Goal: Task Accomplishment & Management: Complete application form

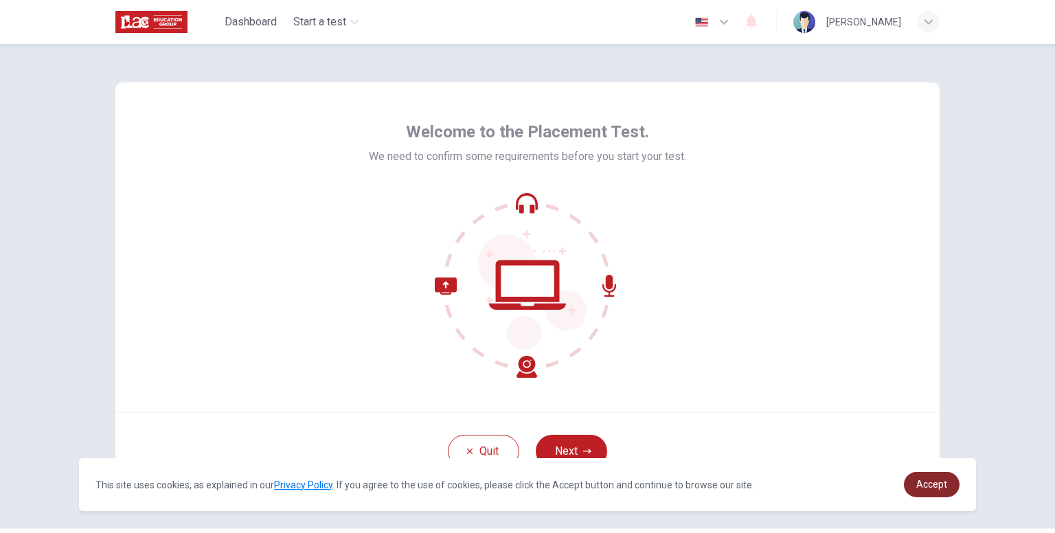
click at [932, 478] on link "Accept" at bounding box center [932, 484] width 56 height 25
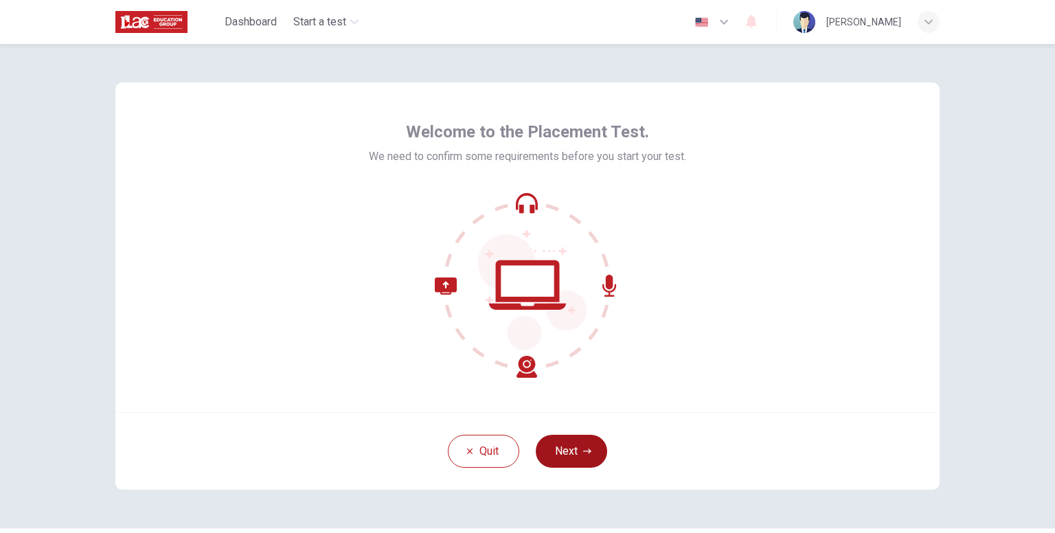
click at [554, 458] on button "Next" at bounding box center [571, 451] width 71 height 33
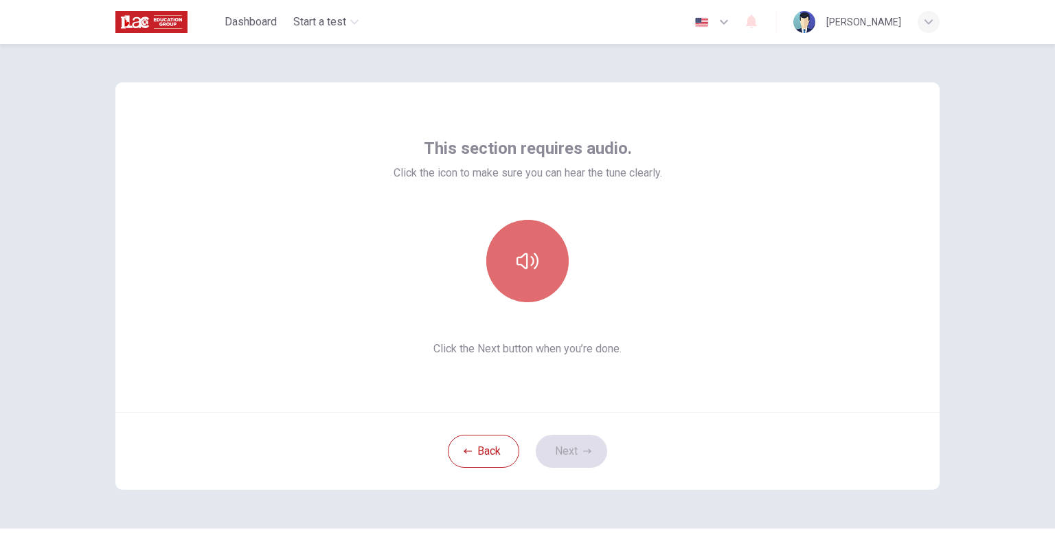
click at [537, 284] on button "button" at bounding box center [527, 261] width 82 height 82
click at [543, 282] on button "button" at bounding box center [527, 261] width 82 height 82
click at [539, 273] on button "button" at bounding box center [527, 261] width 82 height 82
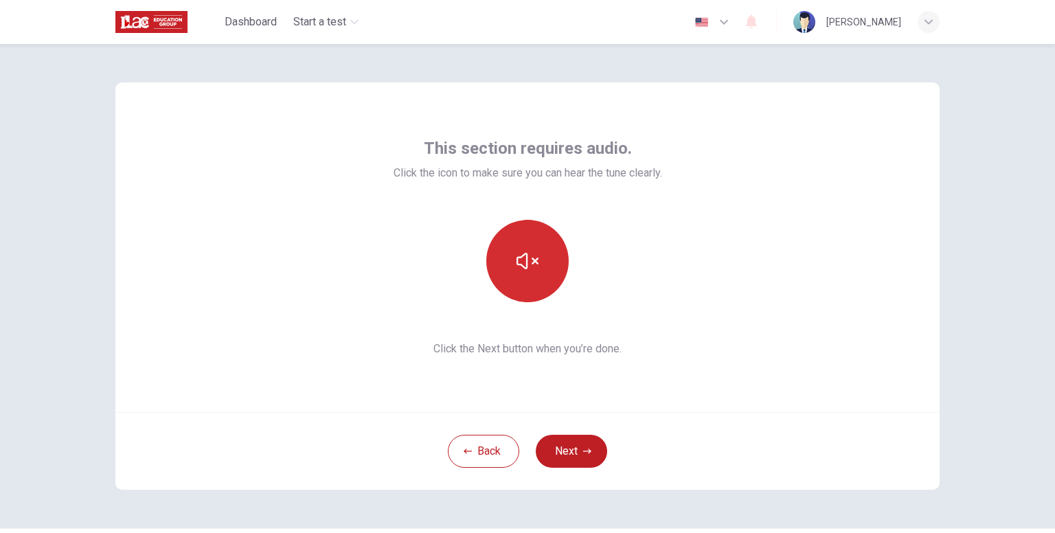
click at [539, 273] on button "button" at bounding box center [527, 261] width 82 height 82
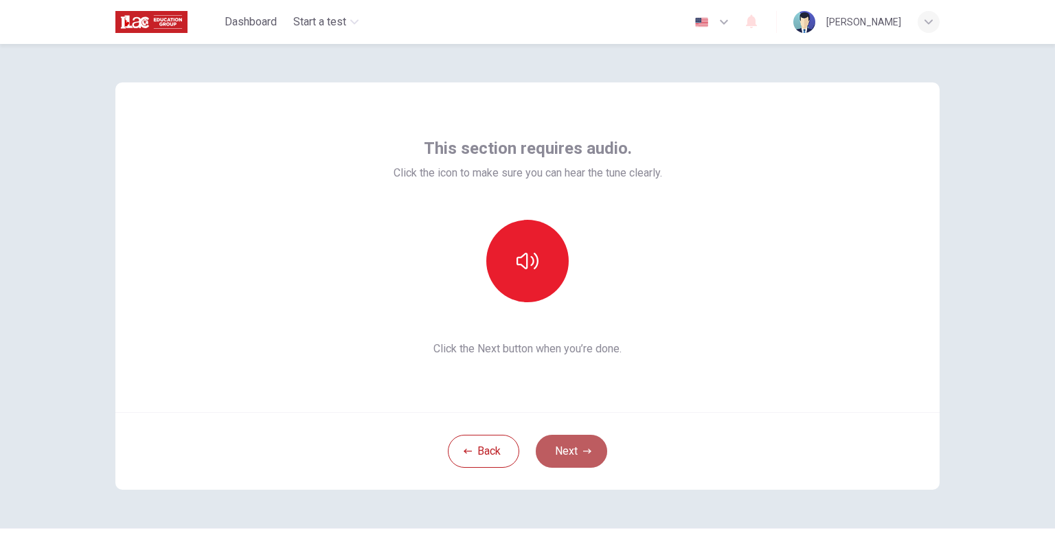
click at [553, 456] on button "Next" at bounding box center [571, 451] width 71 height 33
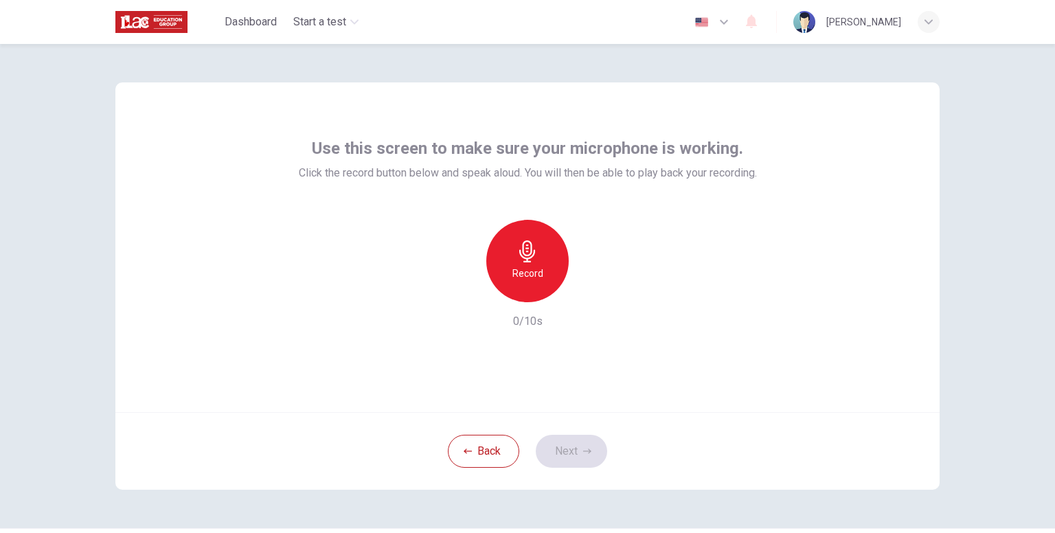
click at [543, 298] on div "Record" at bounding box center [527, 261] width 148 height 82
click at [529, 278] on h6 "Record" at bounding box center [528, 273] width 31 height 16
drag, startPoint x: 592, startPoint y: 298, endPoint x: 583, endPoint y: 289, distance: 12.2
click at [584, 289] on icon "button" at bounding box center [591, 291] width 14 height 14
click at [570, 460] on button "Next" at bounding box center [571, 451] width 71 height 33
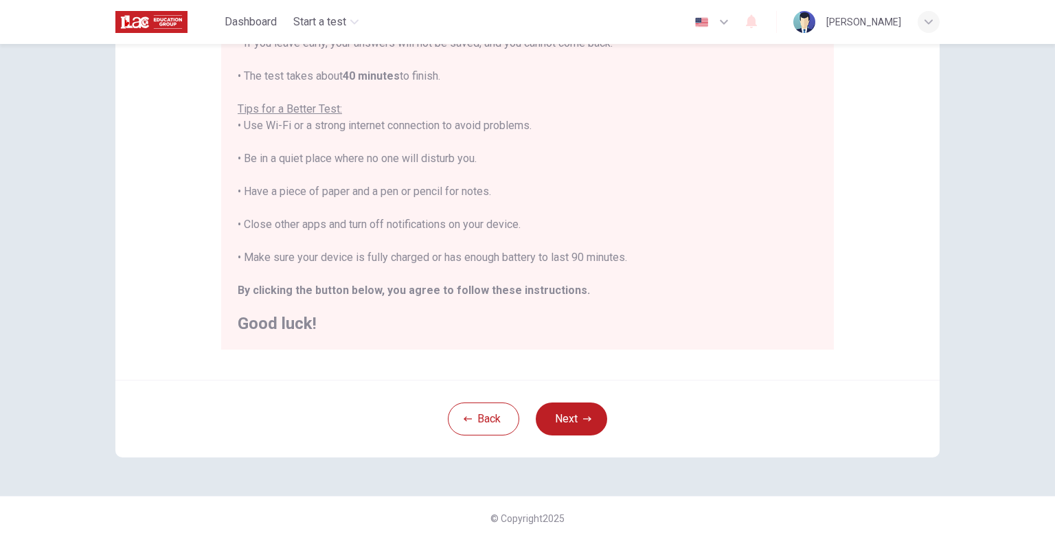
scroll to position [231, 0]
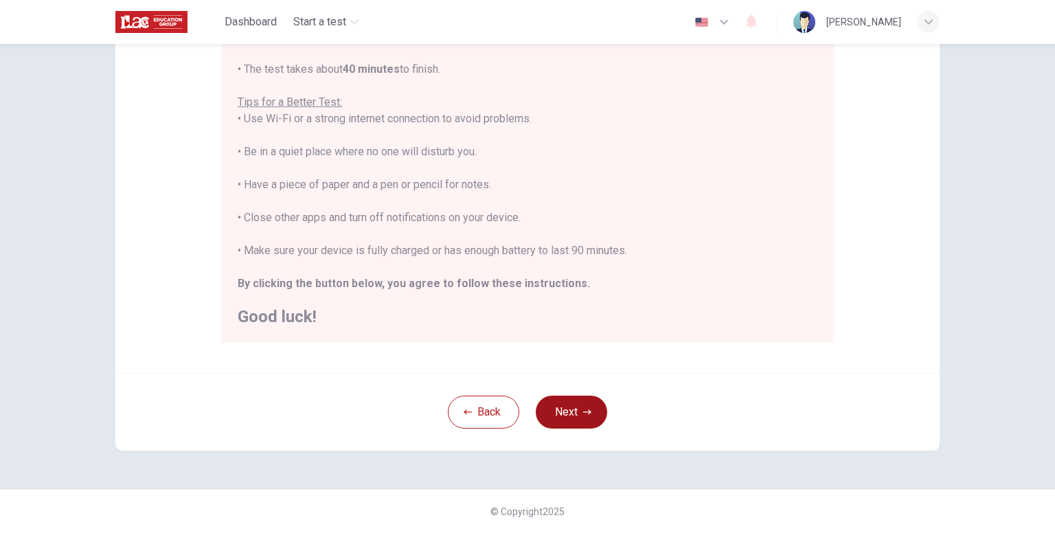
click at [557, 421] on button "Next" at bounding box center [571, 412] width 71 height 33
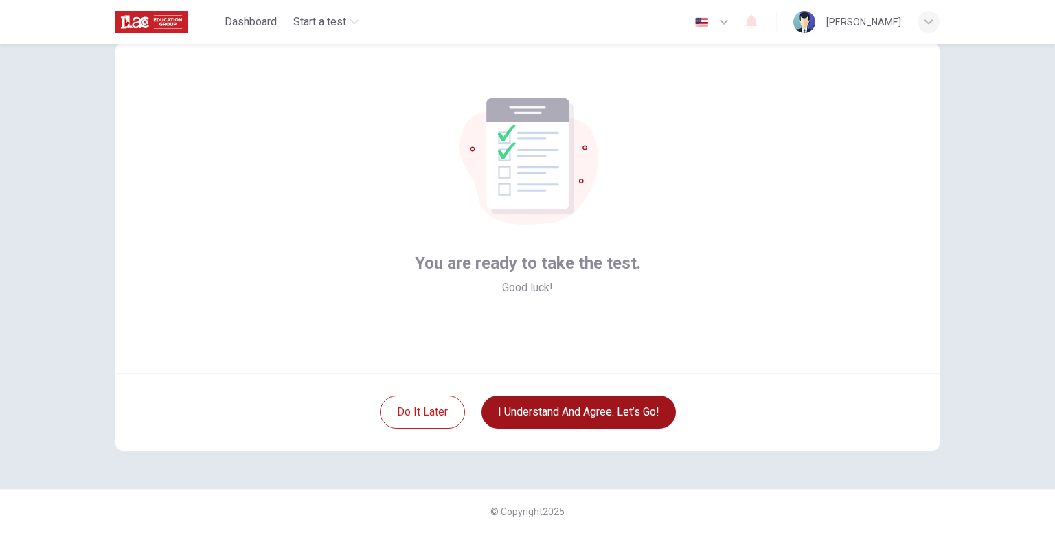
scroll to position [38, 0]
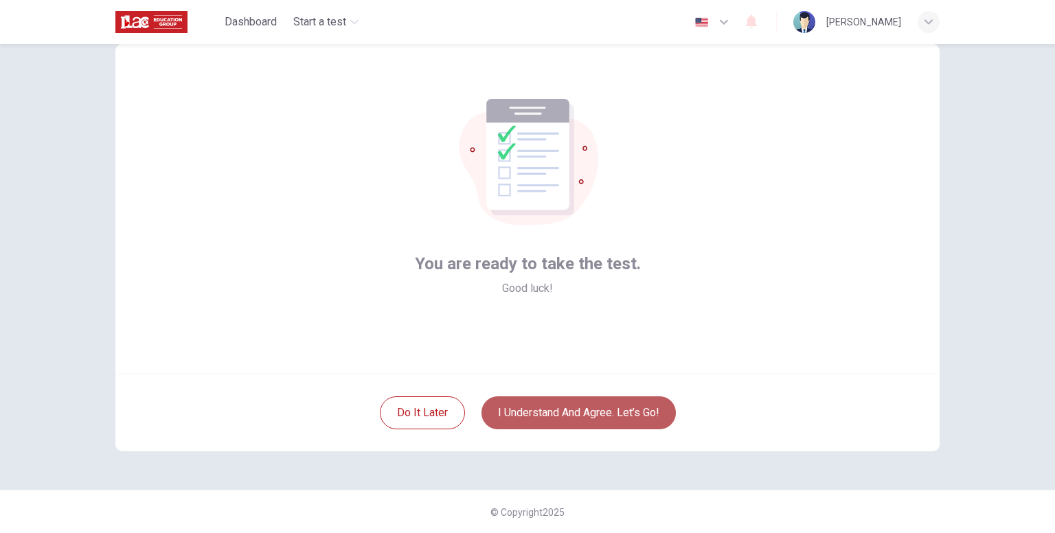
click at [551, 407] on button "I understand and agree. Let’s go!" at bounding box center [579, 412] width 194 height 33
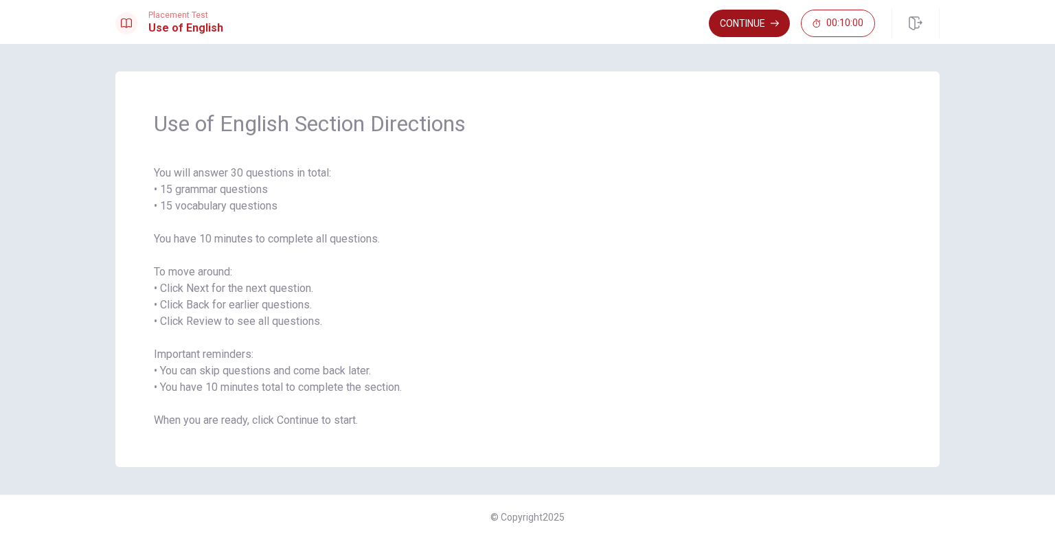
click at [768, 23] on button "Continue" at bounding box center [749, 23] width 81 height 27
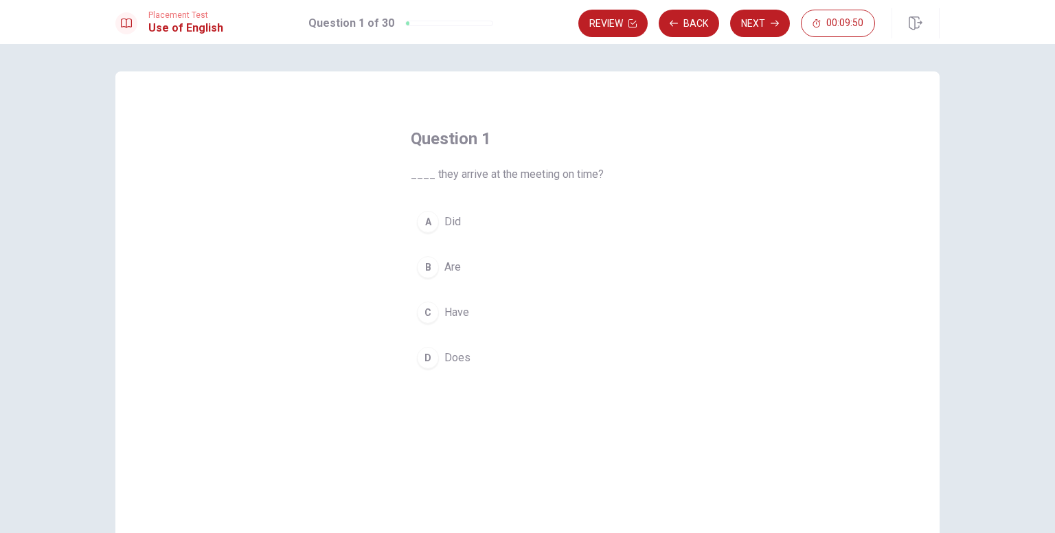
click at [427, 221] on div "A" at bounding box center [428, 222] width 22 height 22
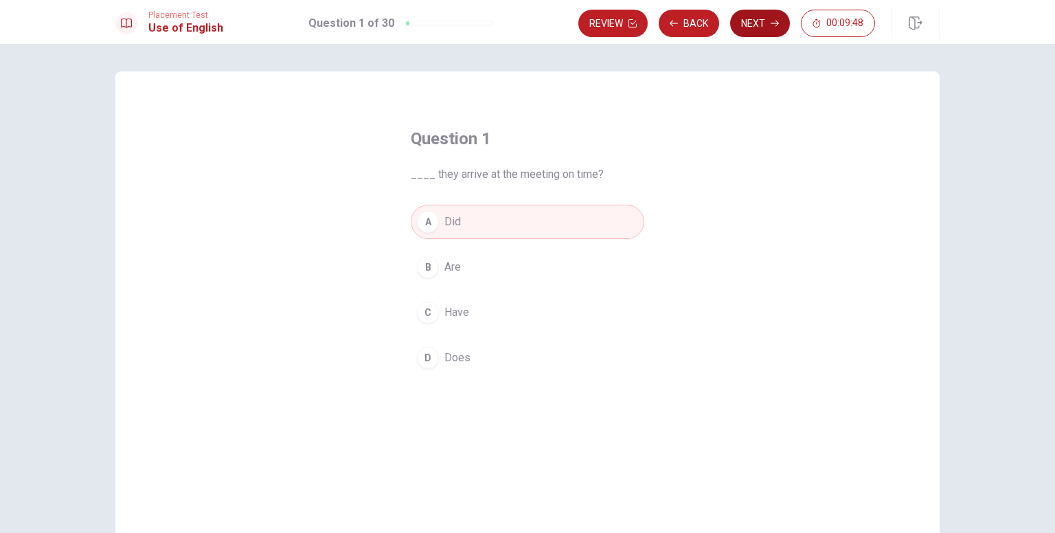
click at [758, 16] on button "Next" at bounding box center [760, 23] width 60 height 27
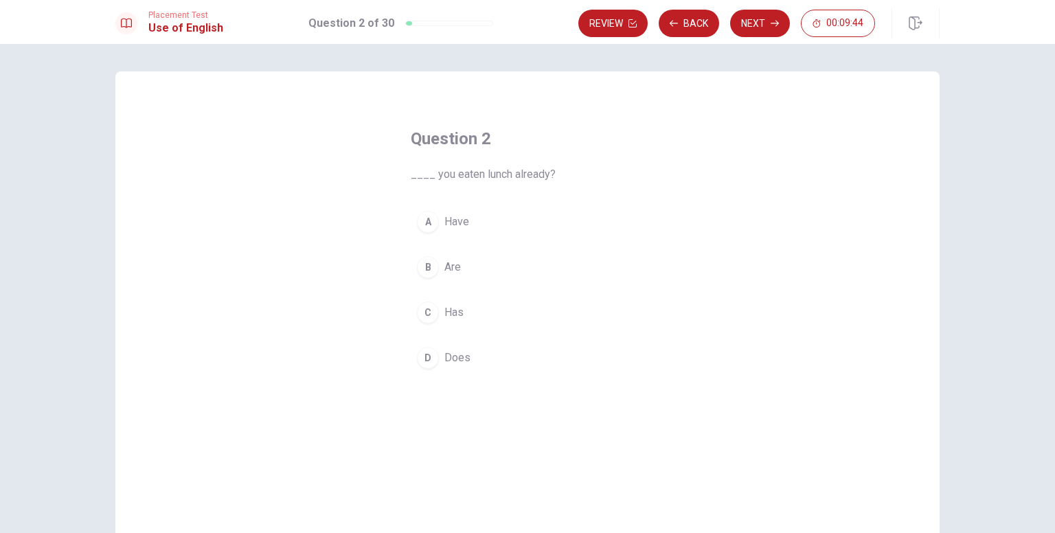
click at [420, 226] on div "A" at bounding box center [428, 222] width 22 height 22
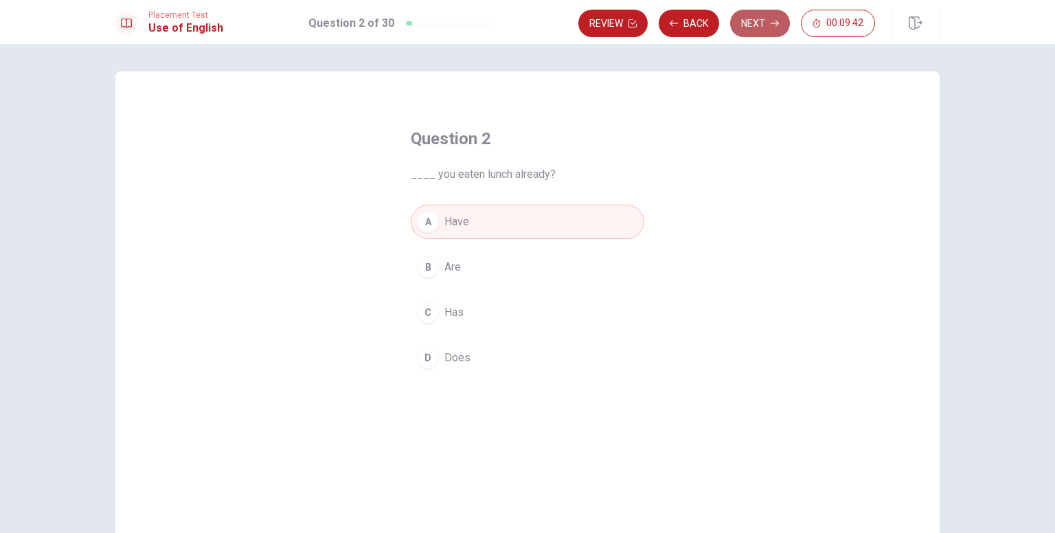
click at [766, 23] on button "Next" at bounding box center [760, 23] width 60 height 27
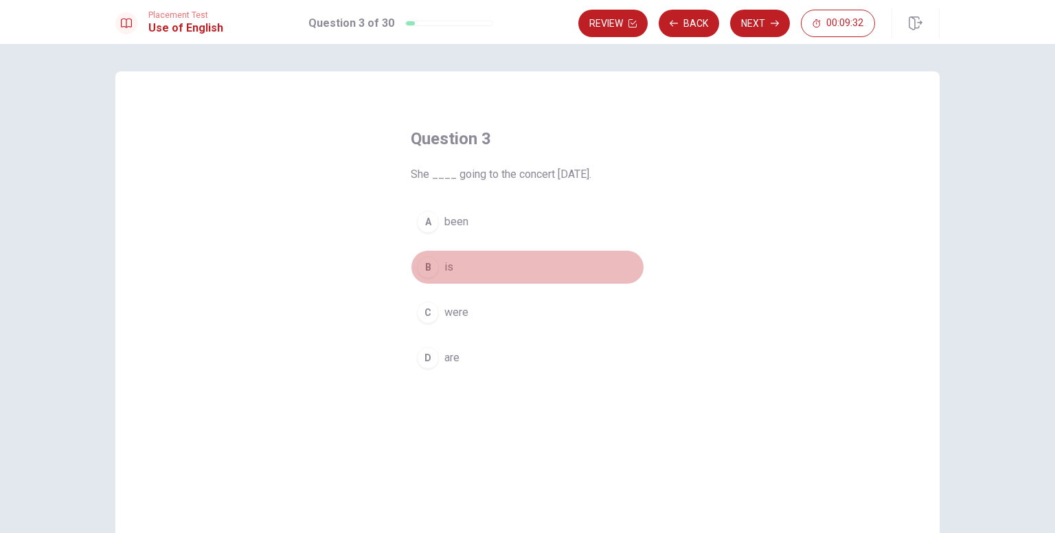
click at [426, 270] on div "B" at bounding box center [428, 267] width 22 height 22
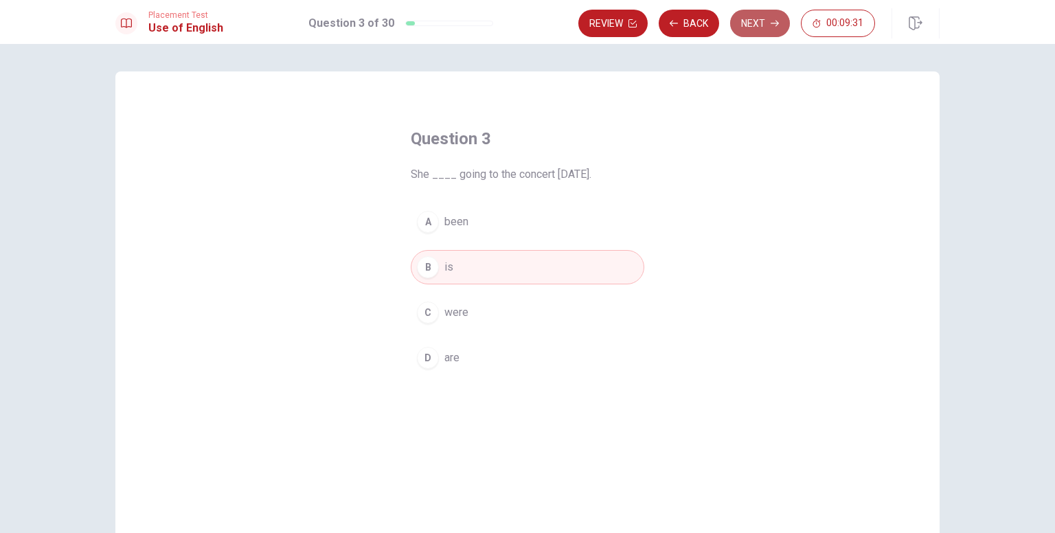
click at [759, 21] on button "Next" at bounding box center [760, 23] width 60 height 27
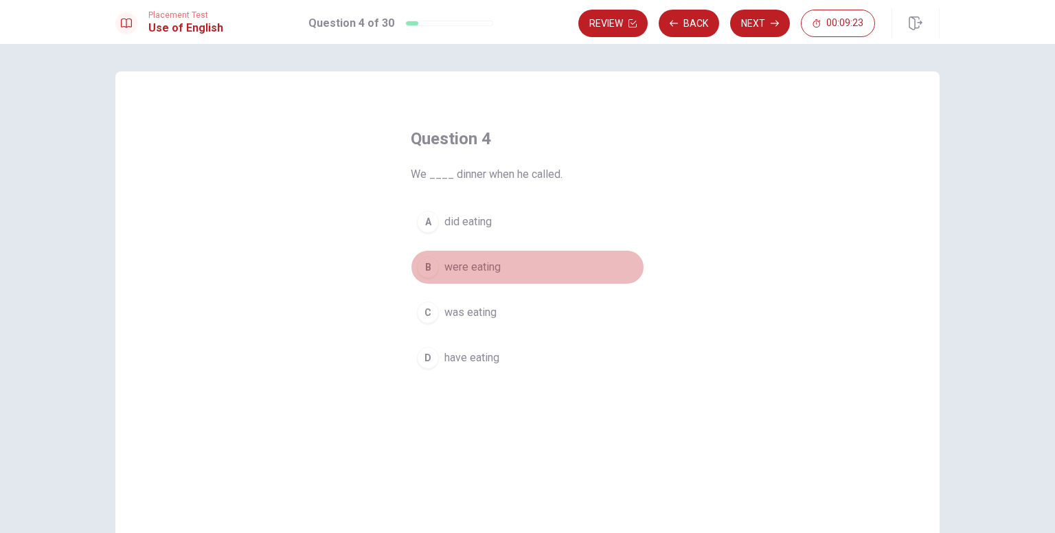
click at [462, 271] on span "were eating" at bounding box center [473, 267] width 56 height 16
click at [774, 27] on button "Next" at bounding box center [760, 23] width 60 height 27
click at [430, 269] on div "B" at bounding box center [428, 267] width 22 height 22
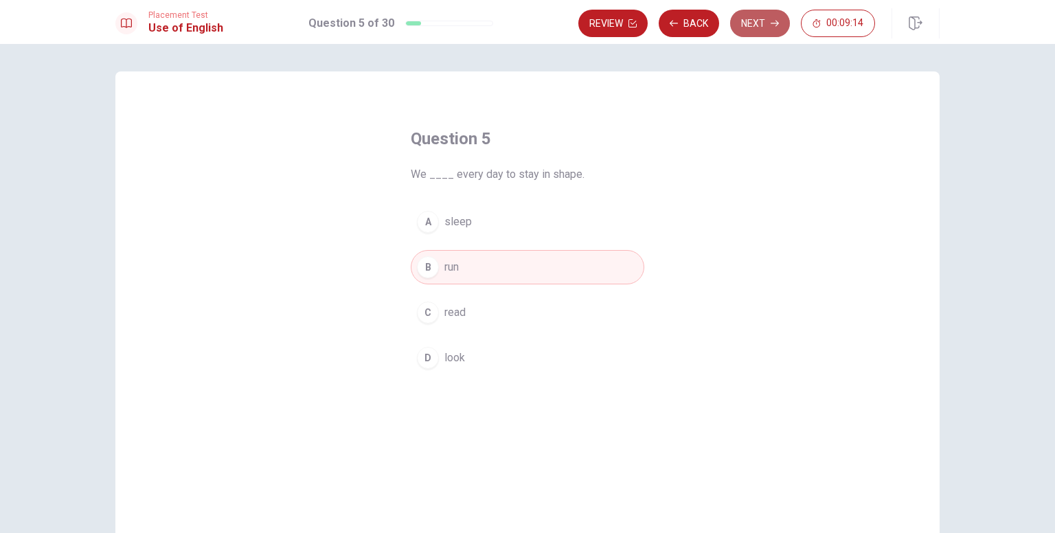
click at [762, 22] on button "Next" at bounding box center [760, 23] width 60 height 27
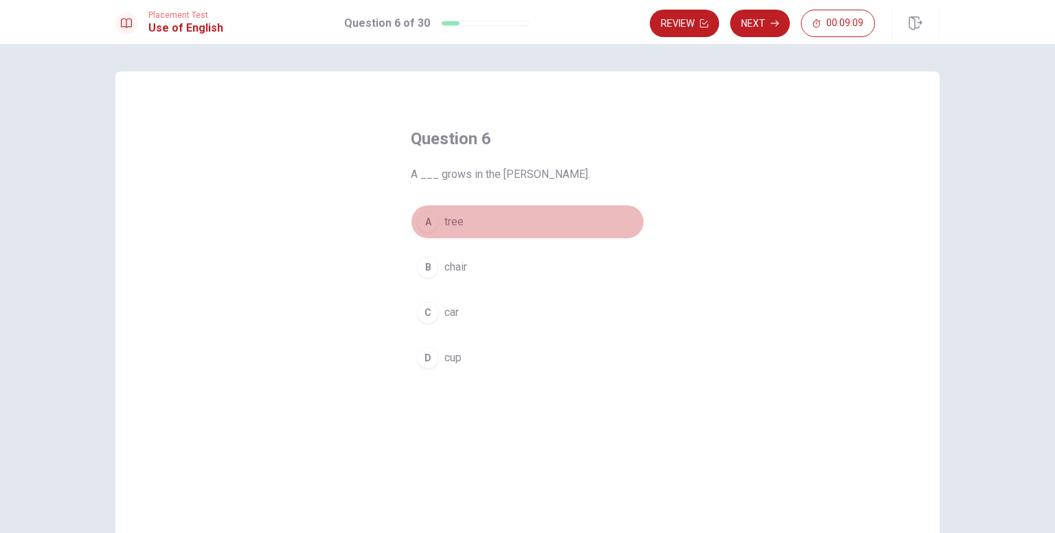
click at [429, 226] on div "A" at bounding box center [428, 222] width 22 height 22
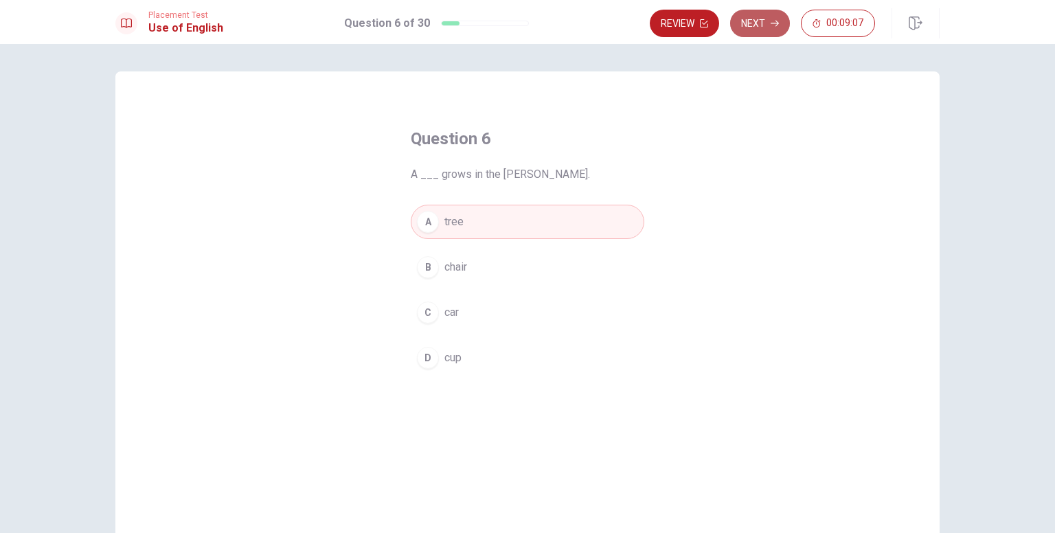
click at [752, 30] on button "Next" at bounding box center [760, 23] width 60 height 27
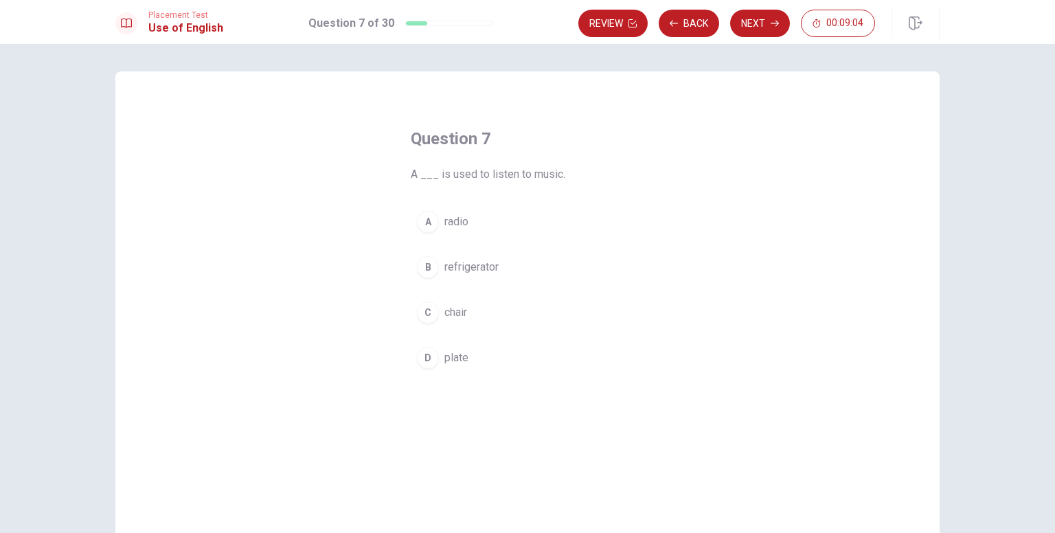
click at [445, 221] on span "radio" at bounding box center [457, 222] width 24 height 16
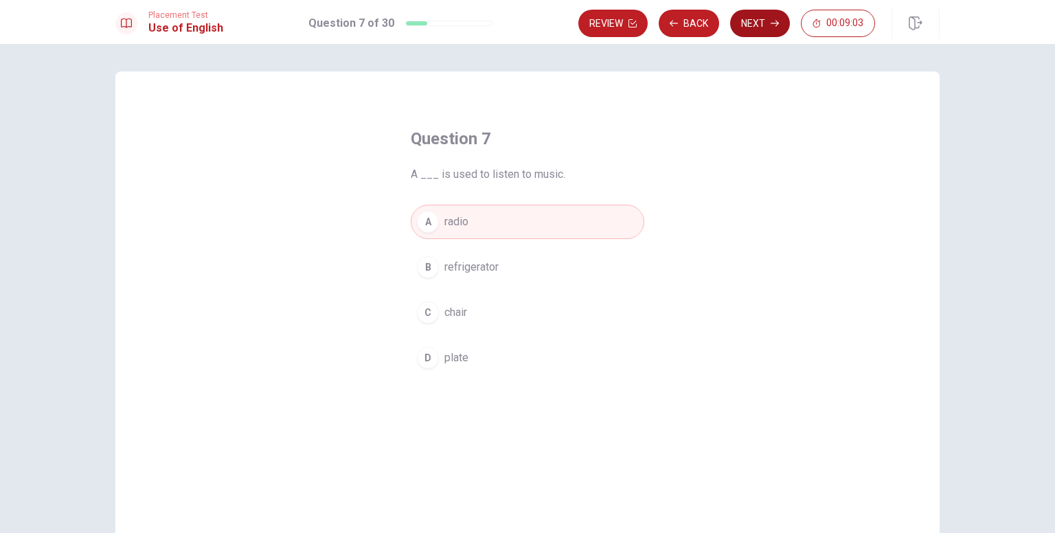
click at [780, 23] on button "Next" at bounding box center [760, 23] width 60 height 27
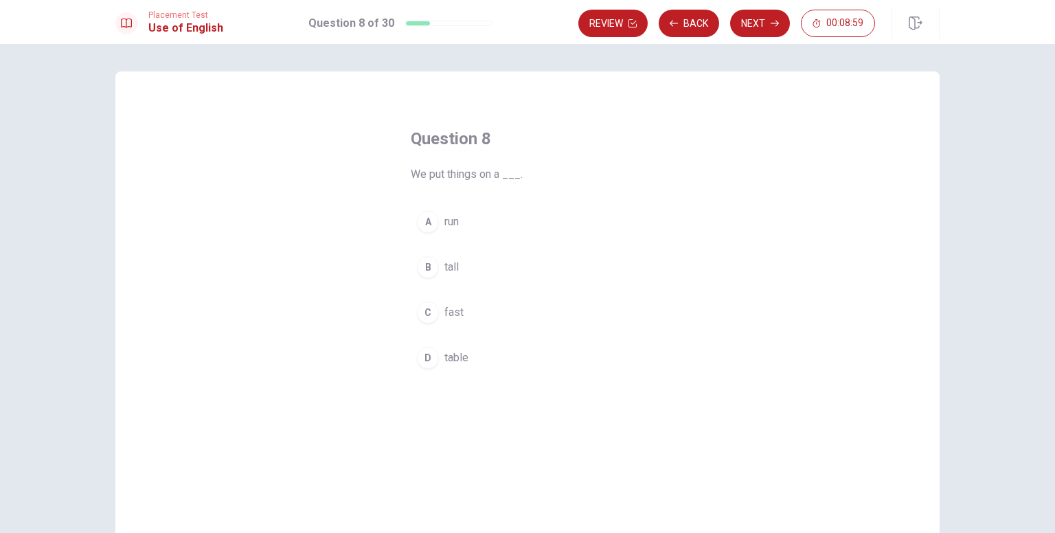
click at [431, 362] on div "D" at bounding box center [428, 358] width 22 height 22
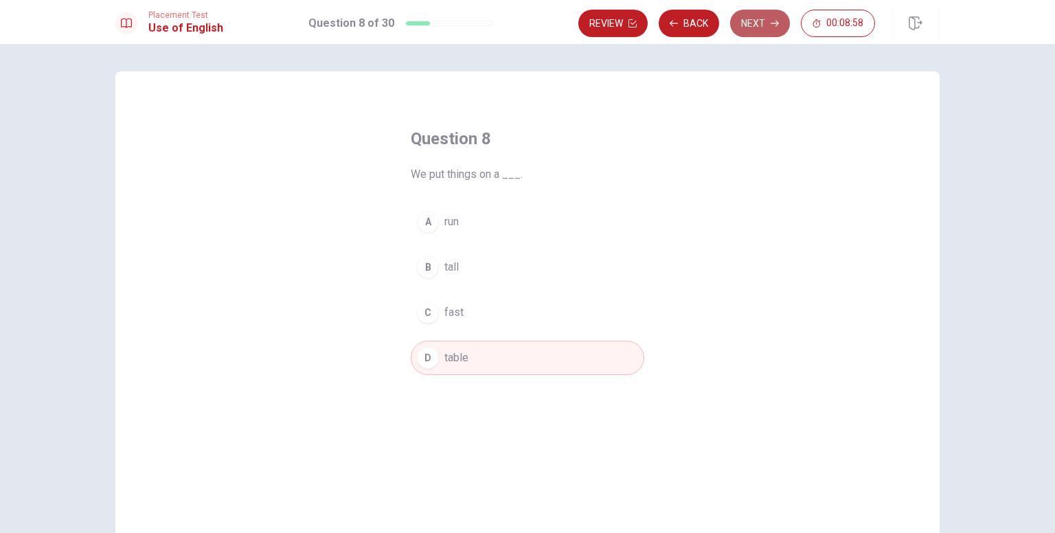
click at [753, 31] on button "Next" at bounding box center [760, 23] width 60 height 27
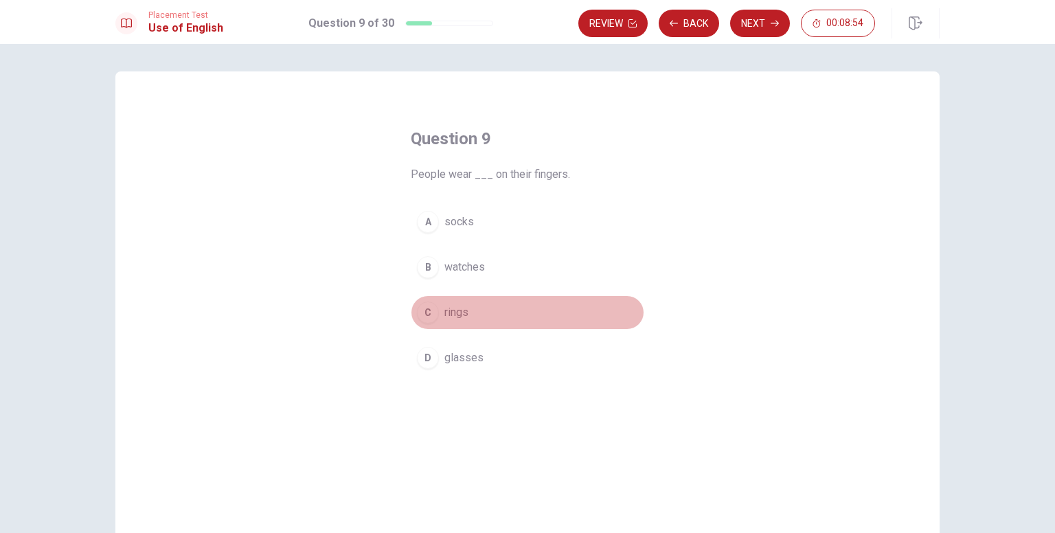
click at [426, 311] on div "C" at bounding box center [428, 313] width 22 height 22
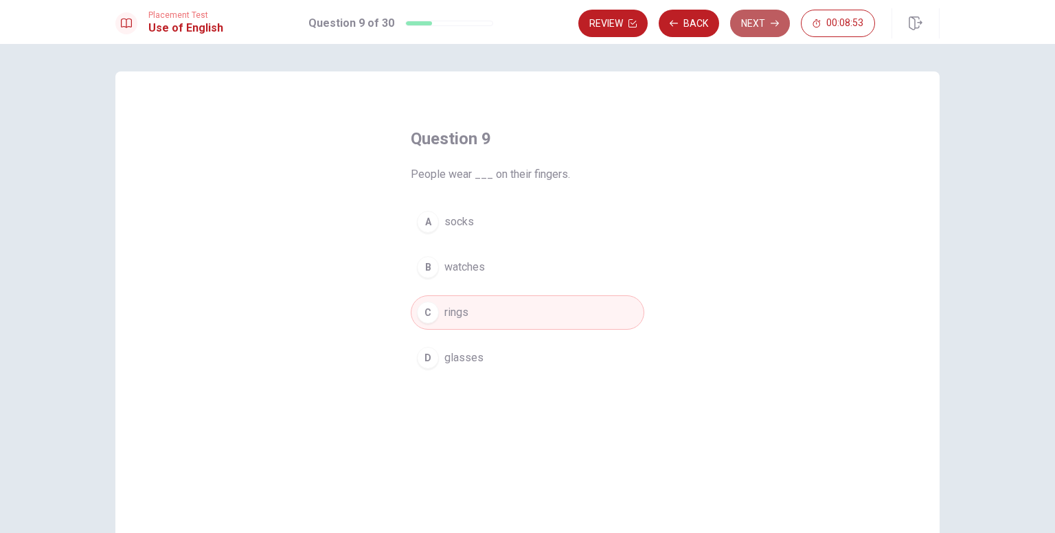
click at [759, 23] on button "Next" at bounding box center [760, 23] width 60 height 27
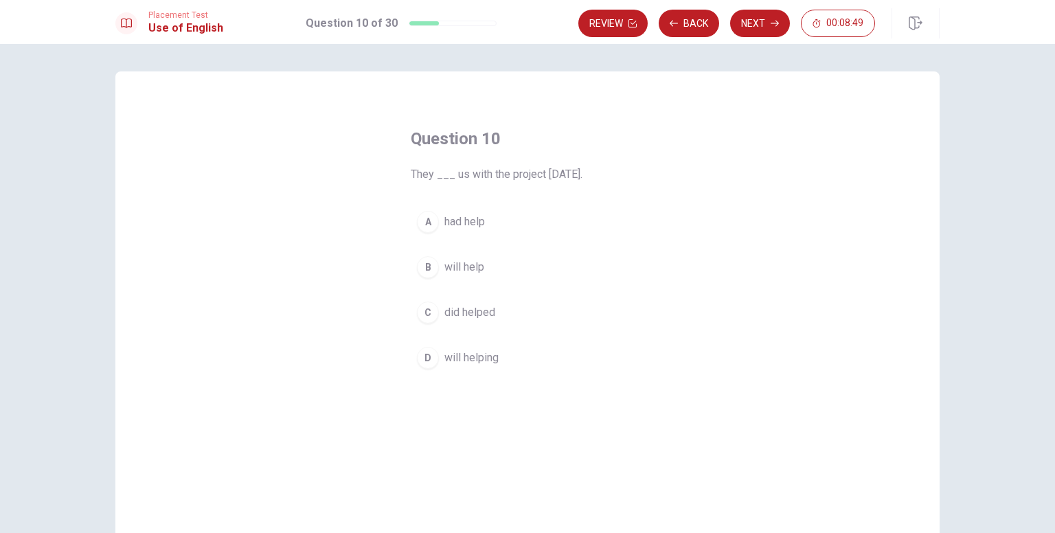
click at [447, 271] on span "will help" at bounding box center [465, 267] width 40 height 16
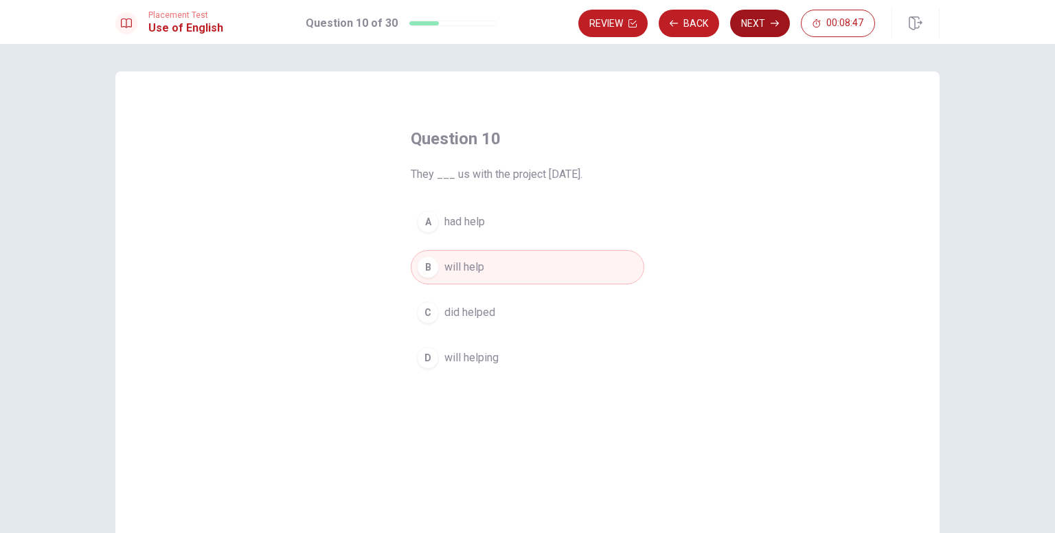
click at [756, 25] on button "Next" at bounding box center [760, 23] width 60 height 27
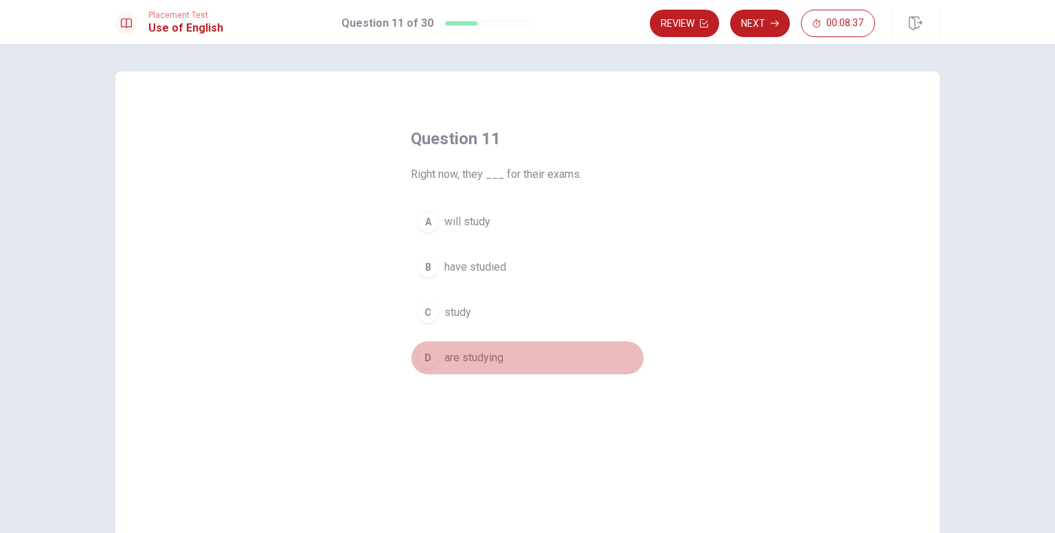
click at [486, 359] on span "are studying" at bounding box center [474, 358] width 59 height 16
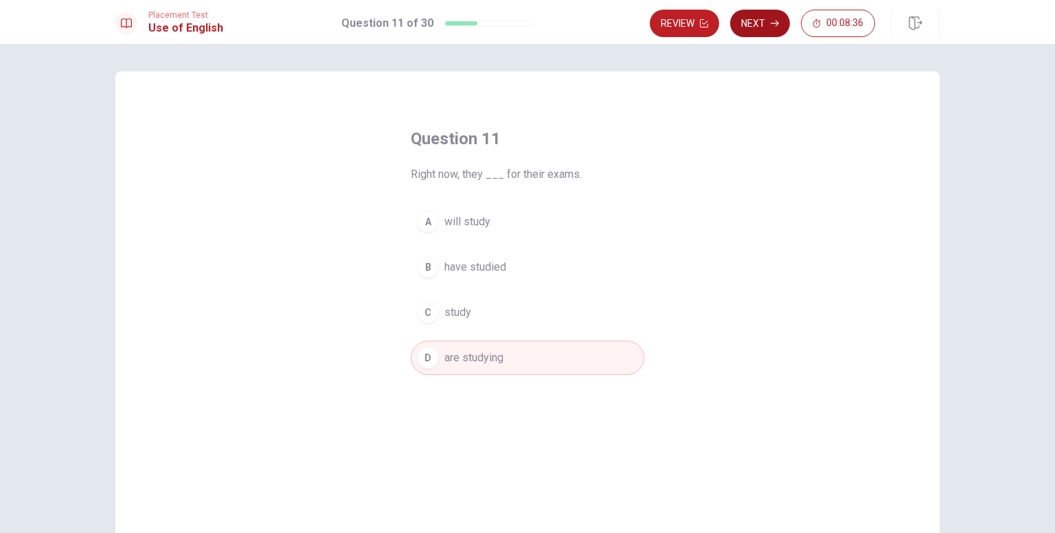
click at [771, 23] on icon "button" at bounding box center [775, 23] width 8 height 8
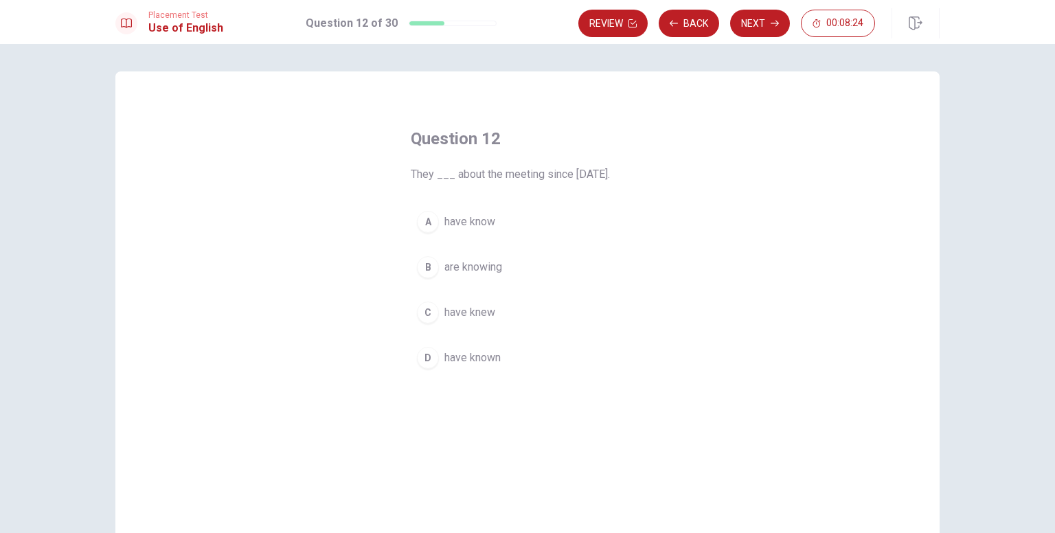
click at [445, 270] on span "are knowing" at bounding box center [474, 267] width 58 height 16
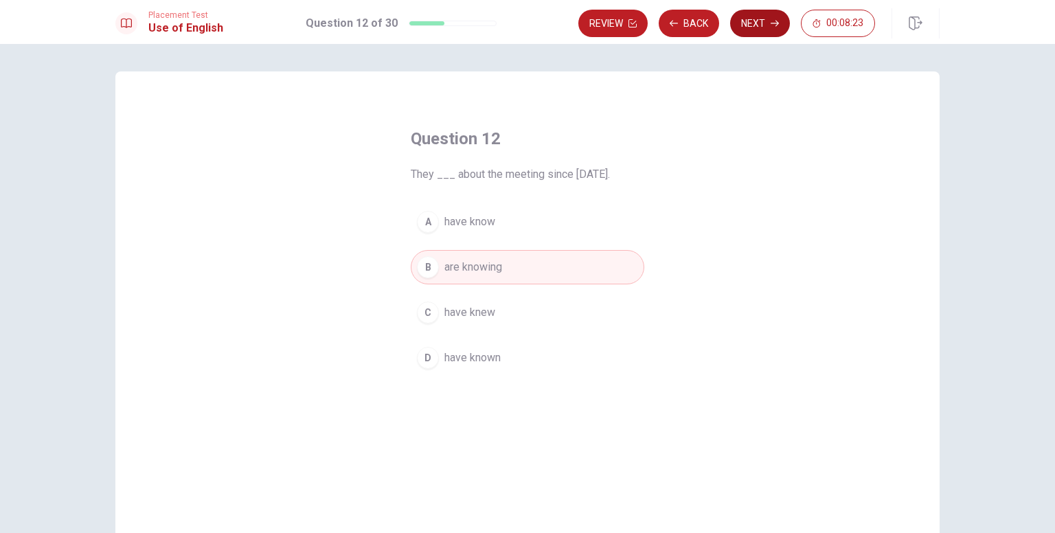
click at [763, 32] on button "Next" at bounding box center [760, 23] width 60 height 27
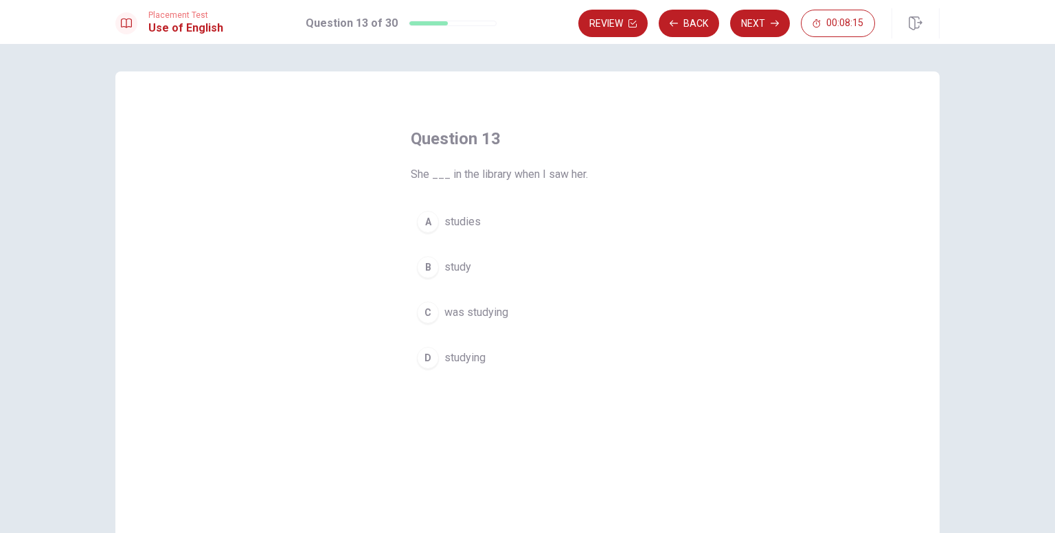
click at [455, 310] on span "was studying" at bounding box center [477, 312] width 64 height 16
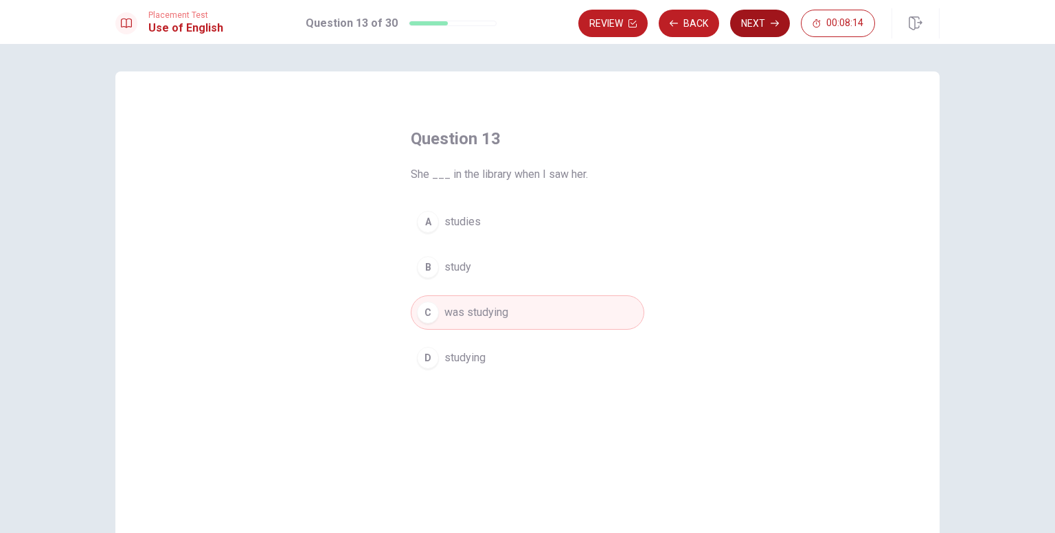
click at [751, 28] on button "Next" at bounding box center [760, 23] width 60 height 27
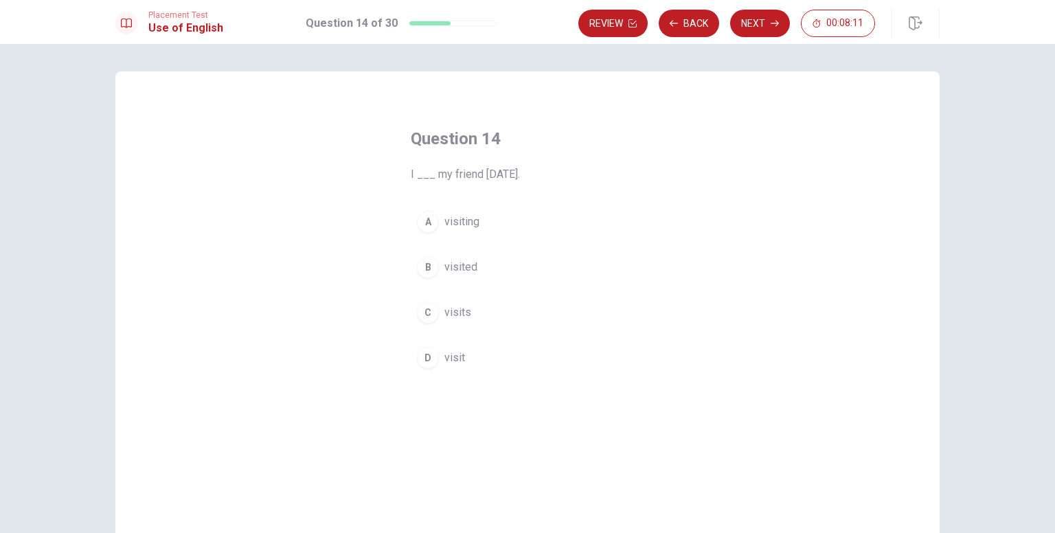
click at [449, 267] on span "visited" at bounding box center [461, 267] width 33 height 16
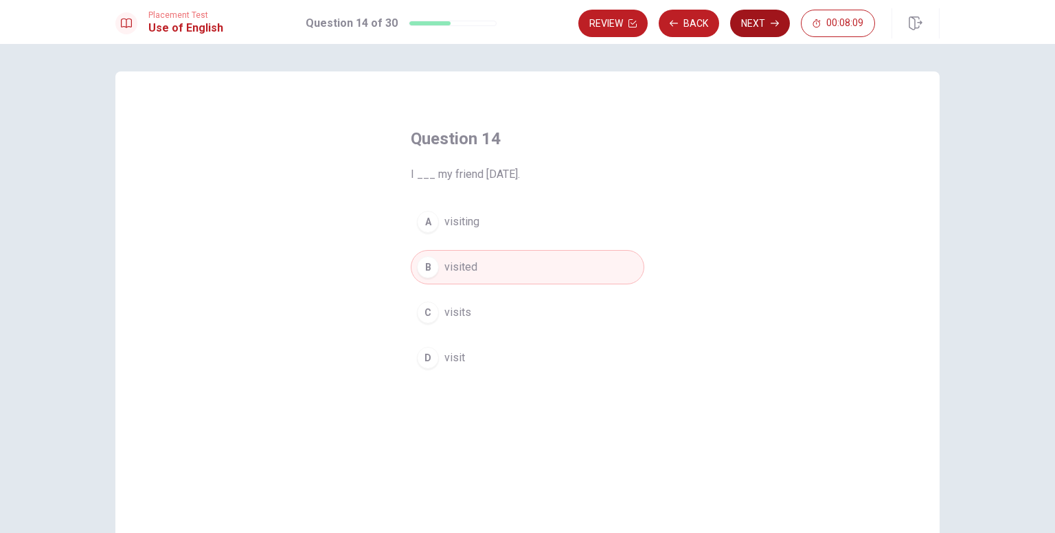
click at [745, 16] on button "Next" at bounding box center [760, 23] width 60 height 27
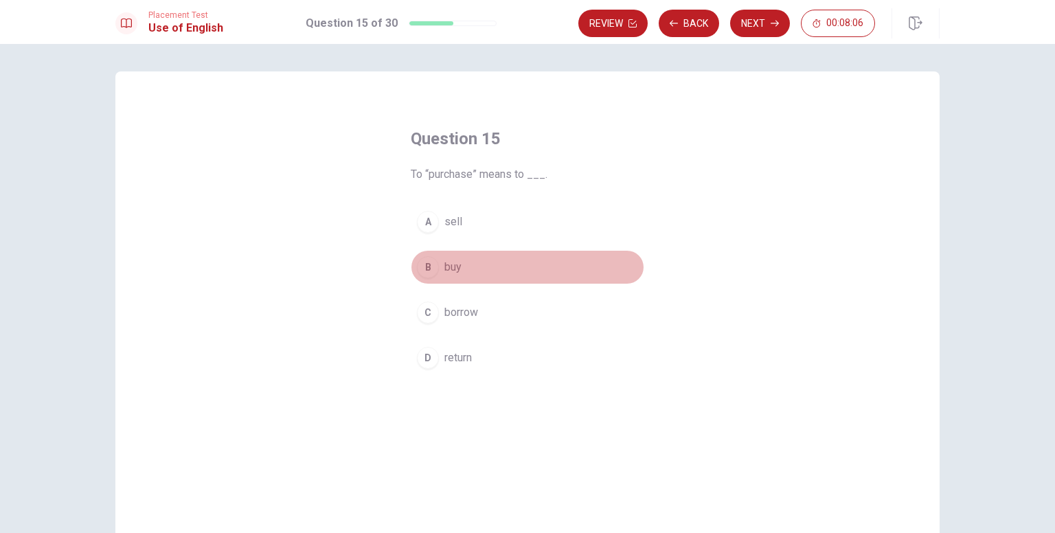
click at [445, 268] on span "buy" at bounding box center [453, 267] width 17 height 16
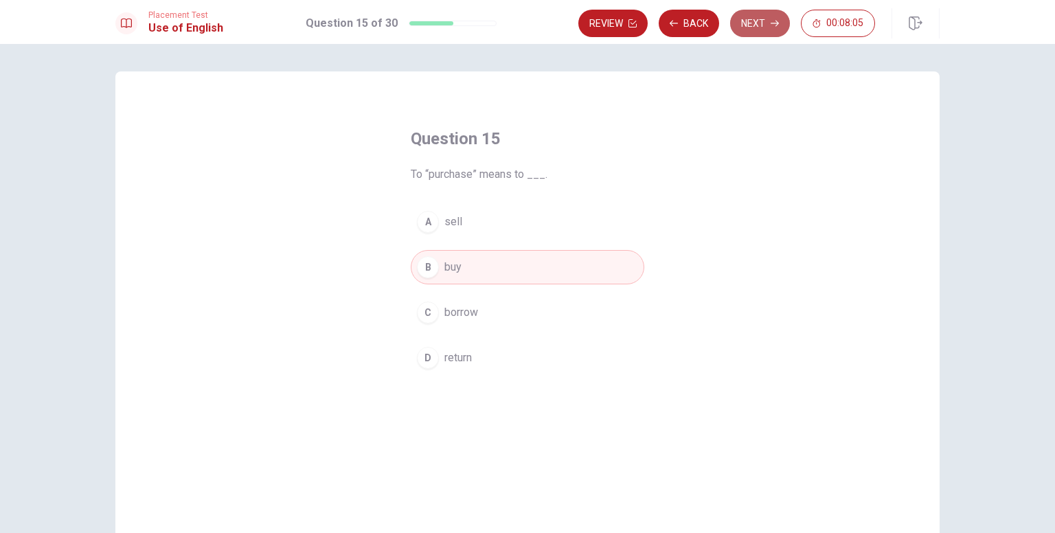
click at [765, 23] on button "Next" at bounding box center [760, 23] width 60 height 27
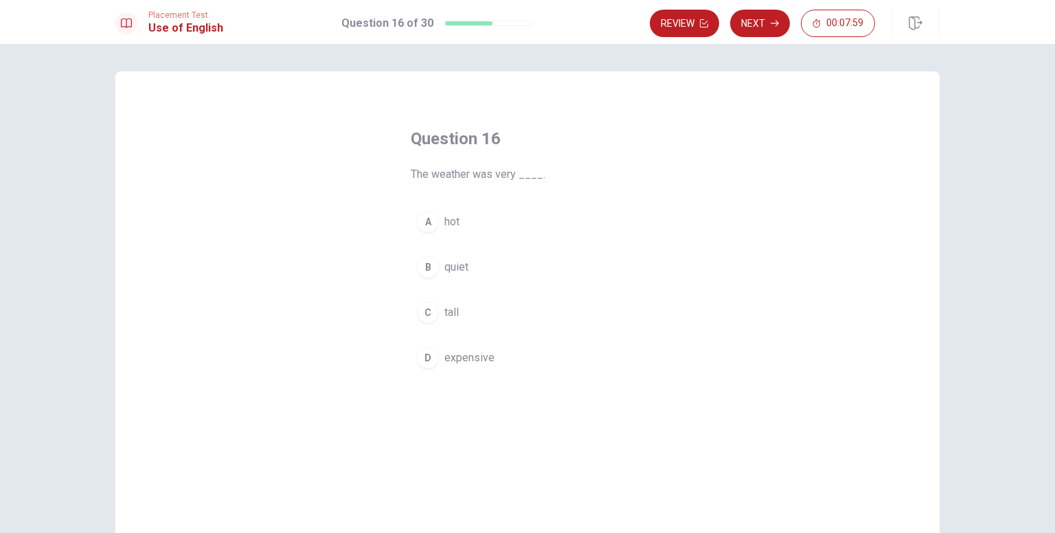
click at [436, 214] on button "A hot" at bounding box center [528, 222] width 234 height 34
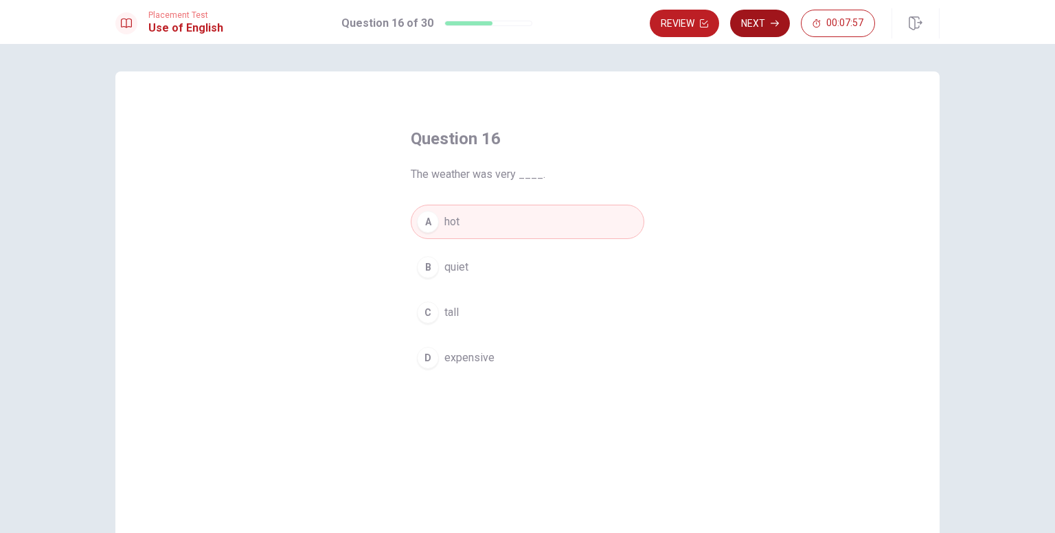
click at [781, 27] on button "Next" at bounding box center [760, 23] width 60 height 27
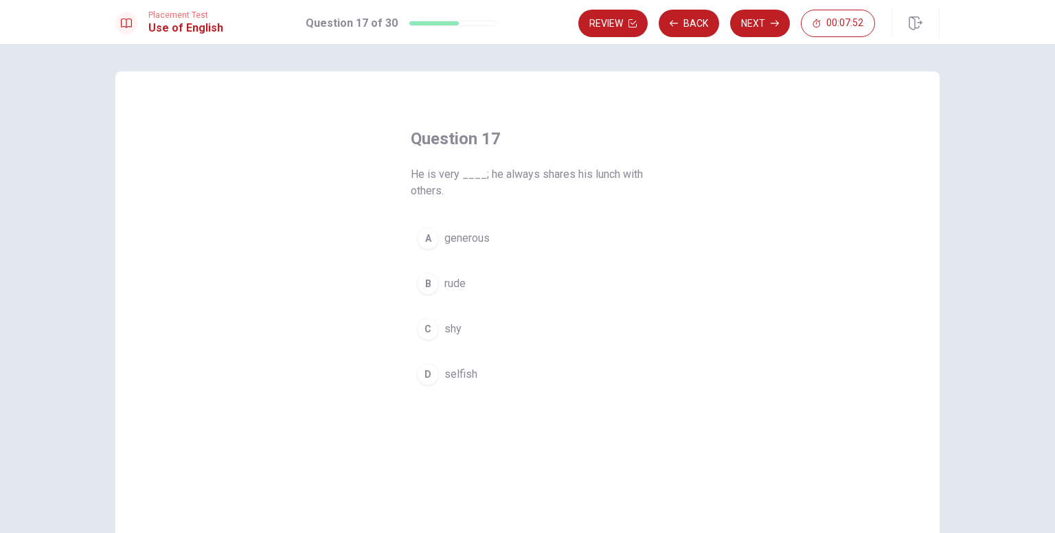
click at [451, 240] on span "generous" at bounding box center [467, 238] width 45 height 16
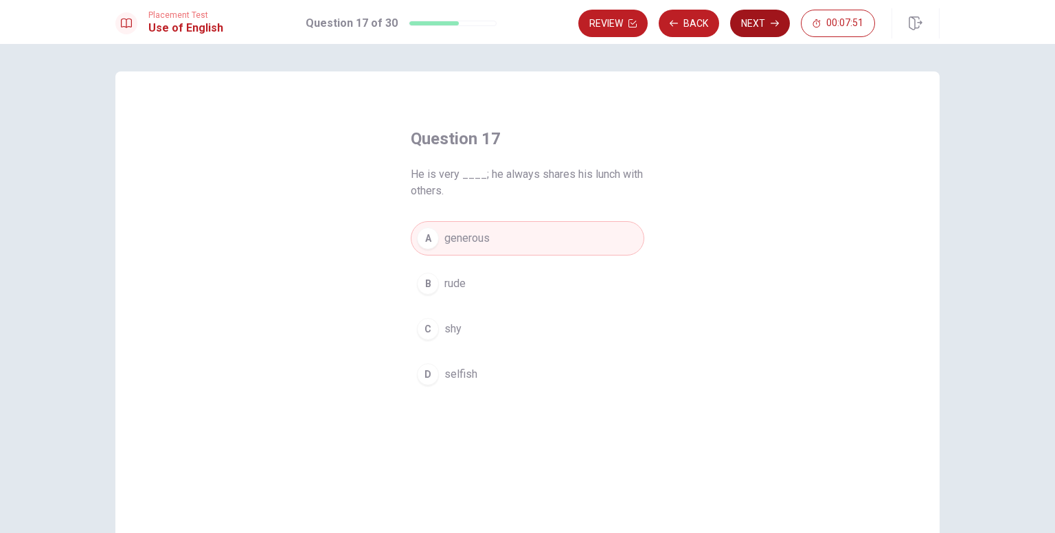
click at [756, 34] on button "Next" at bounding box center [760, 23] width 60 height 27
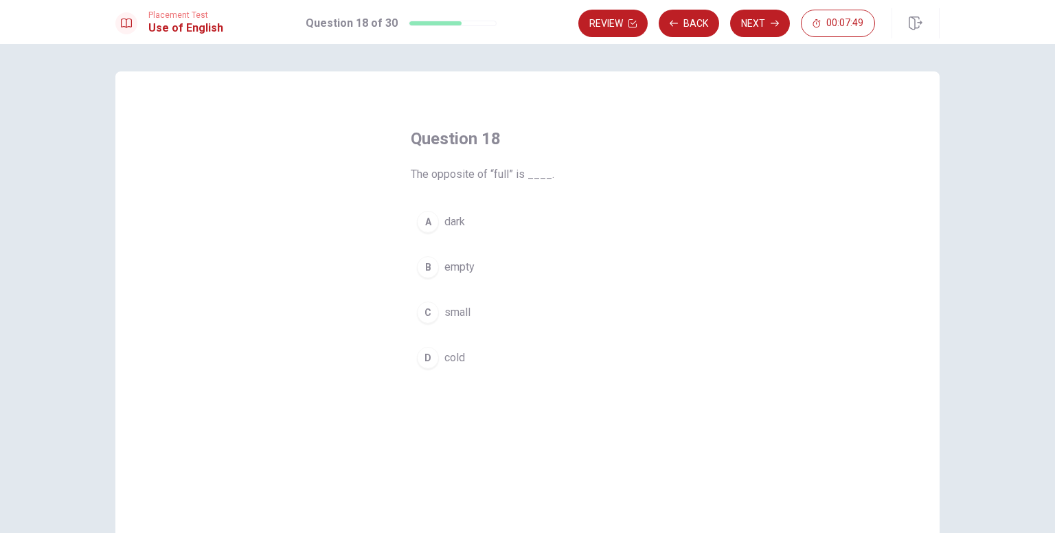
click at [446, 262] on span "empty" at bounding box center [460, 267] width 30 height 16
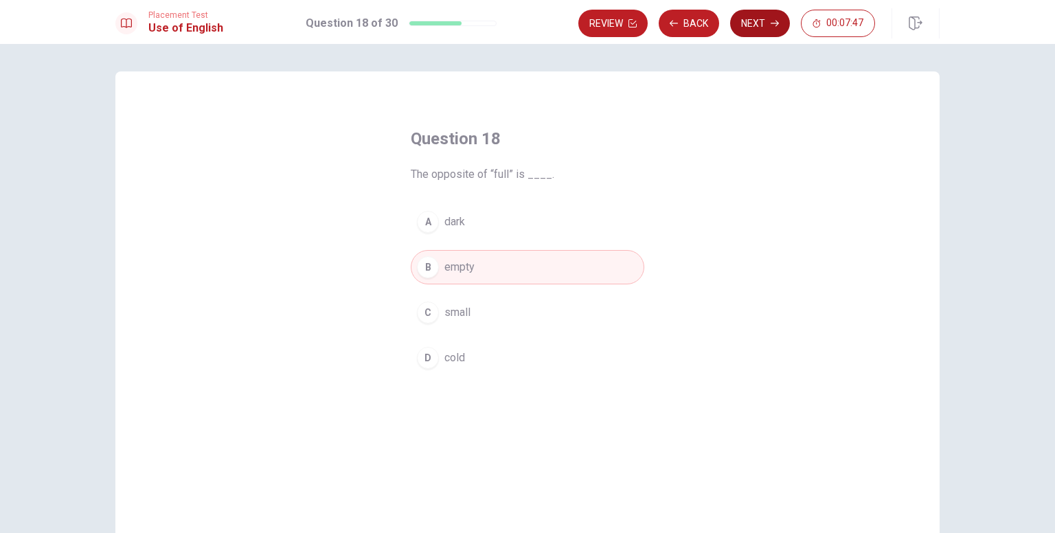
click at [762, 26] on button "Next" at bounding box center [760, 23] width 60 height 27
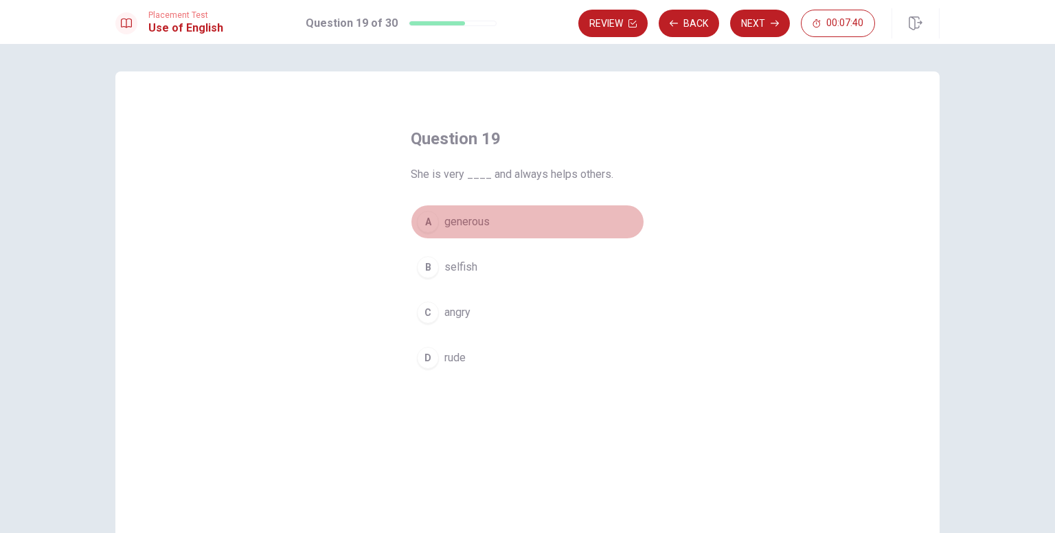
click at [463, 223] on span "generous" at bounding box center [467, 222] width 45 height 16
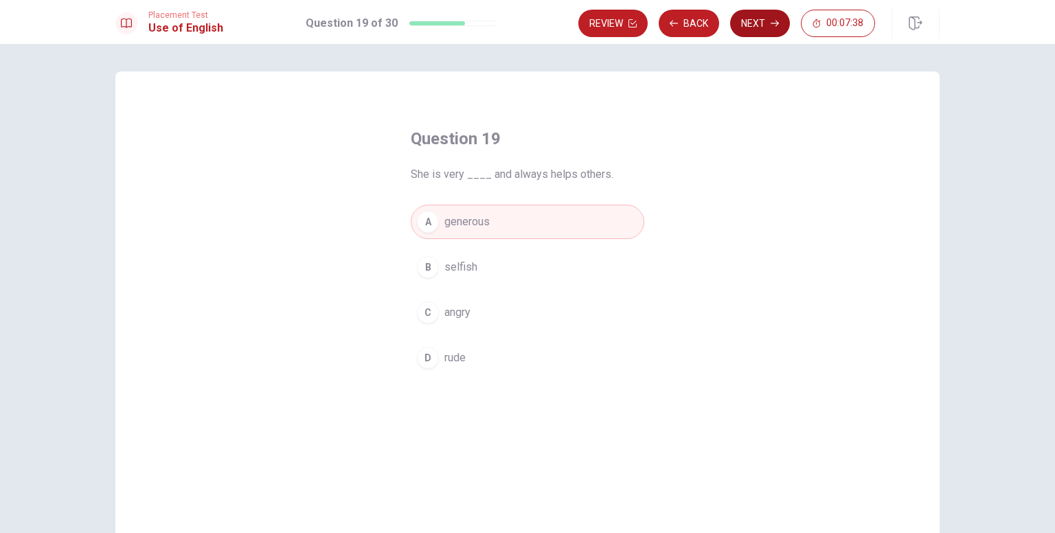
click at [772, 20] on icon "button" at bounding box center [775, 23] width 8 height 8
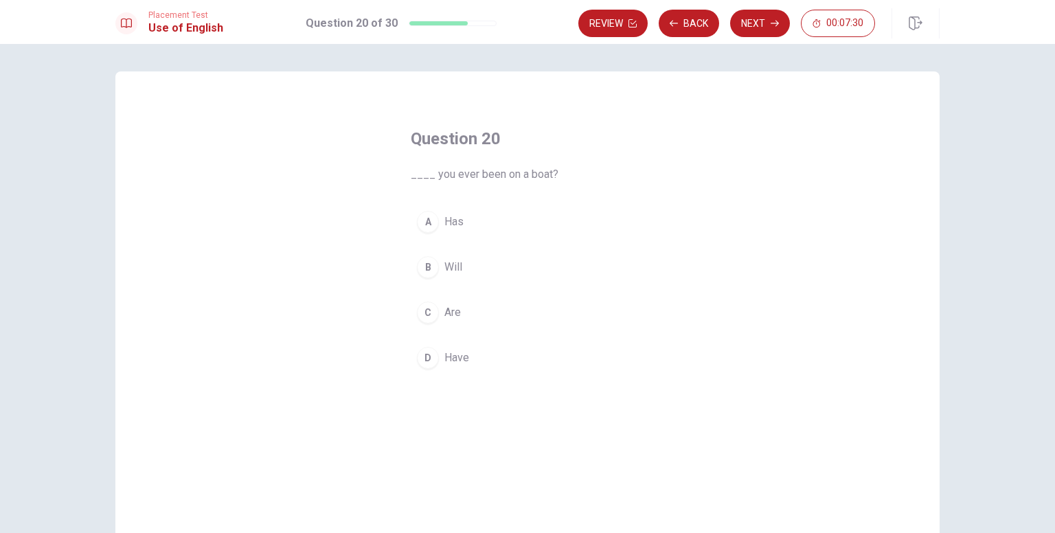
click at [446, 355] on span "Have" at bounding box center [457, 358] width 25 height 16
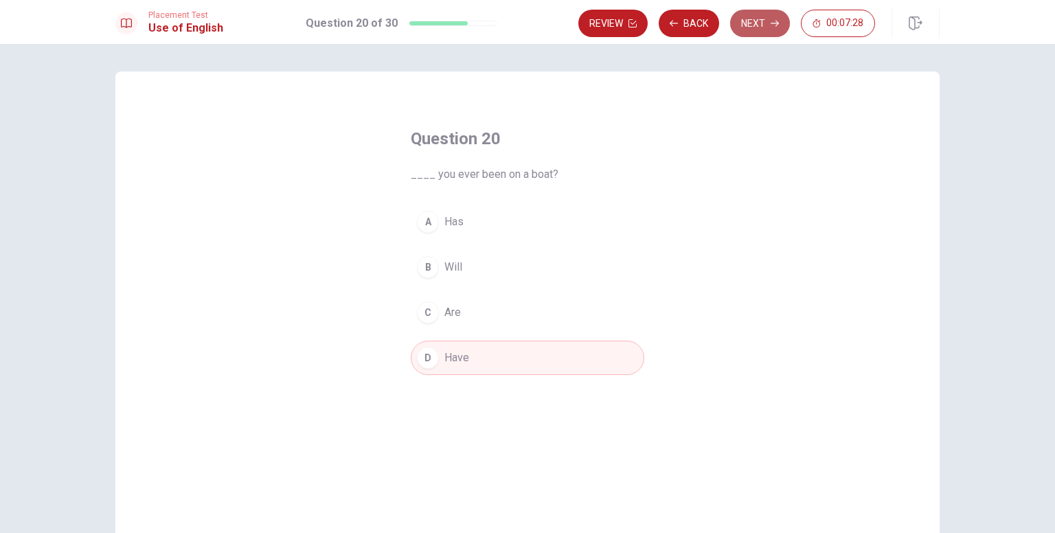
click at [755, 25] on button "Next" at bounding box center [760, 23] width 60 height 27
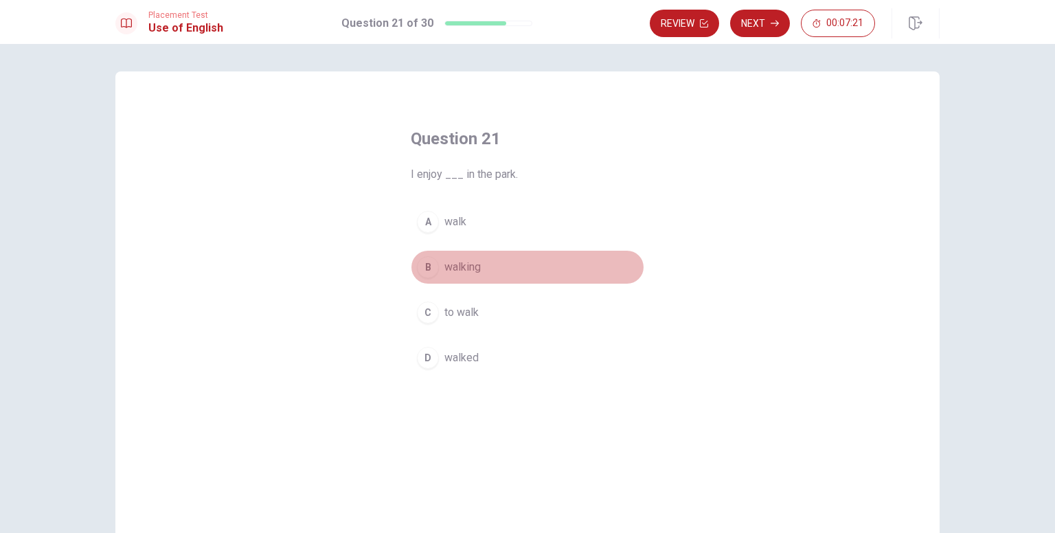
click at [453, 265] on span "walking" at bounding box center [463, 267] width 36 height 16
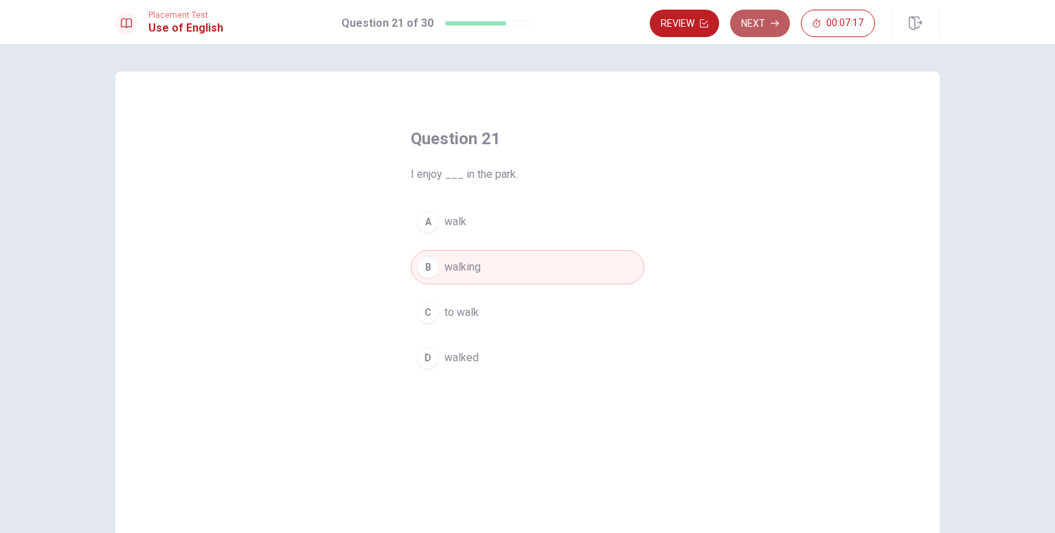
click at [762, 27] on button "Next" at bounding box center [760, 23] width 60 height 27
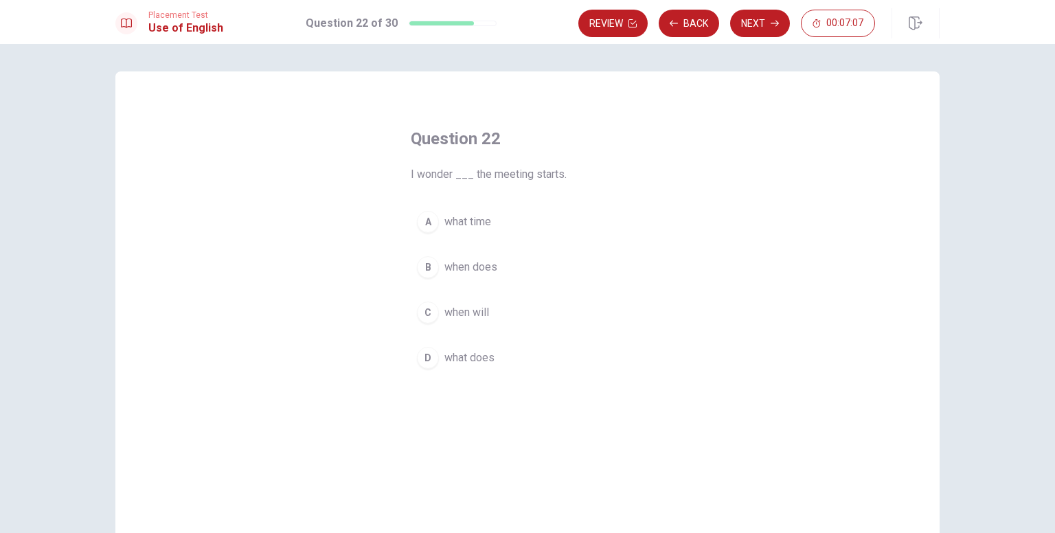
click at [462, 311] on span "when will" at bounding box center [467, 312] width 45 height 16
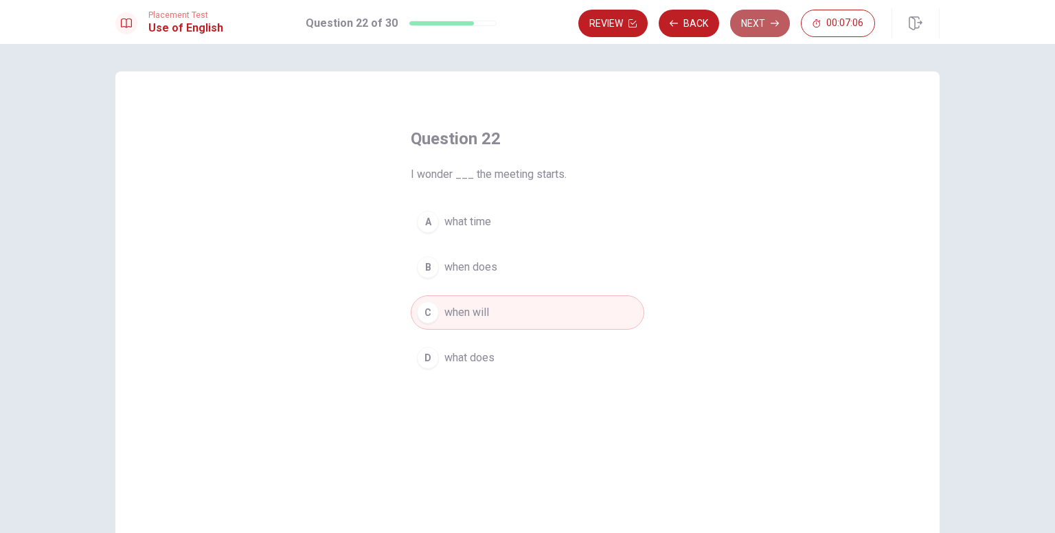
click at [758, 30] on button "Next" at bounding box center [760, 23] width 60 height 27
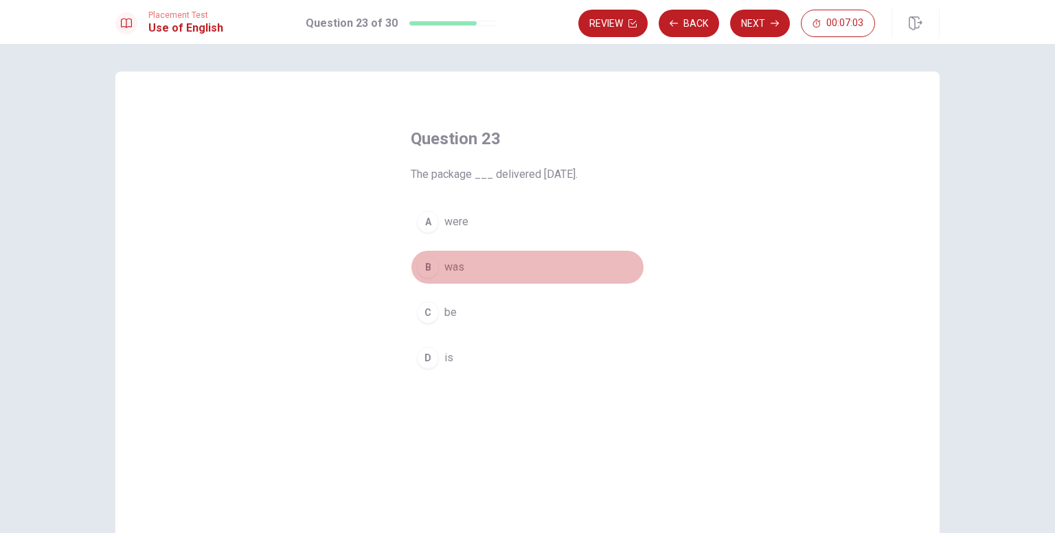
click at [445, 268] on span "was" at bounding box center [455, 267] width 20 height 16
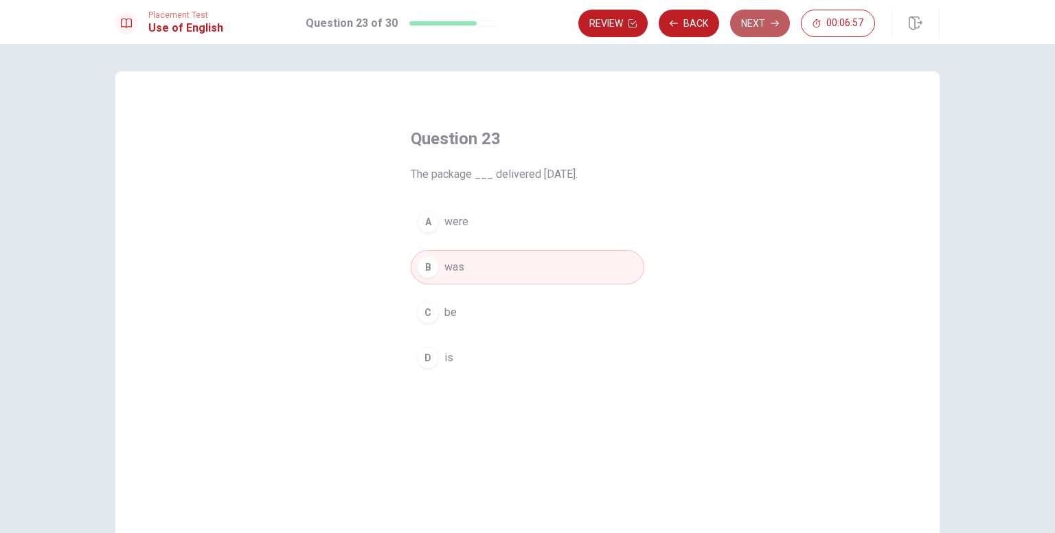
click at [765, 22] on button "Next" at bounding box center [760, 23] width 60 height 27
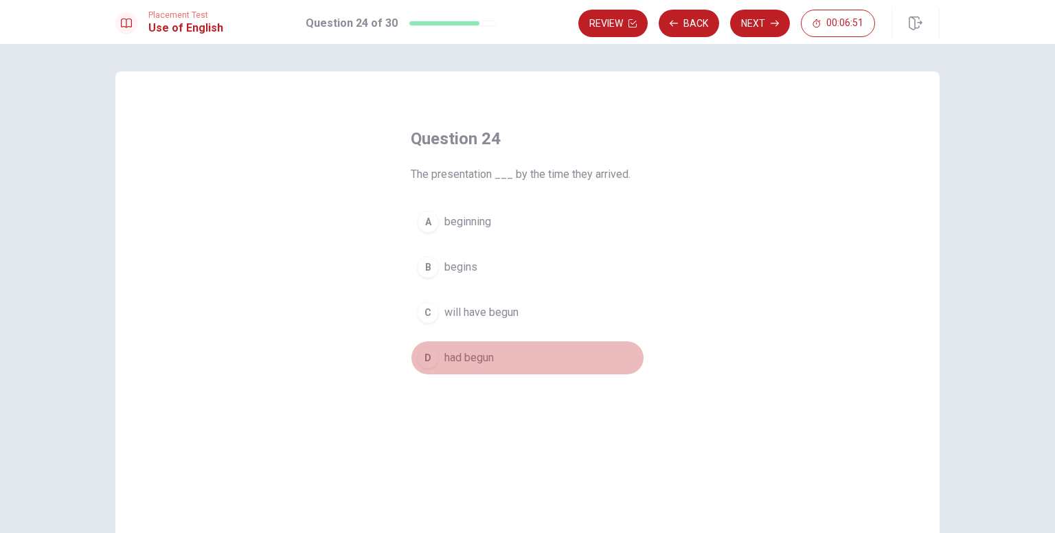
click at [474, 363] on span "had begun" at bounding box center [469, 358] width 49 height 16
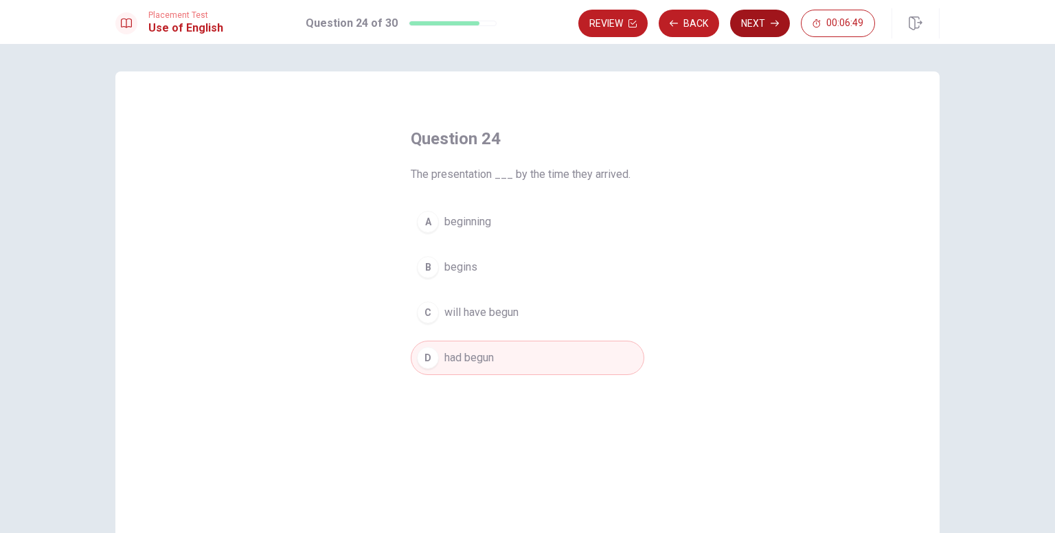
click at [763, 23] on button "Next" at bounding box center [760, 23] width 60 height 27
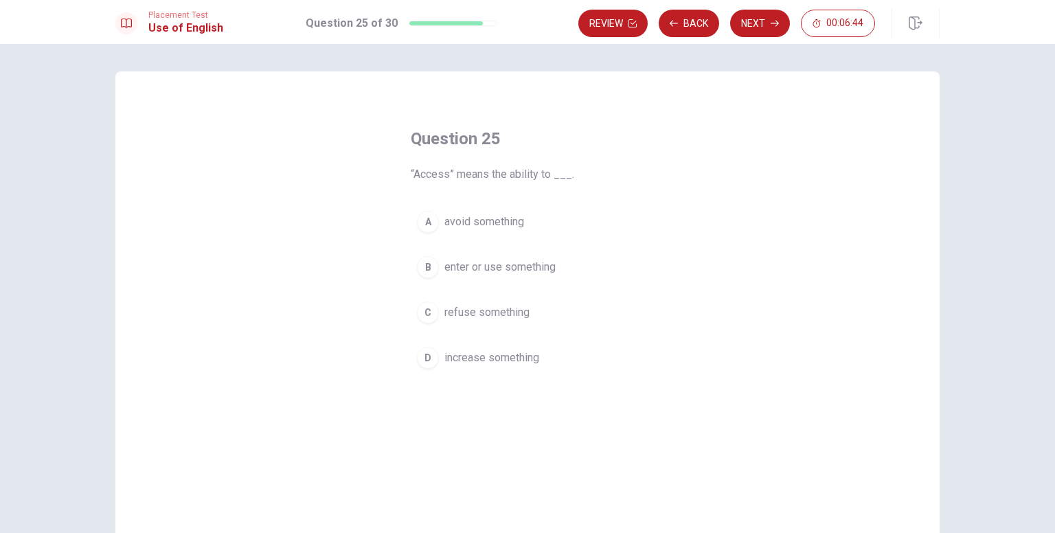
click at [477, 262] on span "enter or use something" at bounding box center [500, 267] width 111 height 16
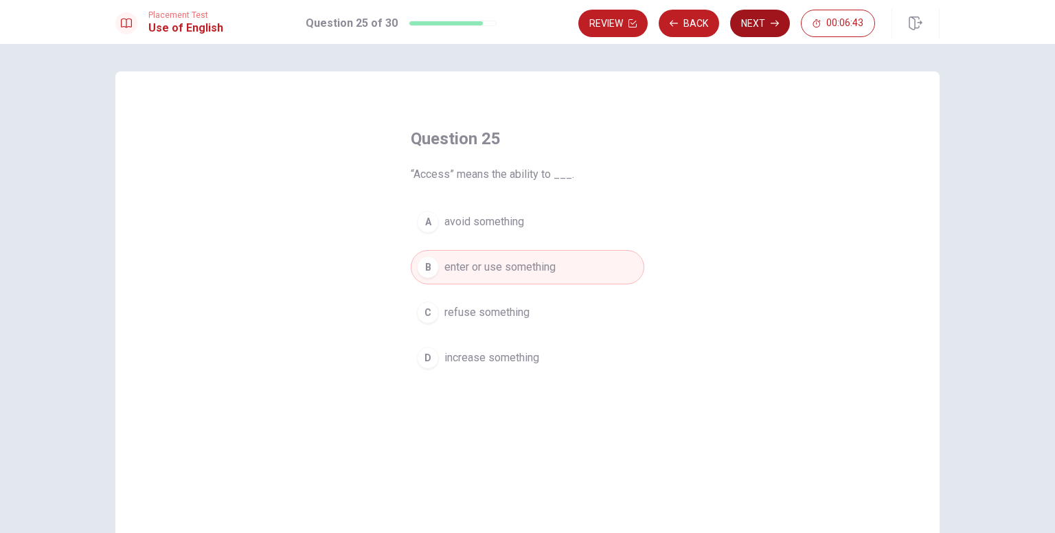
click at [752, 26] on button "Next" at bounding box center [760, 23] width 60 height 27
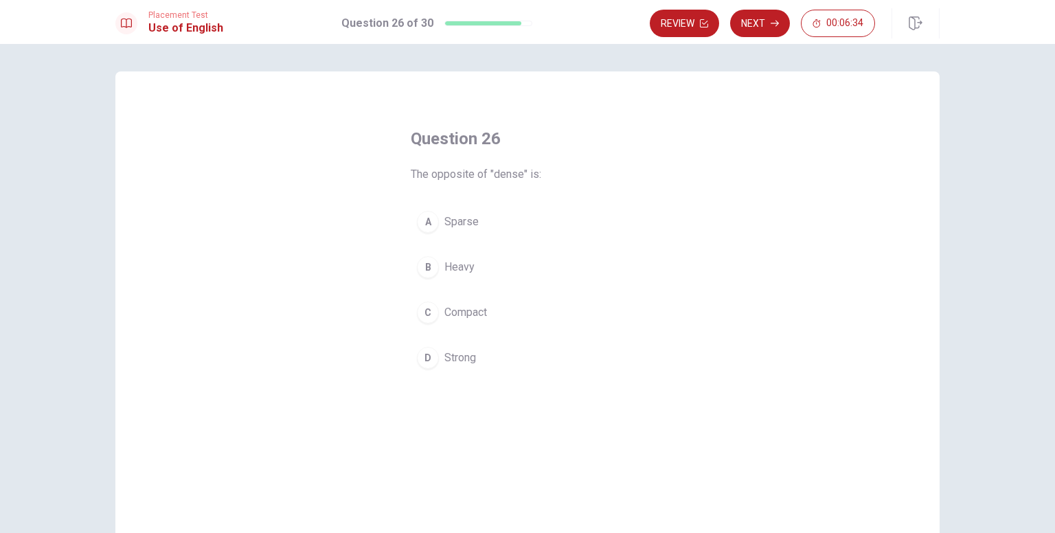
click at [445, 223] on span "Sparse" at bounding box center [462, 222] width 34 height 16
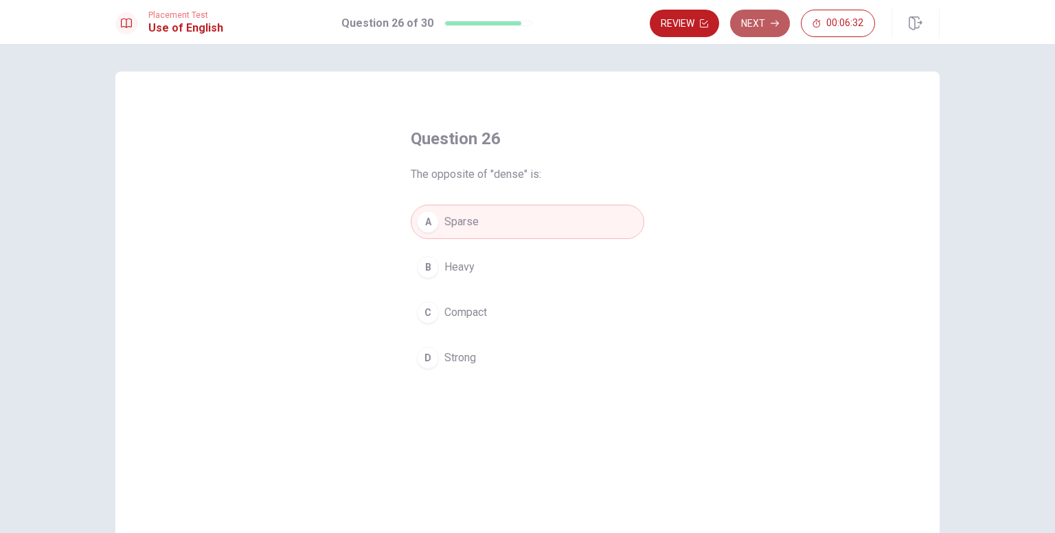
click at [778, 23] on icon "button" at bounding box center [775, 24] width 8 height 6
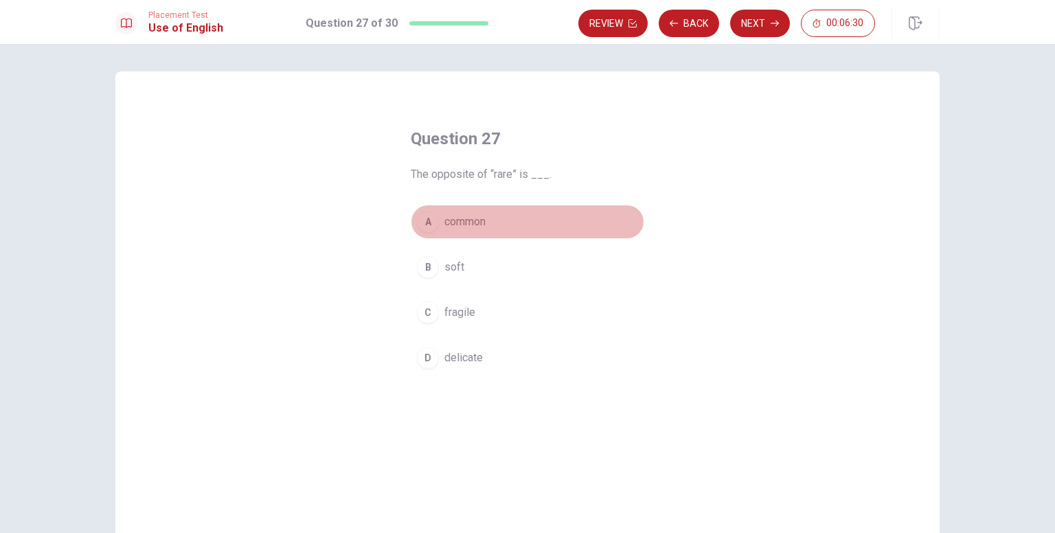
click at [473, 225] on span "common" at bounding box center [465, 222] width 41 height 16
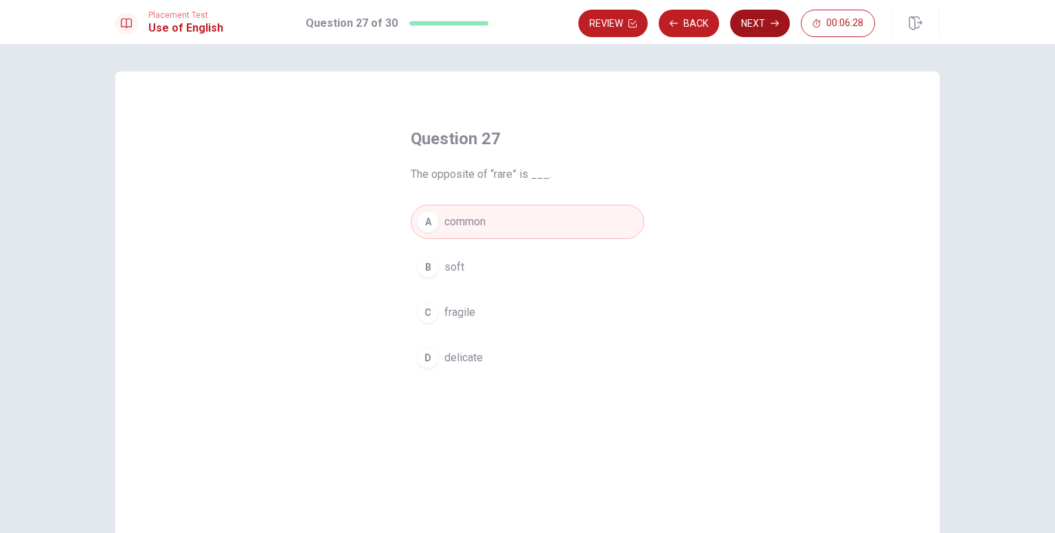
click at [768, 19] on button "Next" at bounding box center [760, 23] width 60 height 27
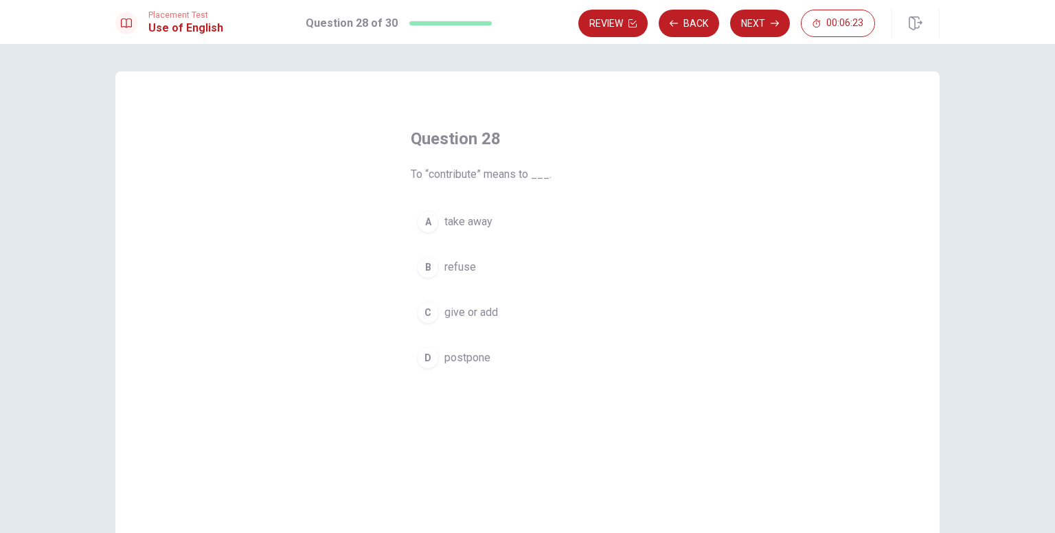
click at [460, 317] on span "give or add" at bounding box center [472, 312] width 54 height 16
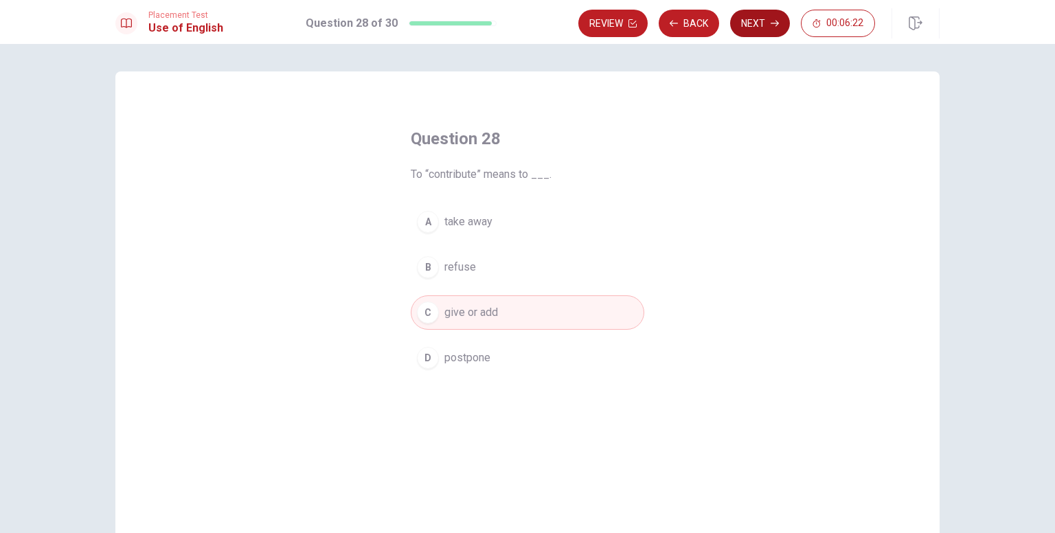
click at [748, 23] on button "Next" at bounding box center [760, 23] width 60 height 27
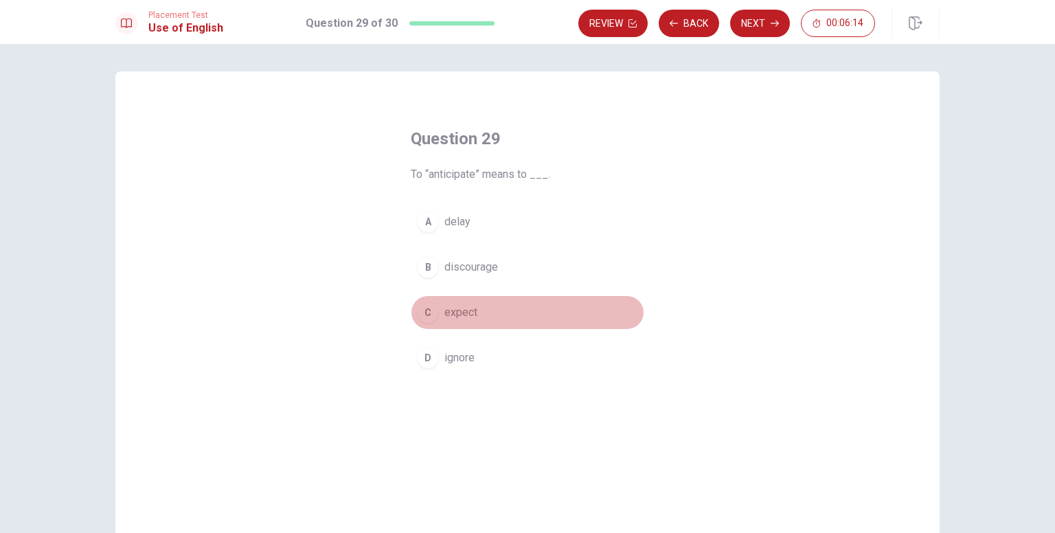
click at [434, 311] on div "C" at bounding box center [428, 313] width 22 height 22
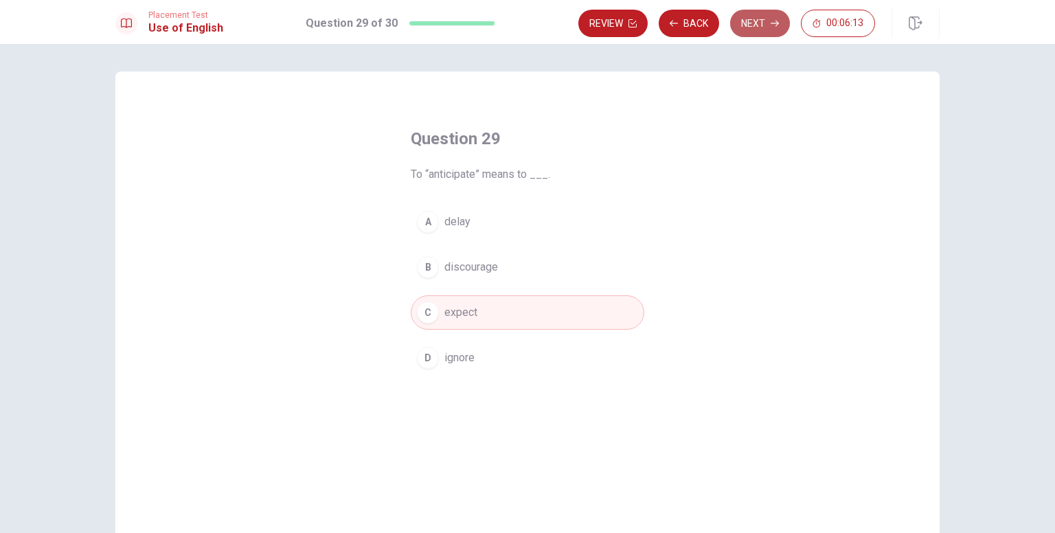
click at [762, 17] on button "Next" at bounding box center [760, 23] width 60 height 27
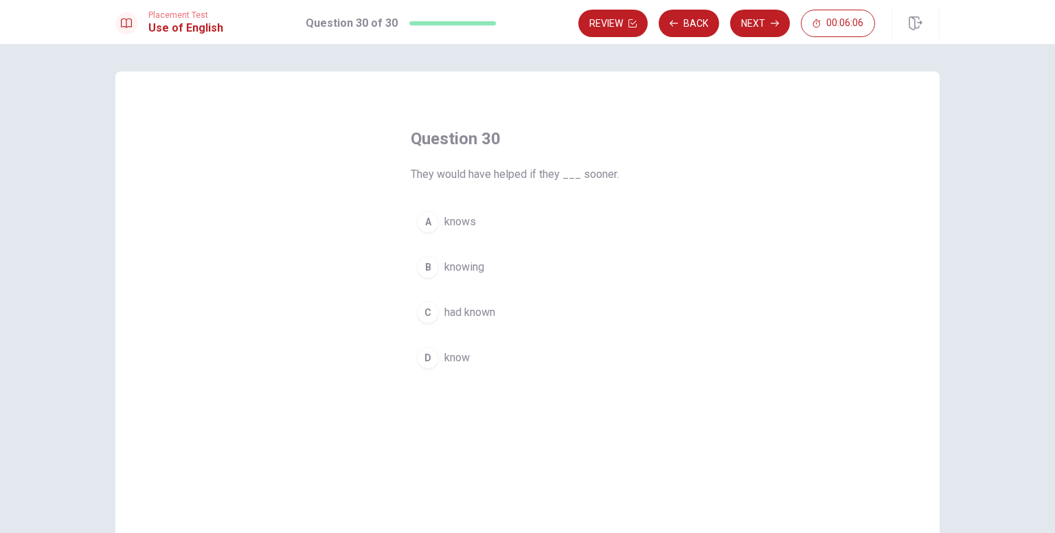
click at [445, 307] on span "had known" at bounding box center [470, 312] width 51 height 16
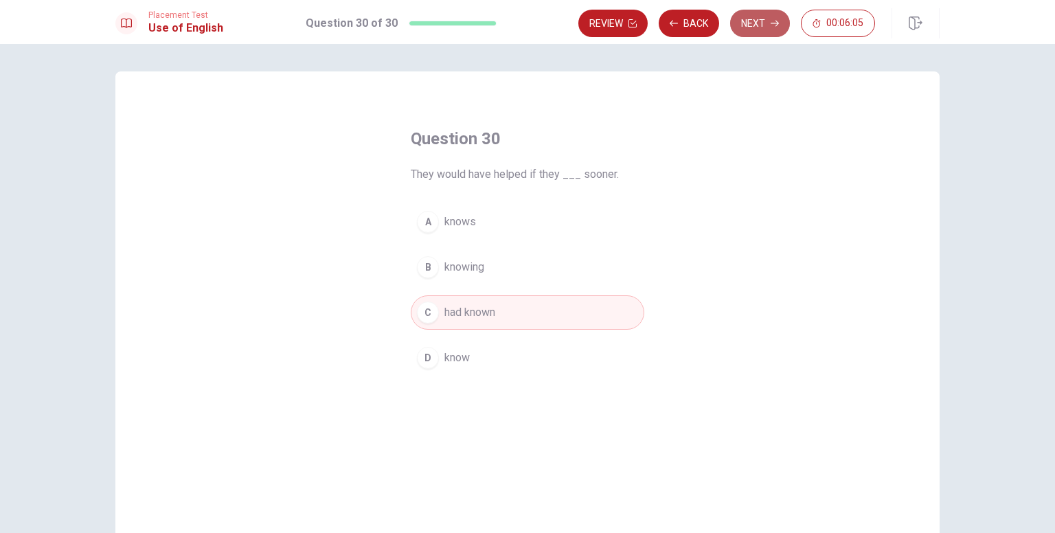
click at [745, 32] on button "Next" at bounding box center [760, 23] width 60 height 27
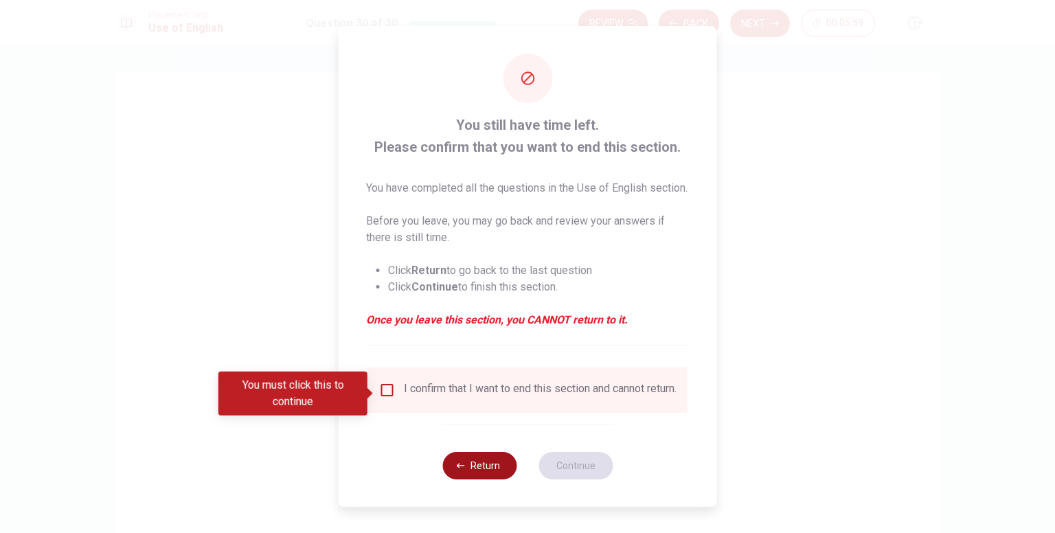
click at [458, 471] on button "Return" at bounding box center [479, 465] width 74 height 27
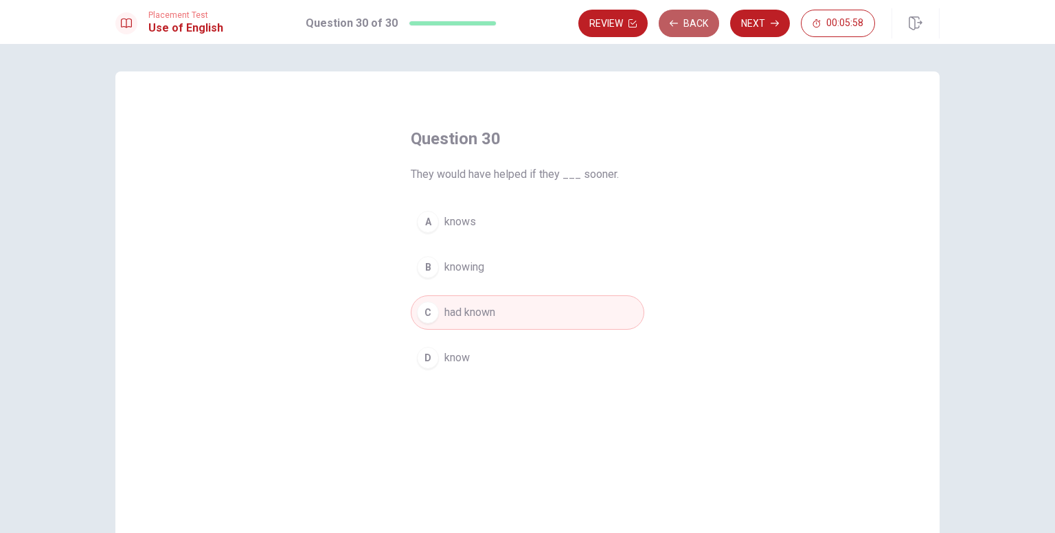
click at [682, 30] on button "Back" at bounding box center [689, 23] width 60 height 27
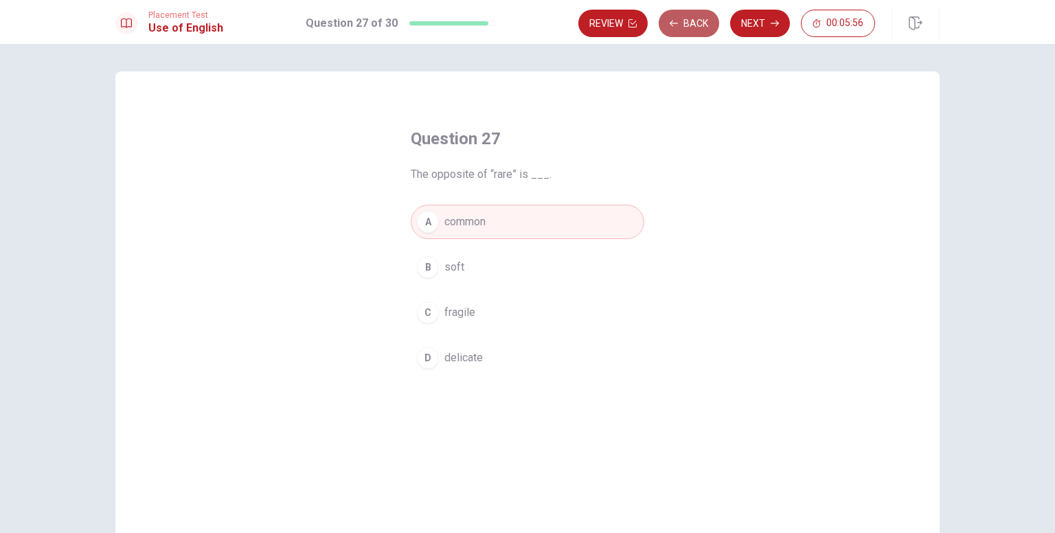
click at [682, 30] on button "Back" at bounding box center [689, 23] width 60 height 27
click at [648, 30] on button "Review" at bounding box center [613, 23] width 69 height 27
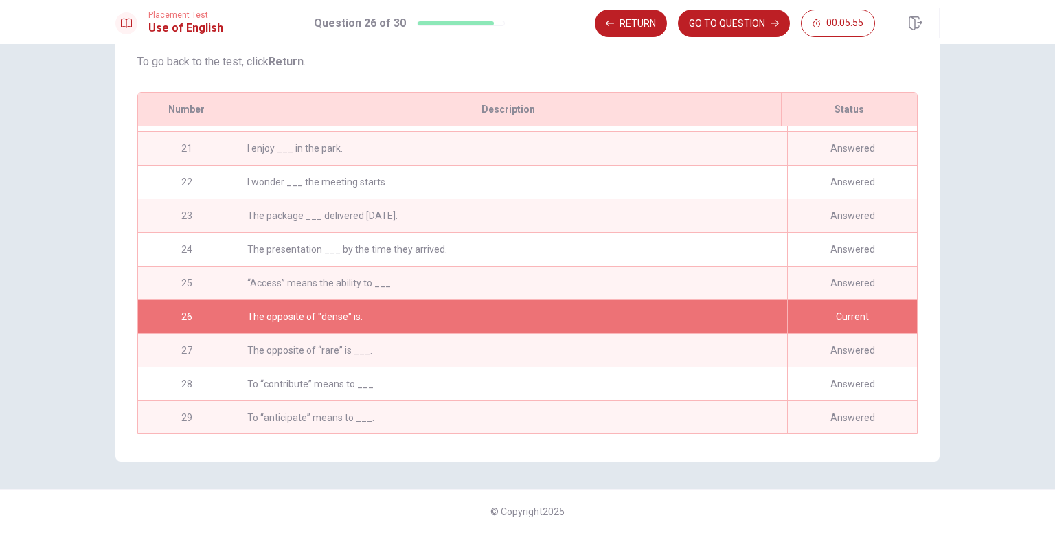
scroll to position [704, 0]
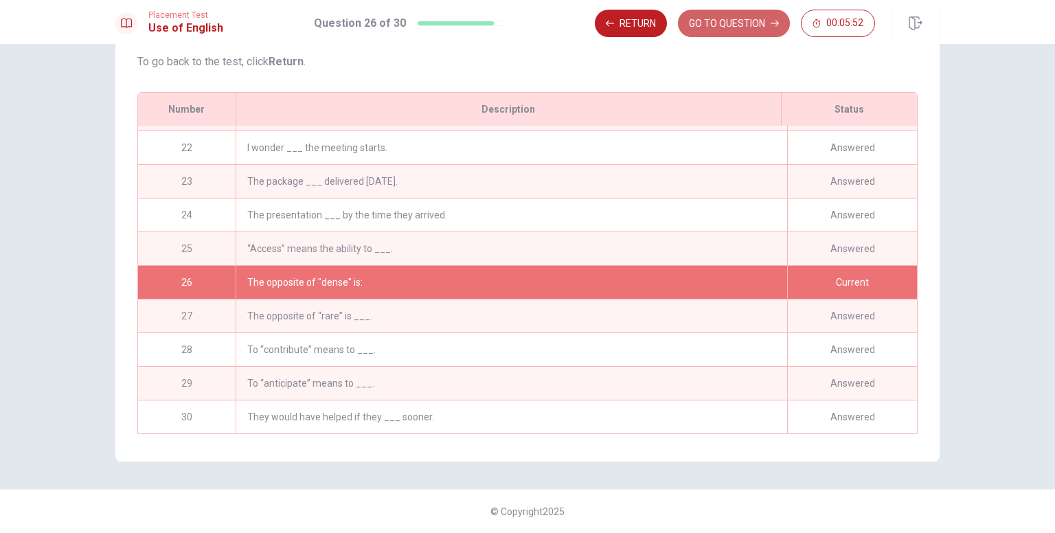
click at [682, 30] on button "GO TO QUESTION" at bounding box center [734, 23] width 112 height 27
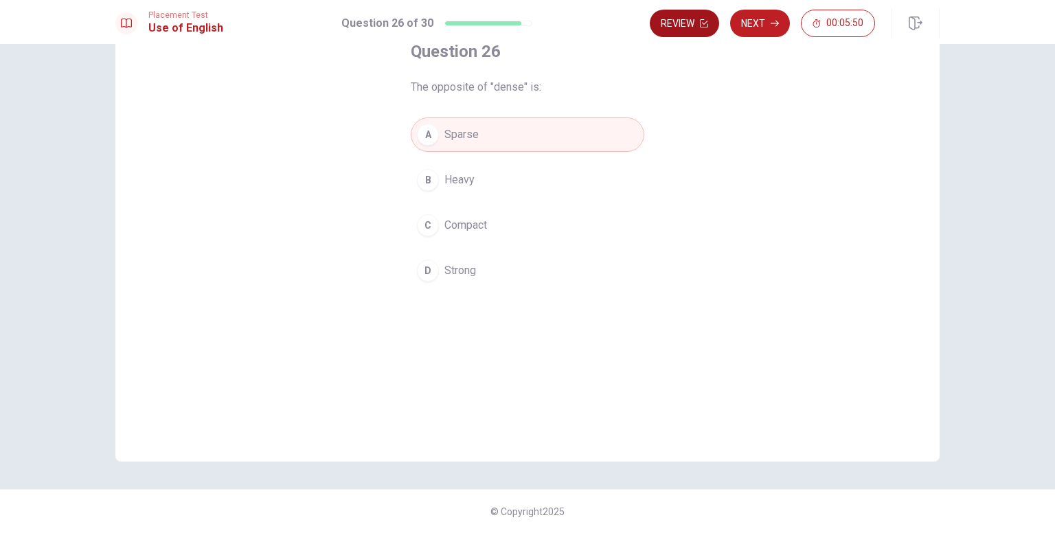
click at [715, 29] on button "Review" at bounding box center [684, 23] width 69 height 27
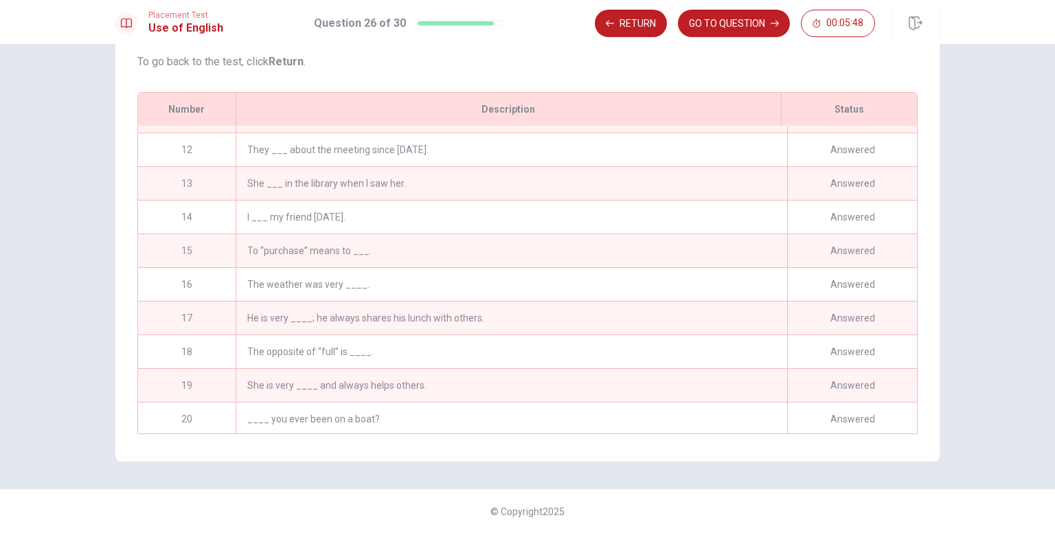
scroll to position [361, 0]
click at [737, 33] on button "GO TO QUESTION" at bounding box center [734, 23] width 112 height 27
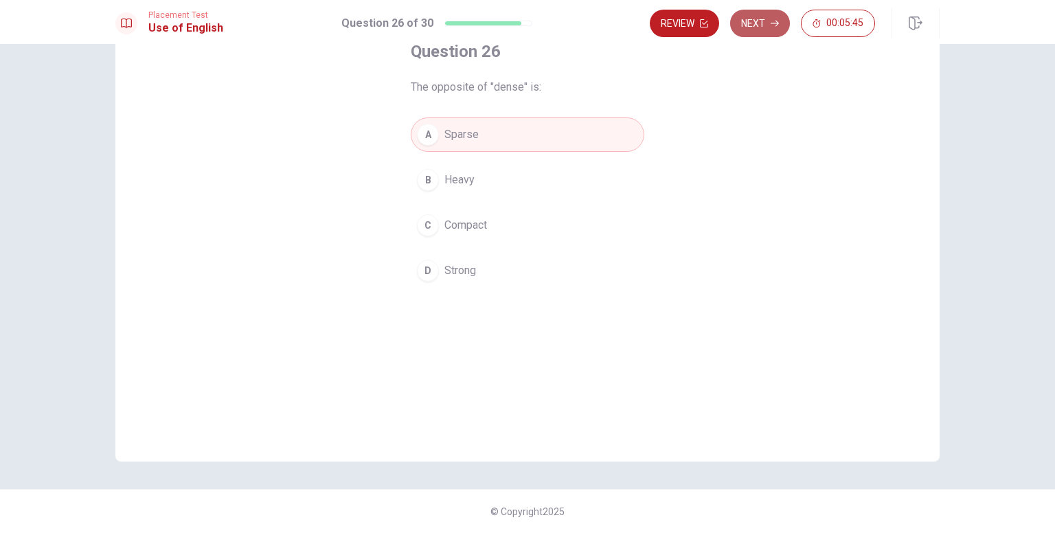
click at [756, 35] on button "Next" at bounding box center [760, 23] width 60 height 27
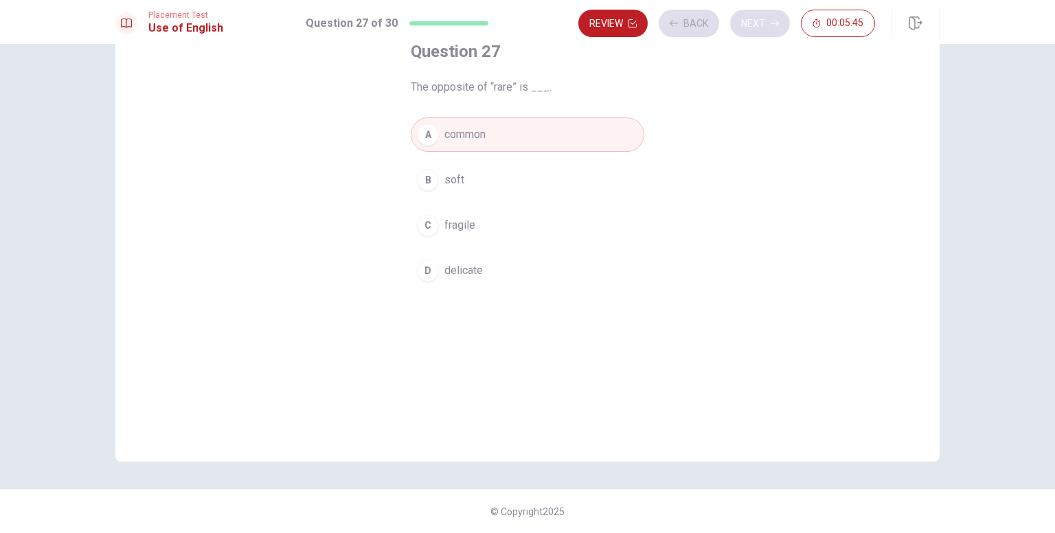
click at [756, 35] on div "Review Back Next 00:05:45" at bounding box center [727, 23] width 297 height 27
click at [756, 35] on button "Next" at bounding box center [760, 23] width 60 height 27
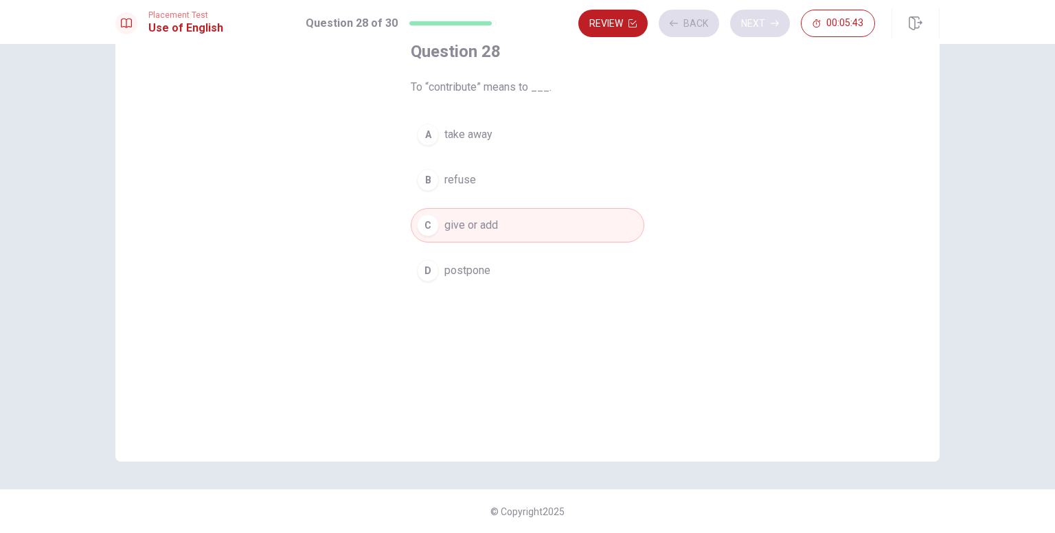
click at [756, 35] on div "Review Back Next 00:05:43" at bounding box center [727, 23] width 297 height 27
click at [756, 32] on button "Next" at bounding box center [760, 23] width 60 height 27
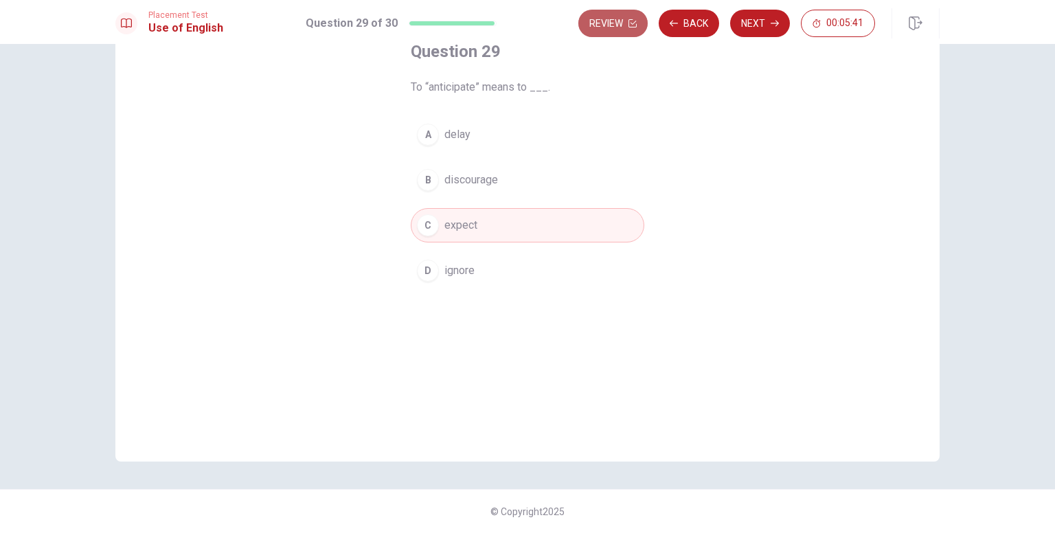
click at [633, 31] on button "Review" at bounding box center [613, 23] width 69 height 27
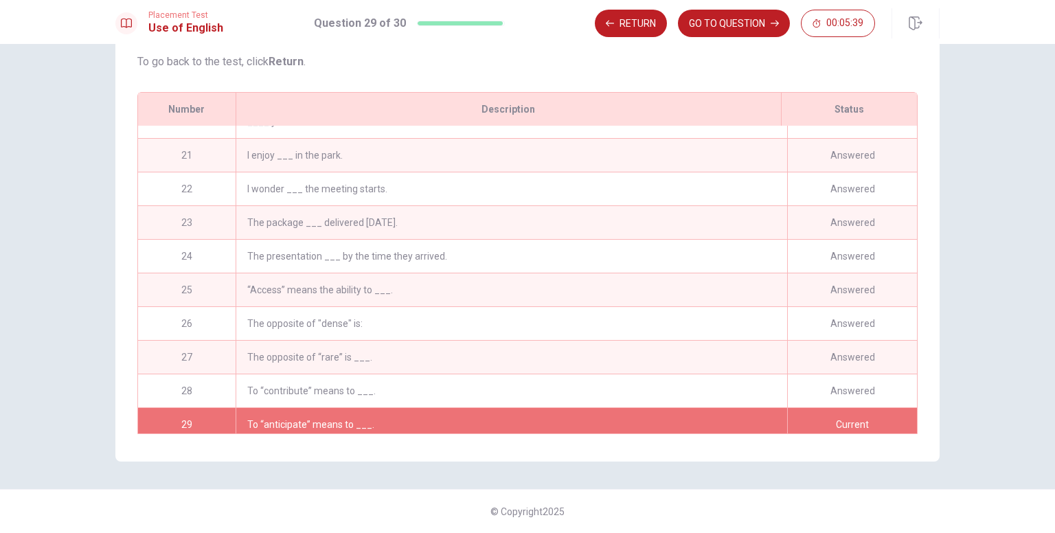
scroll to position [704, 0]
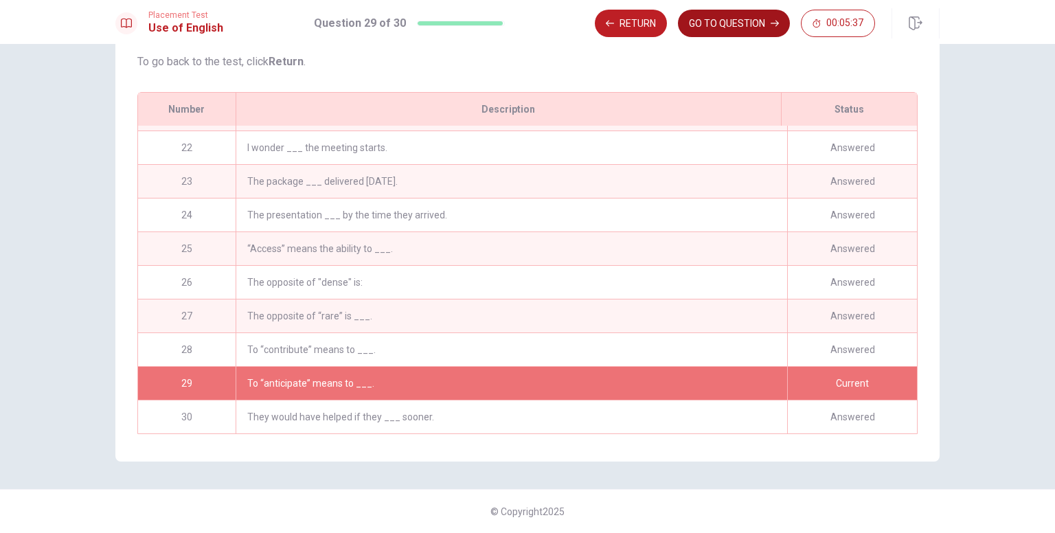
click at [742, 31] on button "GO TO QUESTION" at bounding box center [734, 23] width 112 height 27
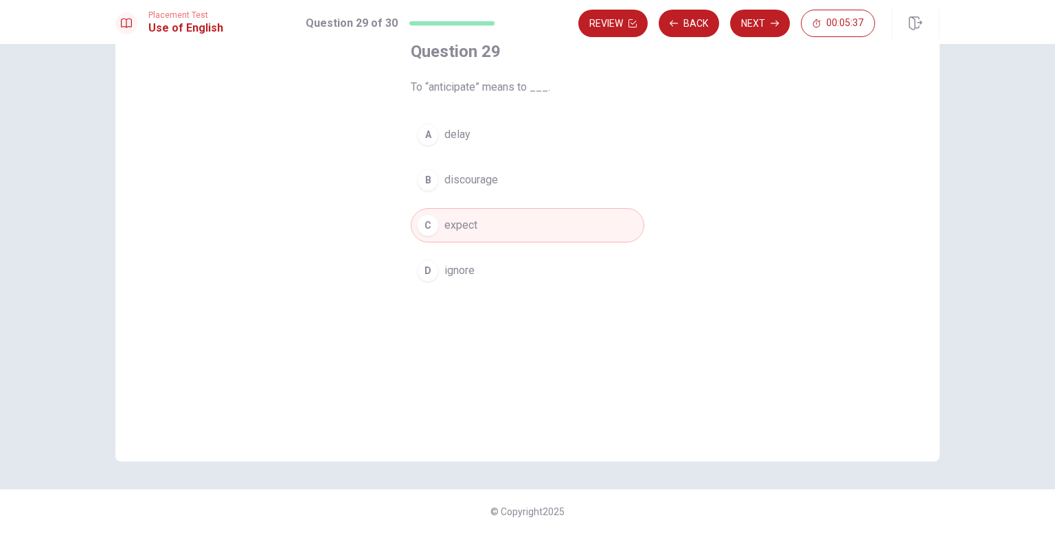
scroll to position [87, 0]
click at [742, 31] on button "Next" at bounding box center [760, 23] width 60 height 27
click at [762, 21] on button "Next" at bounding box center [760, 23] width 60 height 27
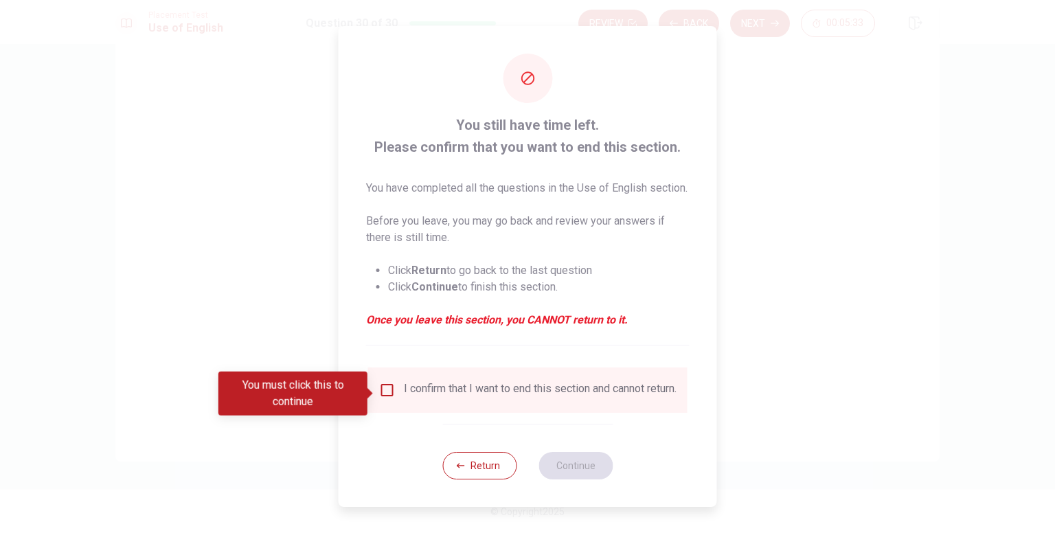
click at [385, 399] on div "I confirm that I want to end this section and cannot return." at bounding box center [528, 390] width 298 height 16
click at [386, 396] on input "You must click this to continue" at bounding box center [387, 390] width 16 height 16
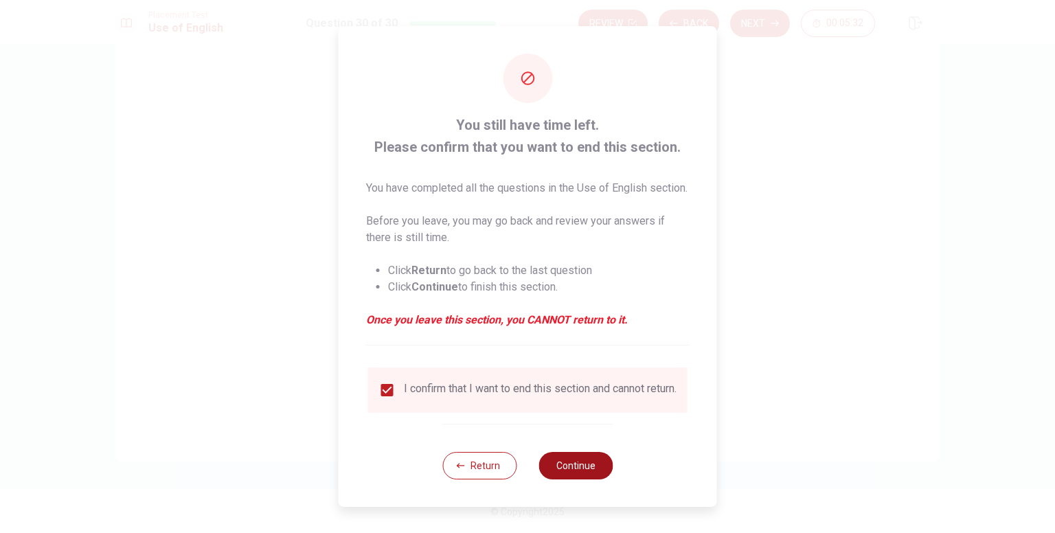
click at [599, 480] on button "Continue" at bounding box center [576, 465] width 74 height 27
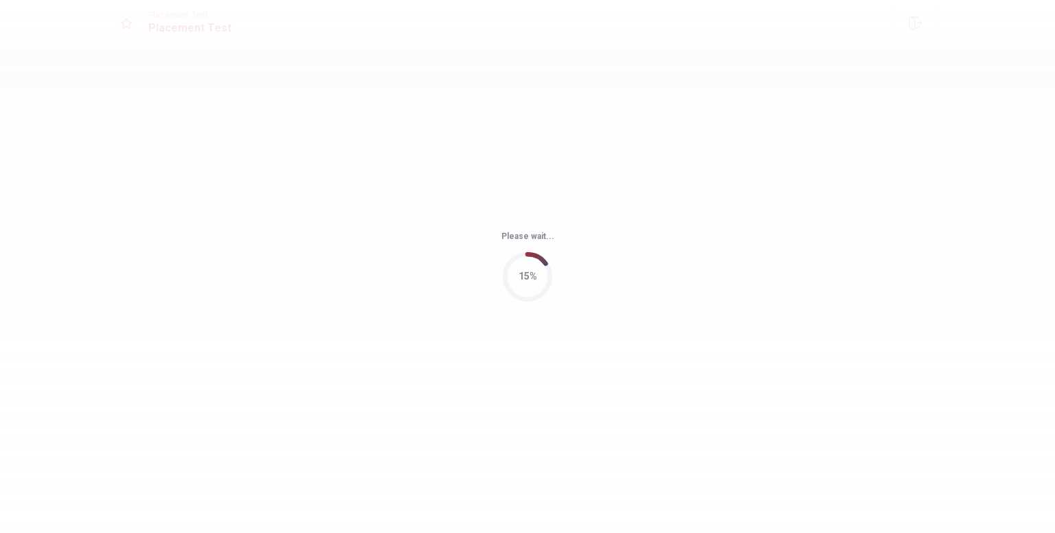
scroll to position [0, 0]
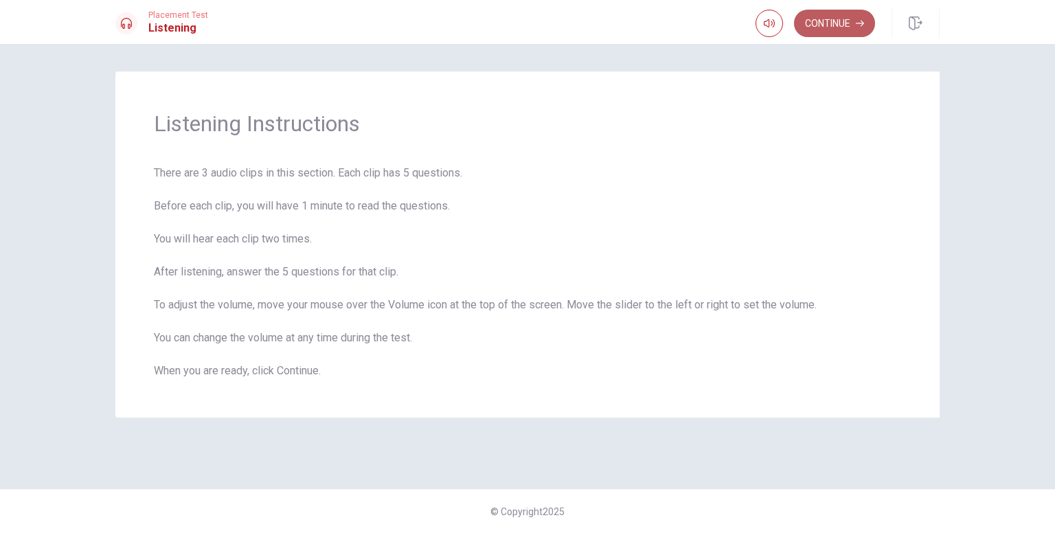
click at [827, 32] on button "Continue" at bounding box center [834, 23] width 81 height 27
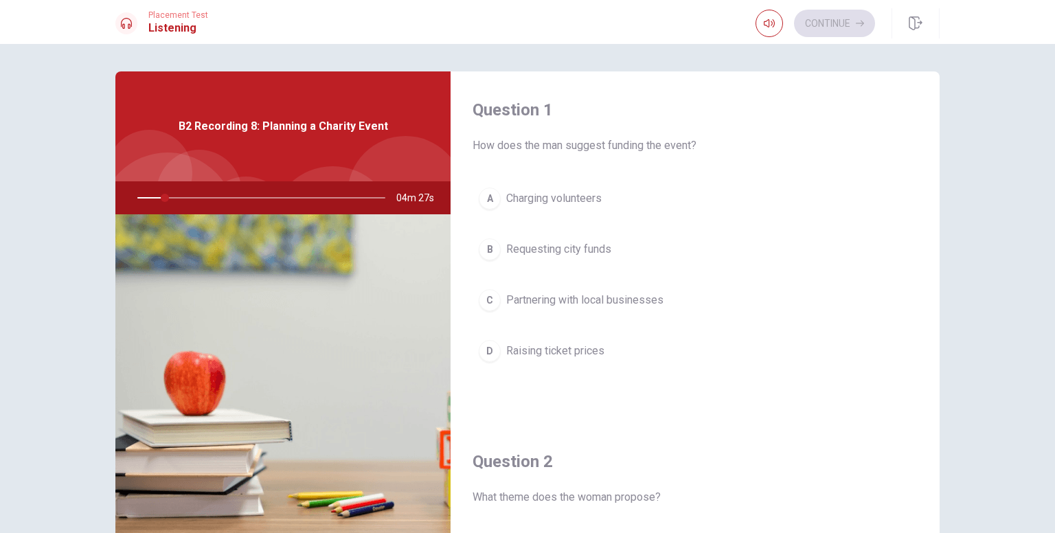
click at [168, 196] on div at bounding box center [259, 197] width 276 height 33
click at [168, 201] on div at bounding box center [259, 197] width 276 height 33
click at [182, 197] on div at bounding box center [259, 197] width 276 height 33
click at [184, 198] on div at bounding box center [259, 197] width 276 height 33
drag, startPoint x: 179, startPoint y: 198, endPoint x: 187, endPoint y: 201, distance: 8.7
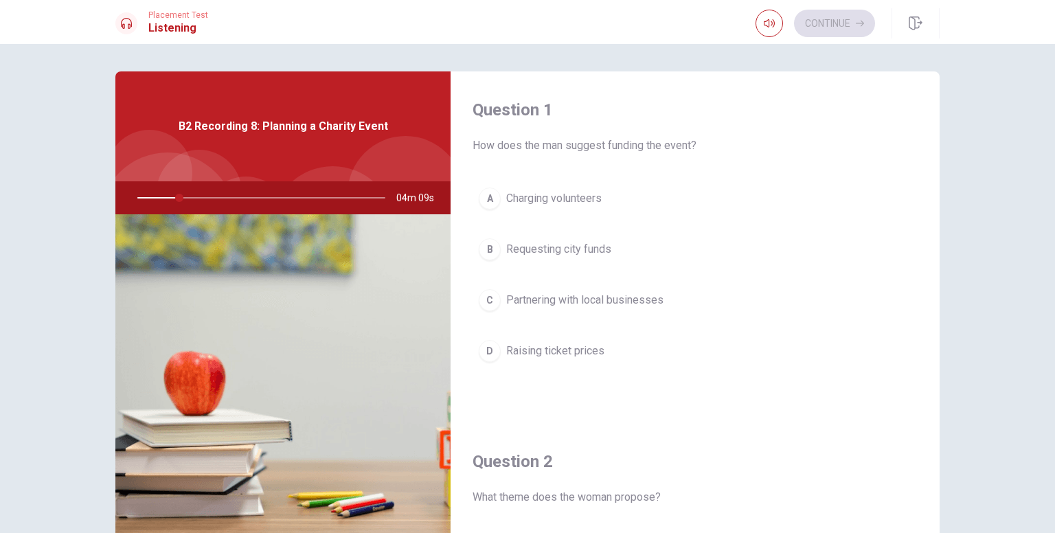
click at [187, 201] on div at bounding box center [259, 197] width 276 height 33
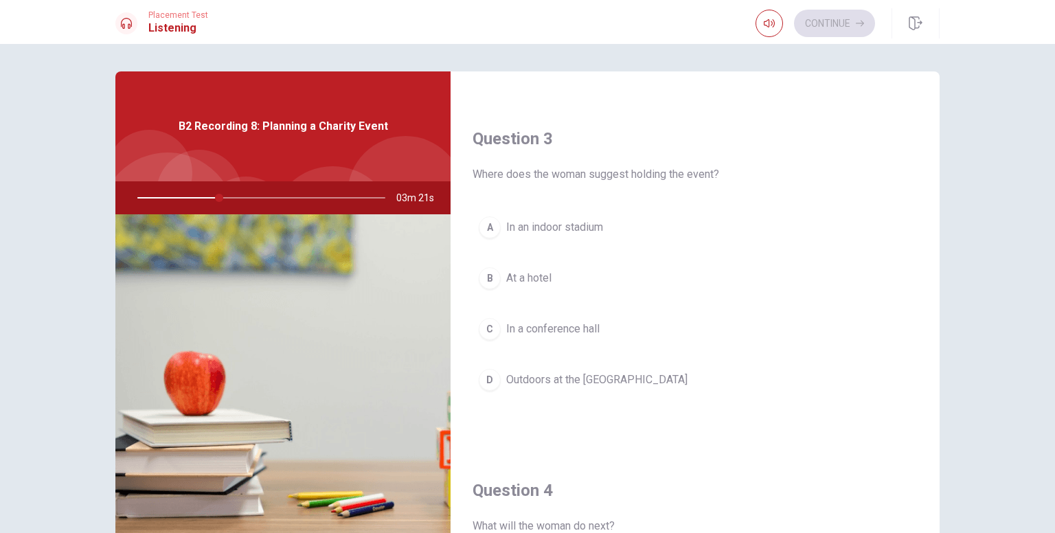
scroll to position [687, 0]
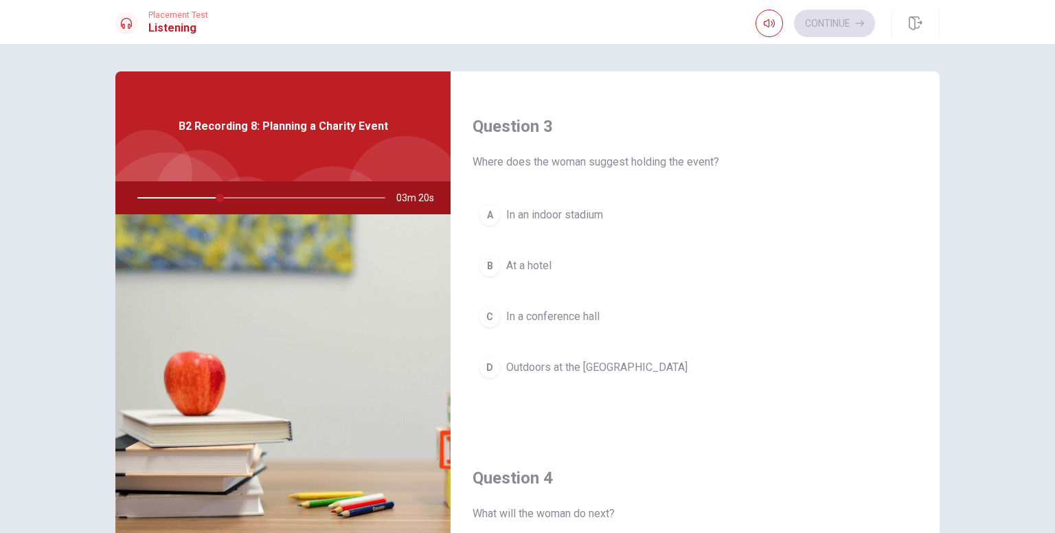
click at [525, 367] on span "Outdoors at the [GEOGRAPHIC_DATA]" at bounding box center [596, 367] width 181 height 16
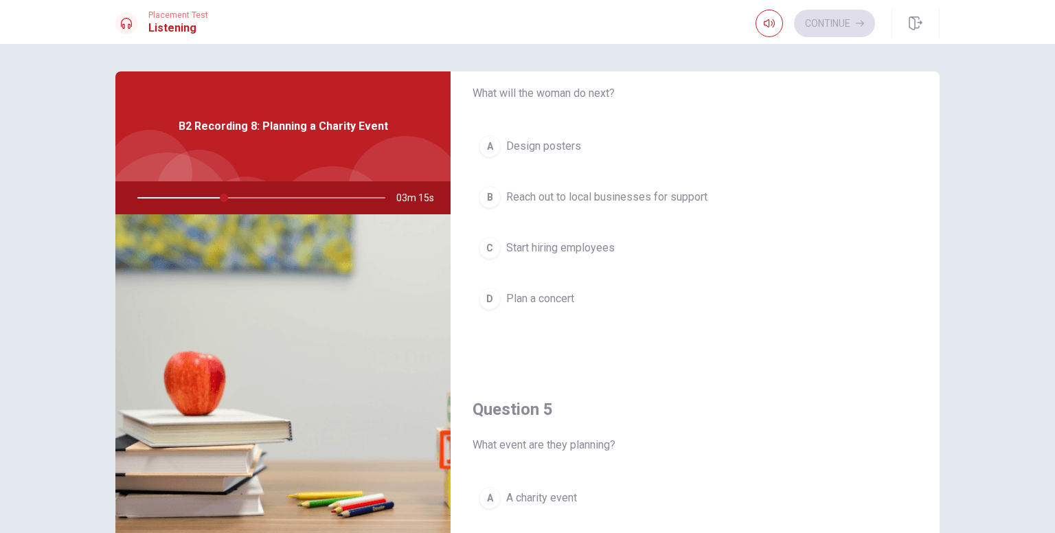
scroll to position [1237, 0]
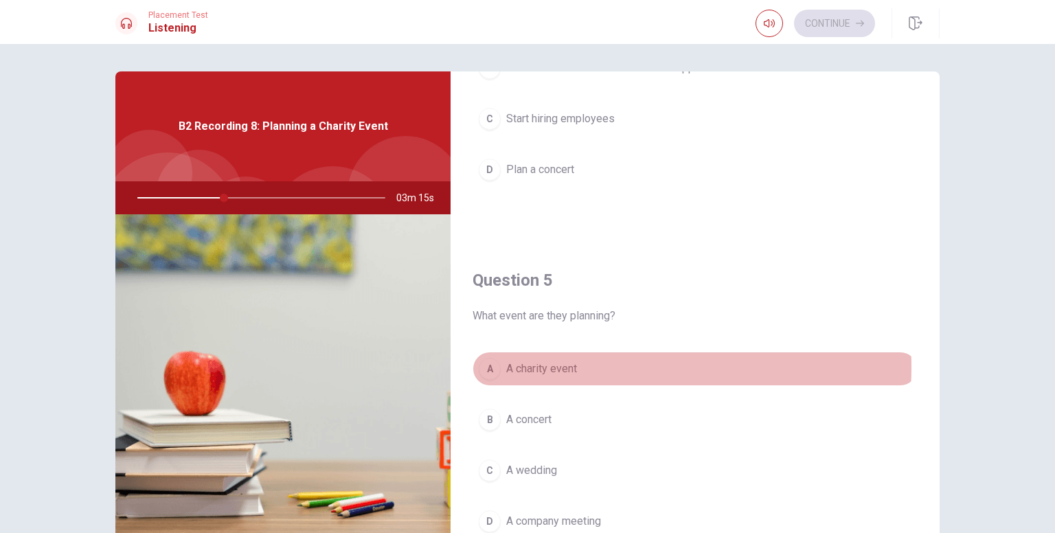
click at [546, 362] on span "A charity event" at bounding box center [541, 369] width 71 height 16
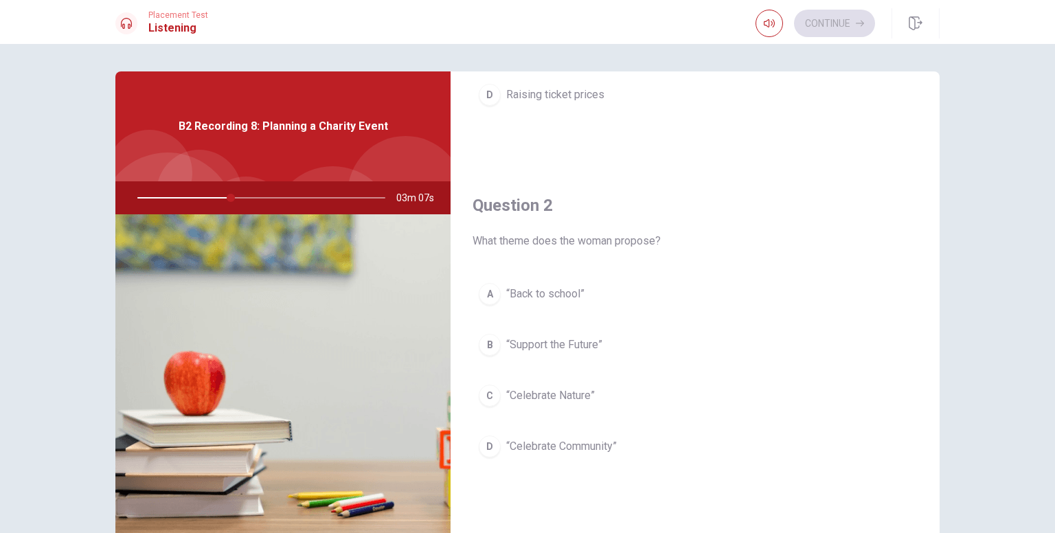
scroll to position [275, 0]
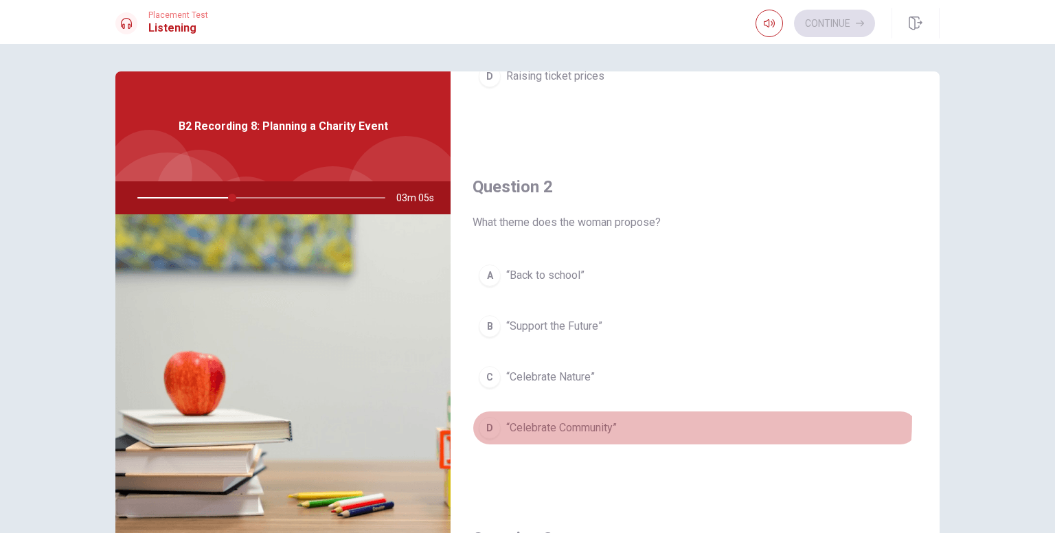
click at [545, 414] on button "D “Celebrate Community”" at bounding box center [695, 428] width 445 height 34
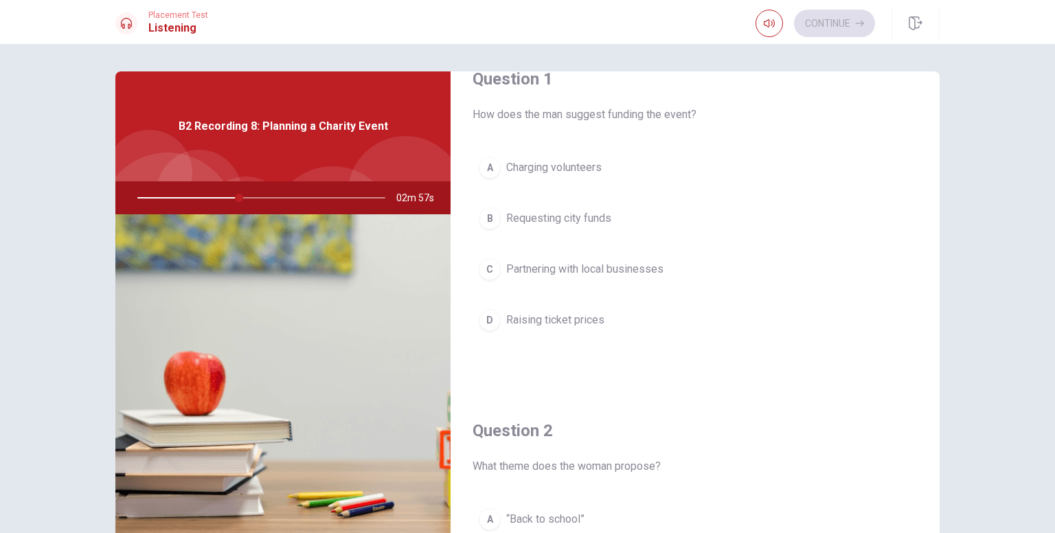
scroll to position [0, 0]
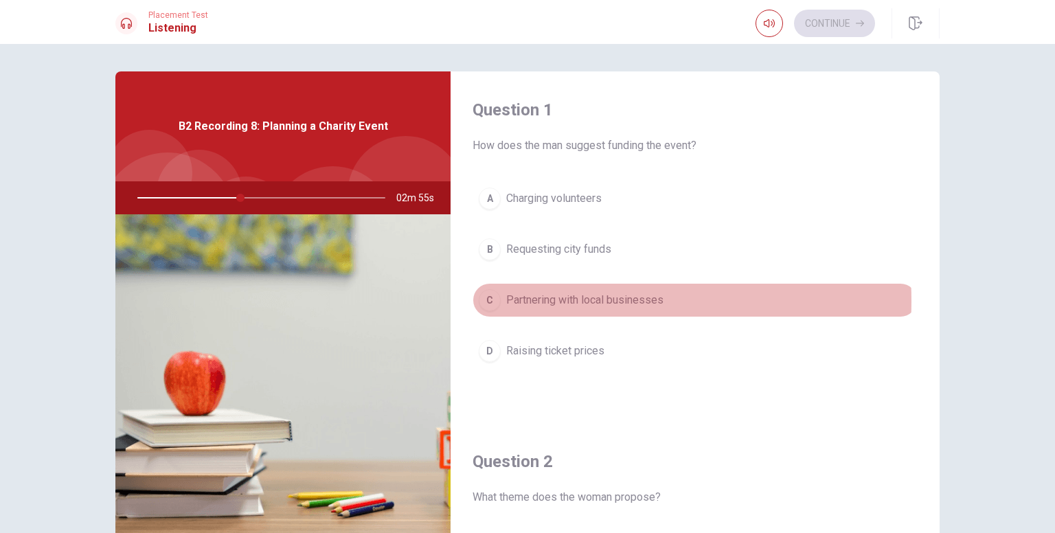
click at [545, 300] on span "Partnering with local businesses" at bounding box center [584, 300] width 157 height 16
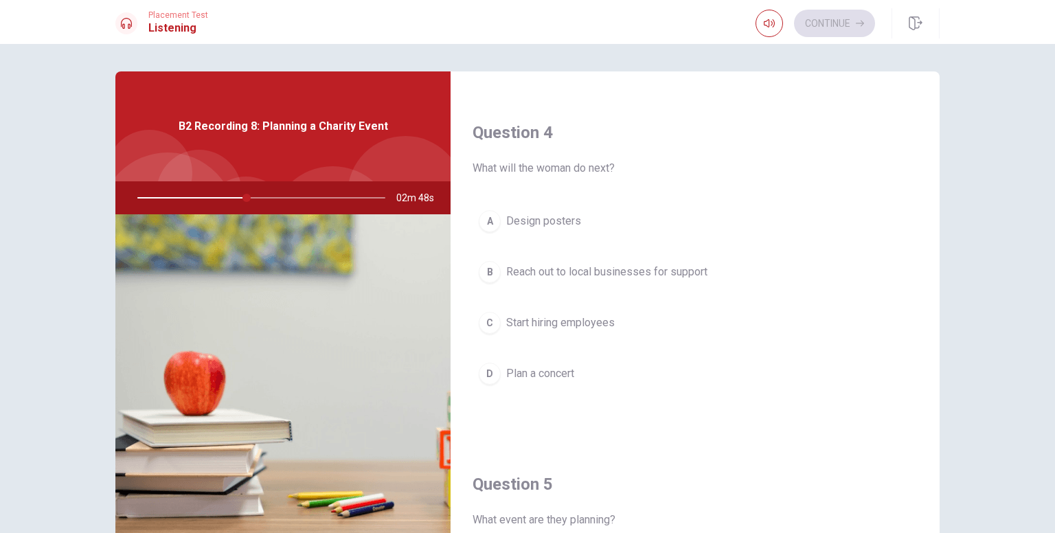
scroll to position [1000, 0]
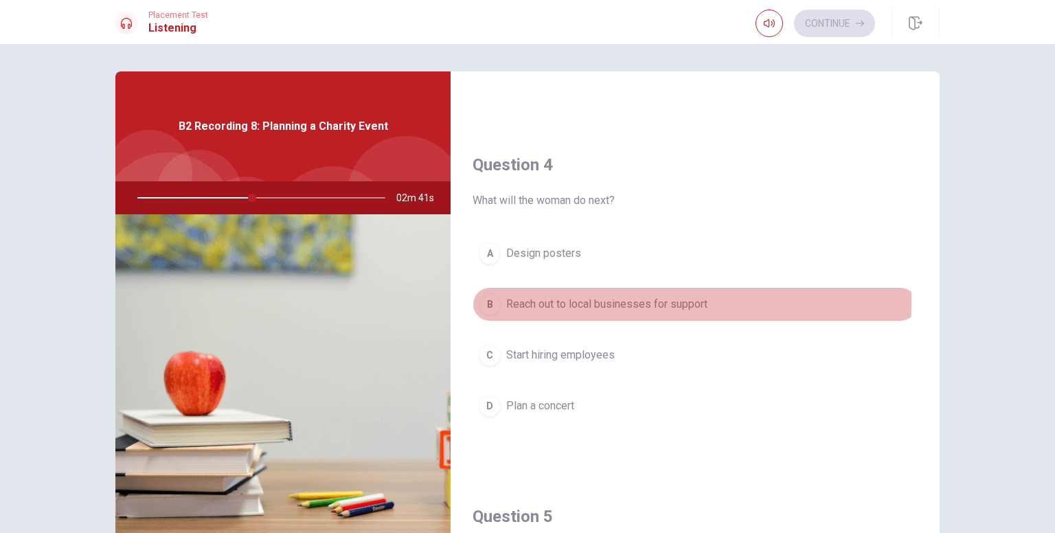
click at [539, 297] on span "Reach out to local businesses for support" at bounding box center [606, 304] width 201 height 16
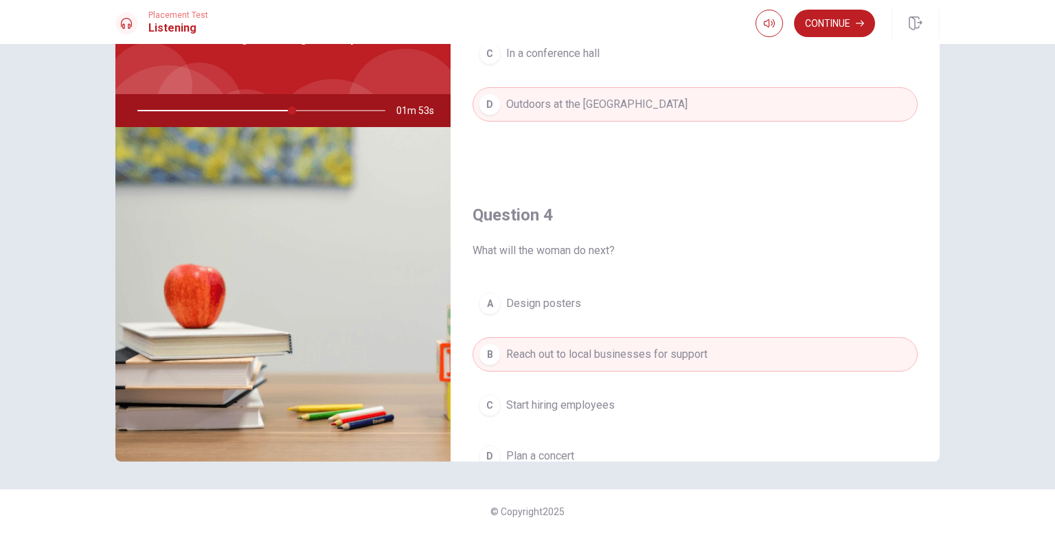
scroll to position [932, 0]
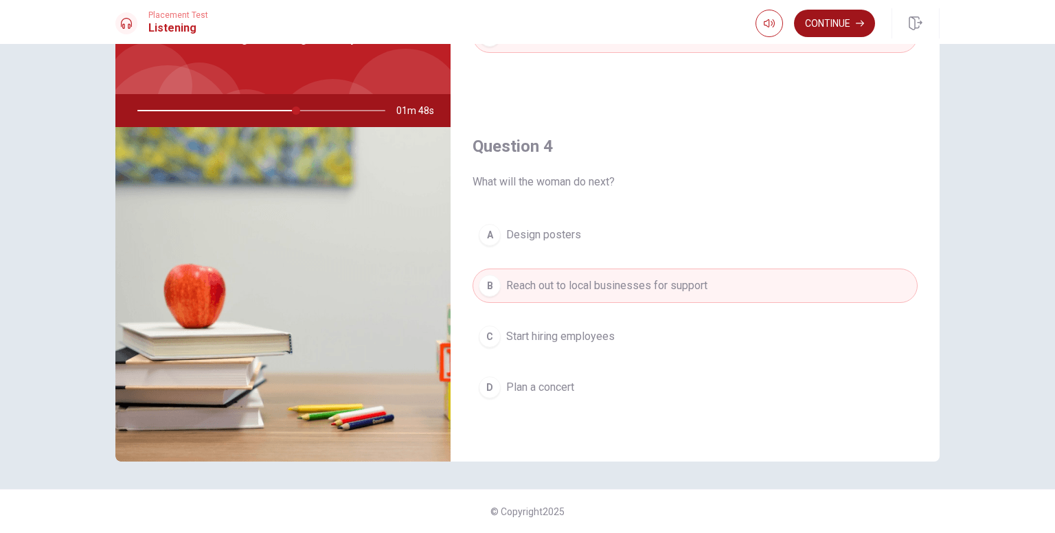
click at [825, 28] on button "Continue" at bounding box center [834, 23] width 81 height 27
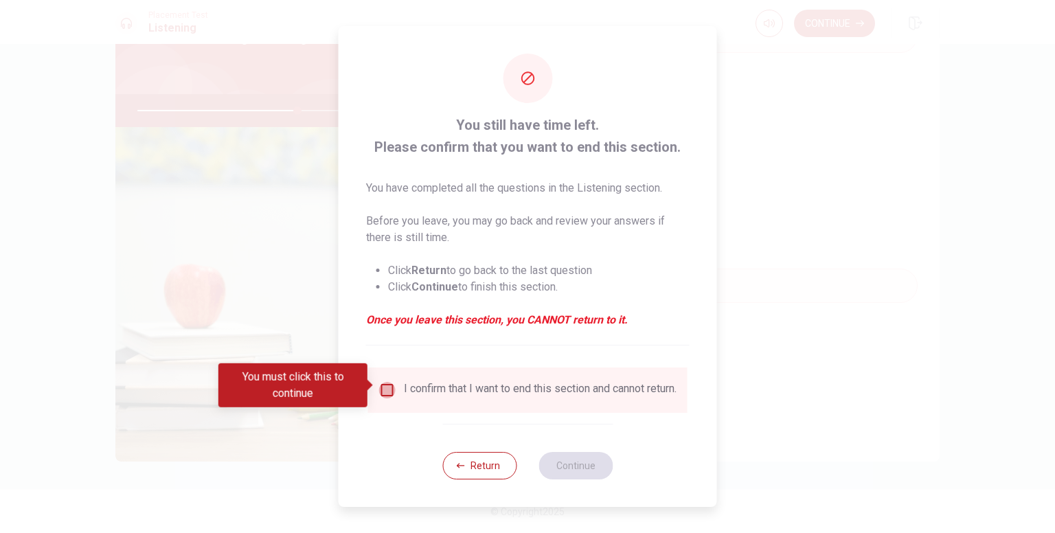
click at [385, 388] on input "You must click this to continue" at bounding box center [387, 390] width 16 height 16
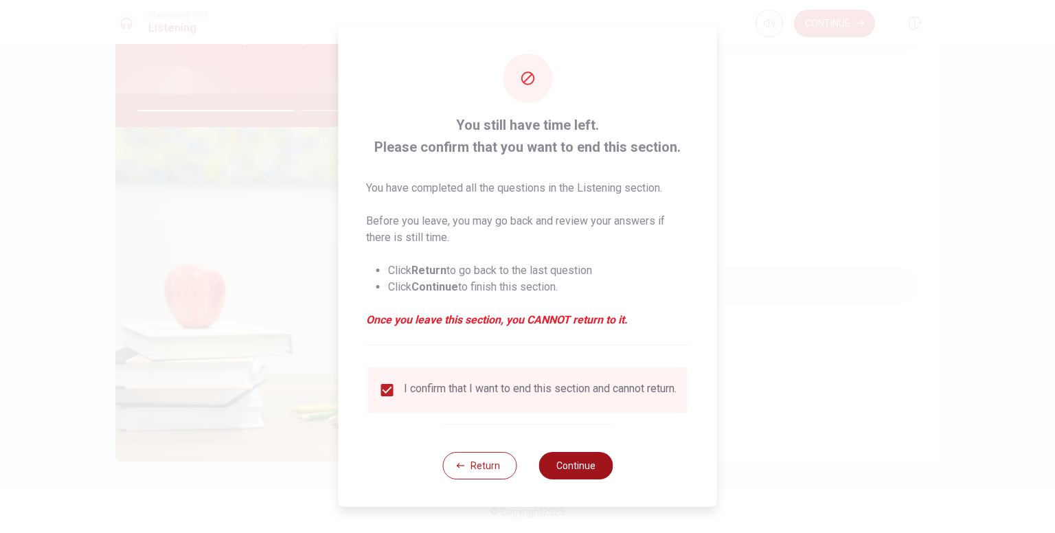
click at [566, 464] on button "Continue" at bounding box center [576, 465] width 74 height 27
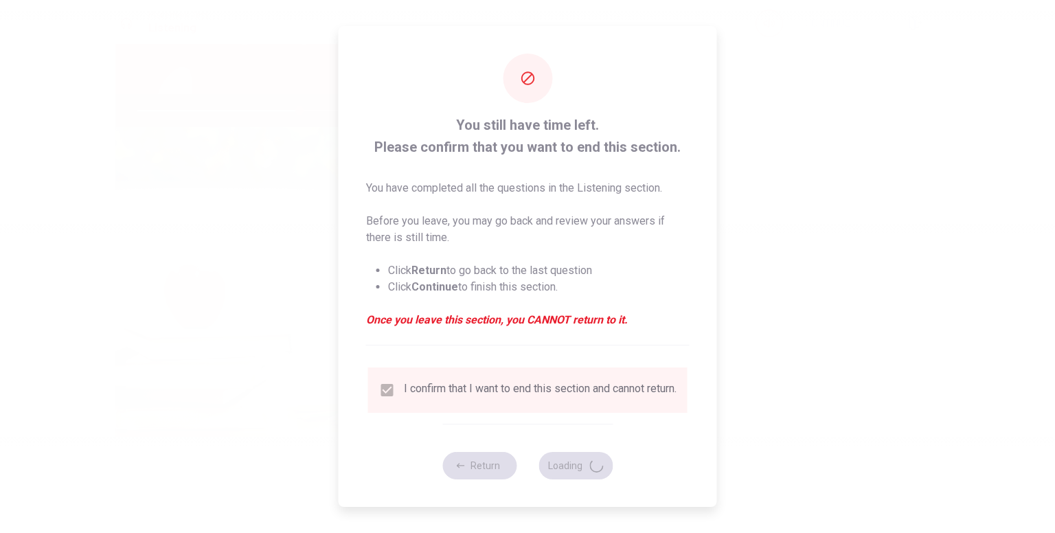
type input "66"
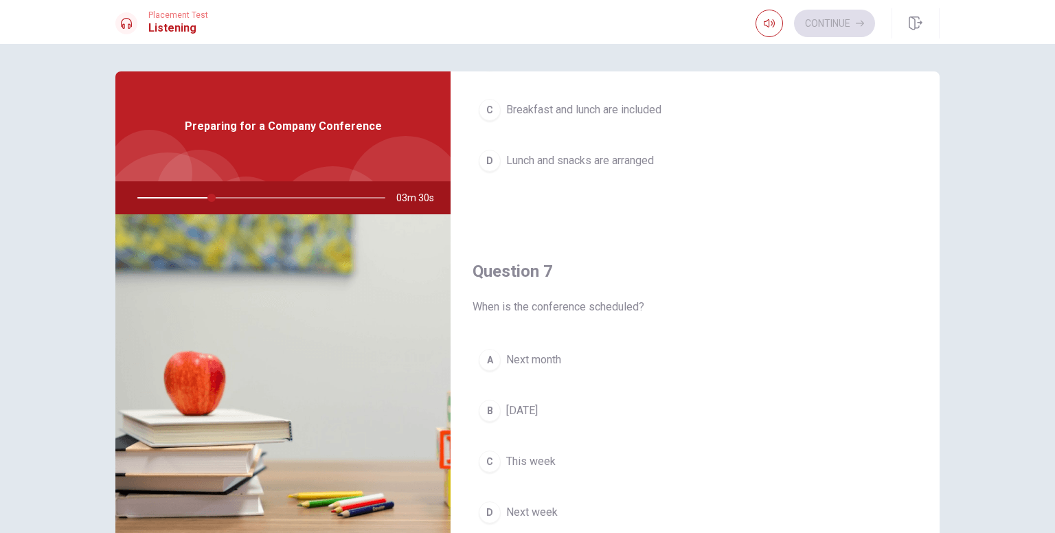
scroll to position [206, 0]
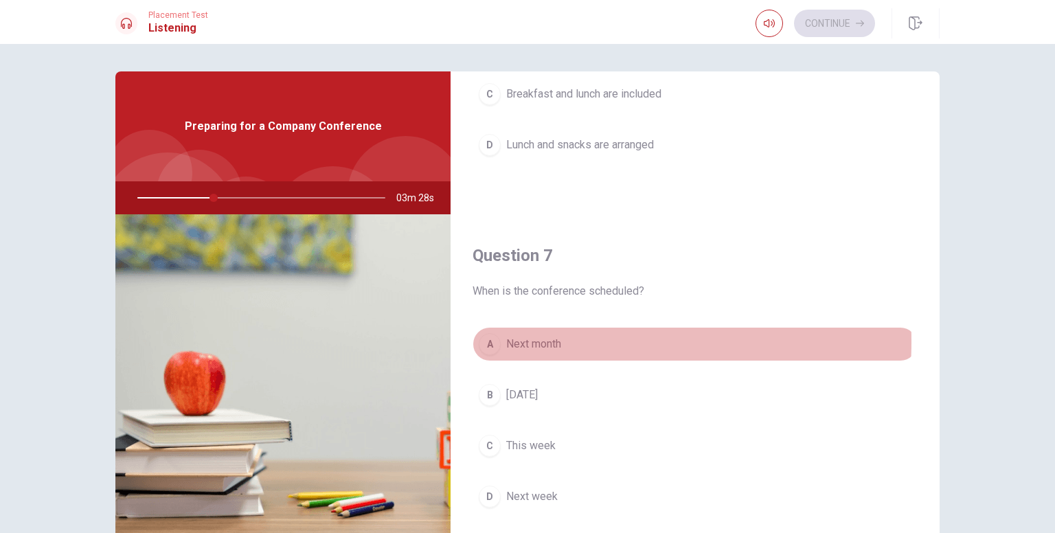
click at [514, 340] on span "Next month" at bounding box center [533, 344] width 55 height 16
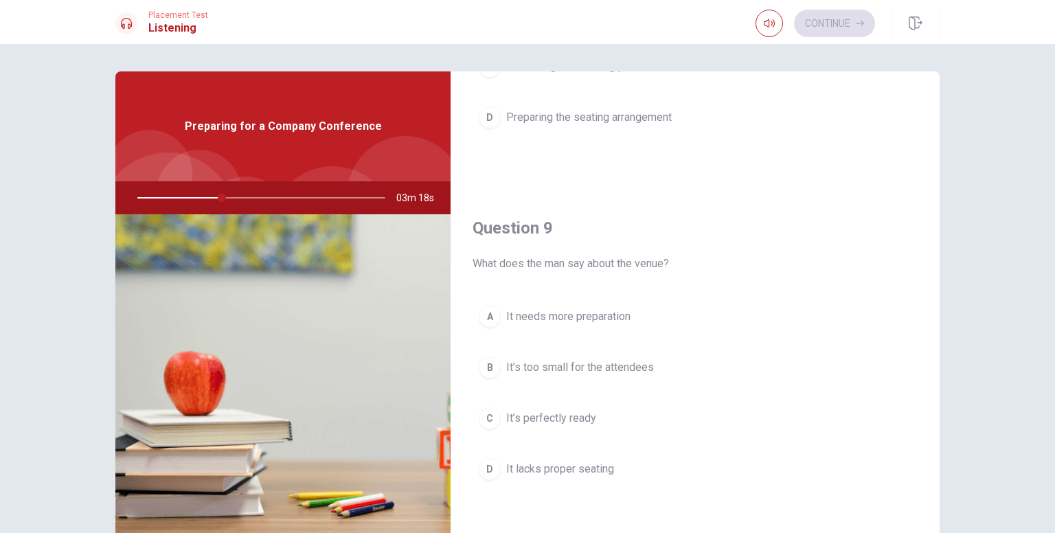
scroll to position [962, 0]
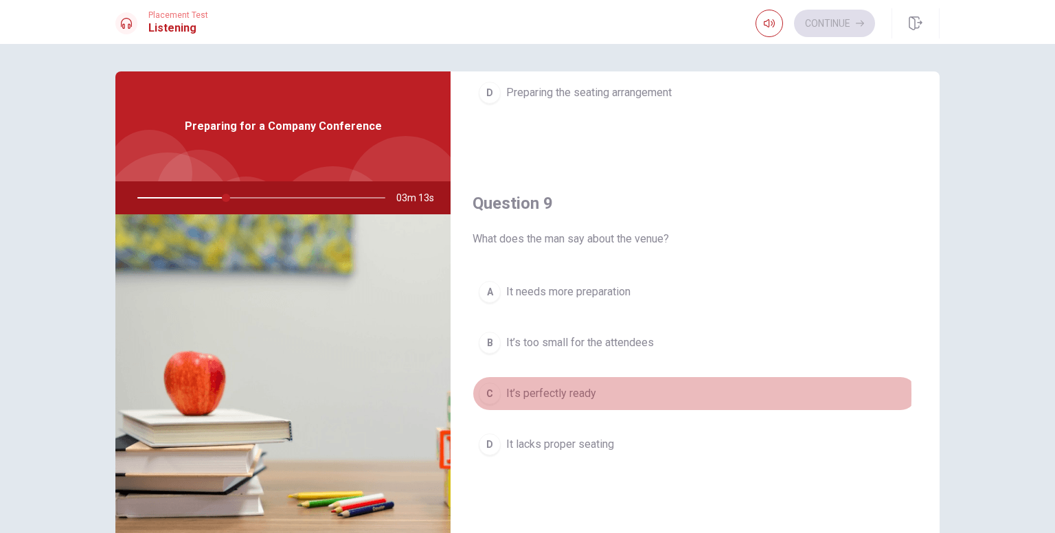
click at [498, 390] on button "C It’s perfectly ready" at bounding box center [695, 394] width 445 height 34
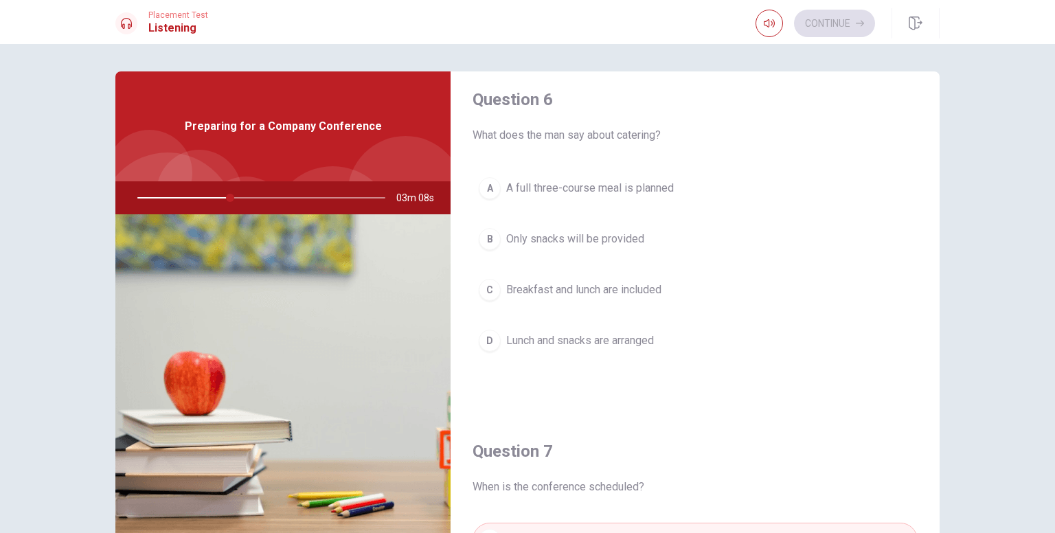
scroll to position [0, 0]
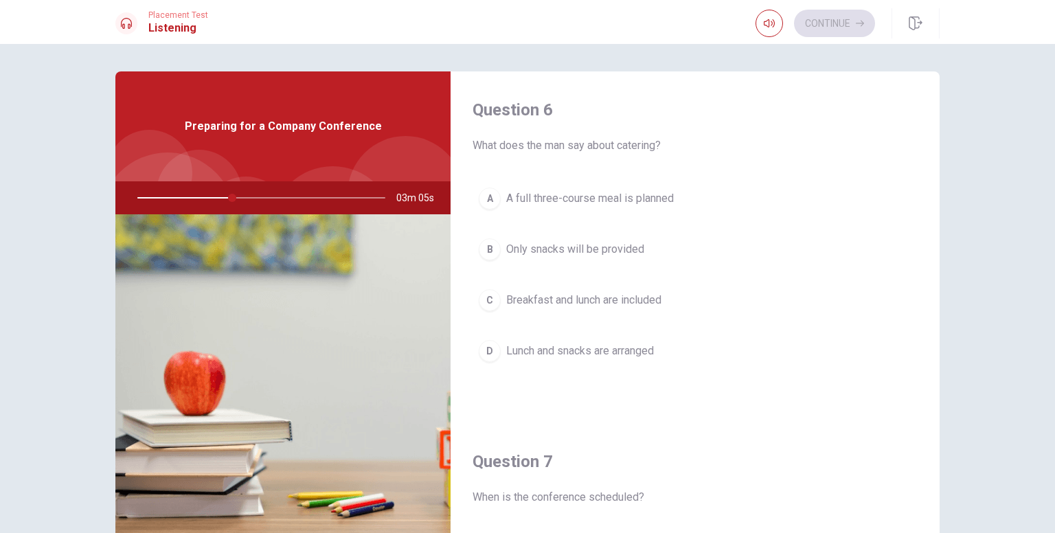
click at [528, 348] on span "Lunch and snacks are arranged" at bounding box center [580, 351] width 148 height 16
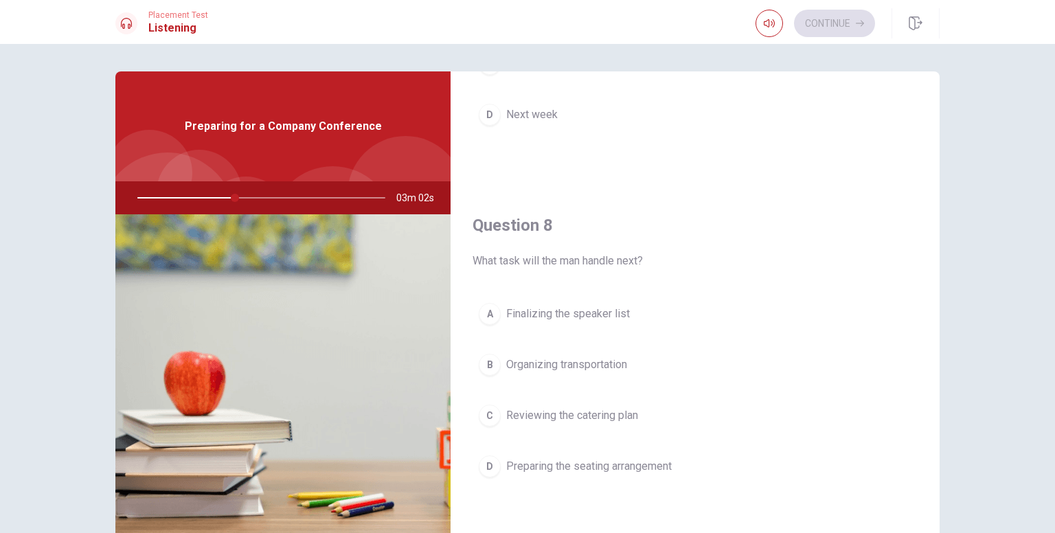
scroll to position [618, 0]
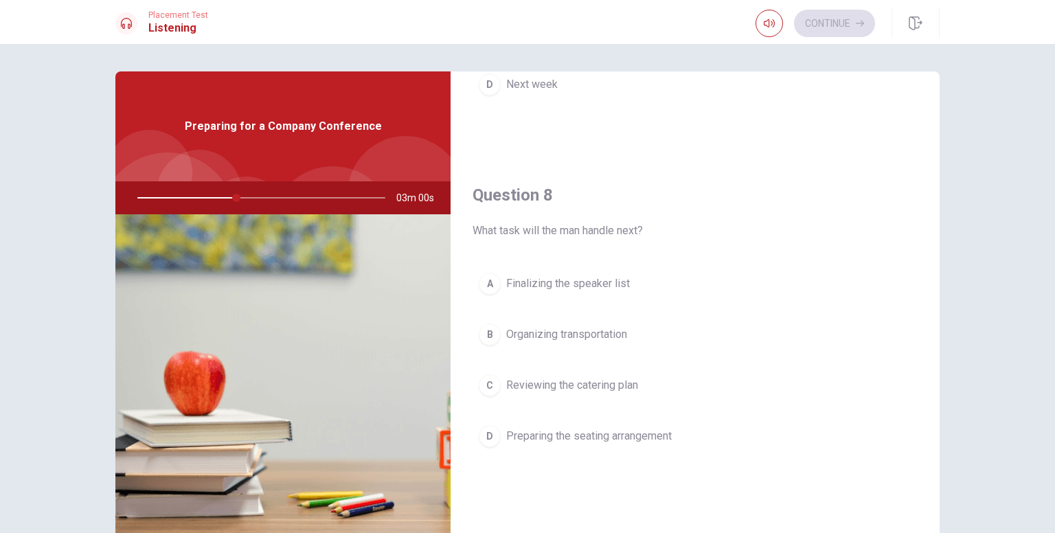
click at [537, 281] on span "Finalizing the speaker list" at bounding box center [568, 284] width 124 height 16
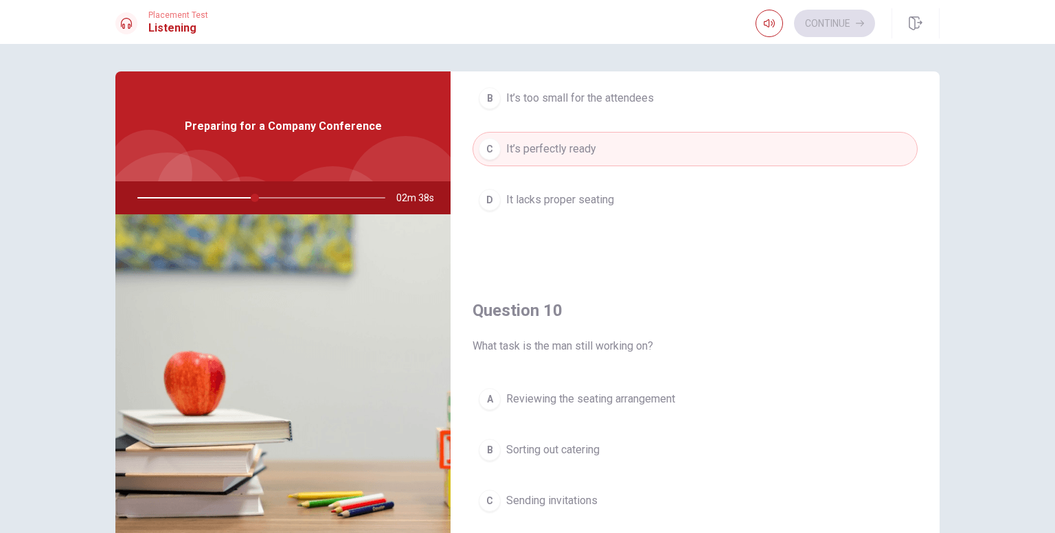
scroll to position [1275, 0]
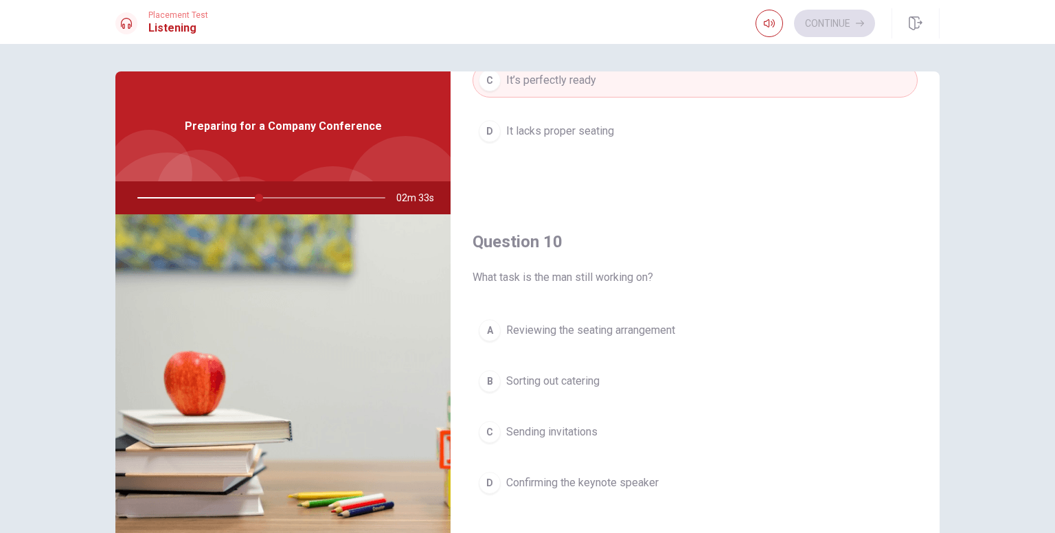
click at [599, 479] on span "Confirming the keynote speaker" at bounding box center [582, 483] width 153 height 16
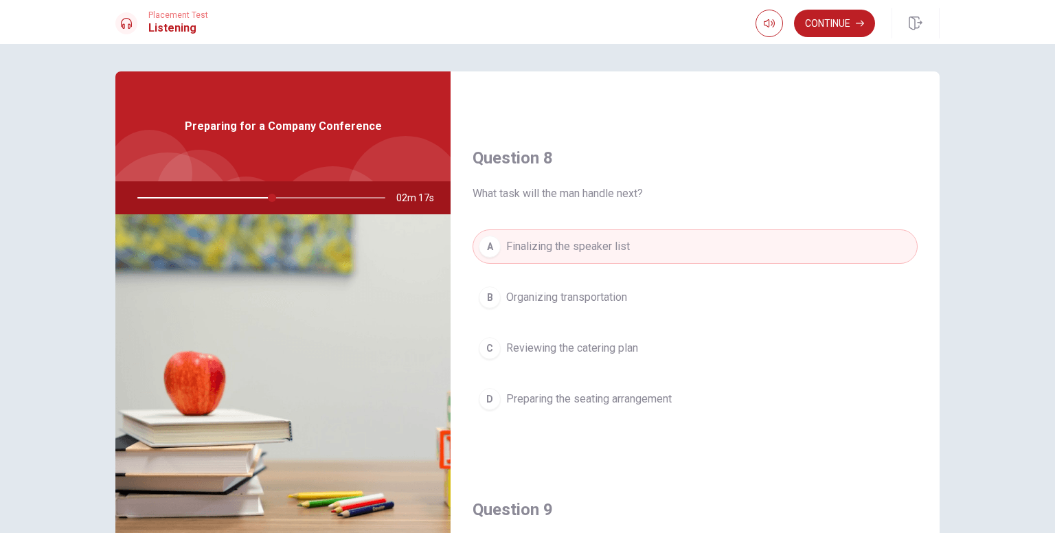
scroll to position [687, 0]
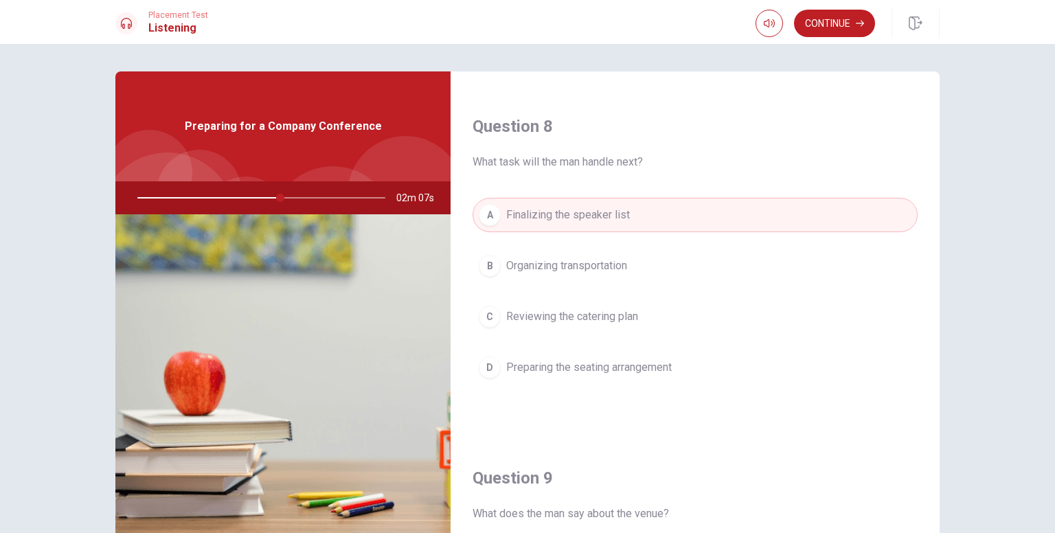
click at [851, 38] on div "Placement Test Listening Continue" at bounding box center [527, 22] width 1055 height 44
click at [853, 30] on button "Continue" at bounding box center [834, 23] width 81 height 27
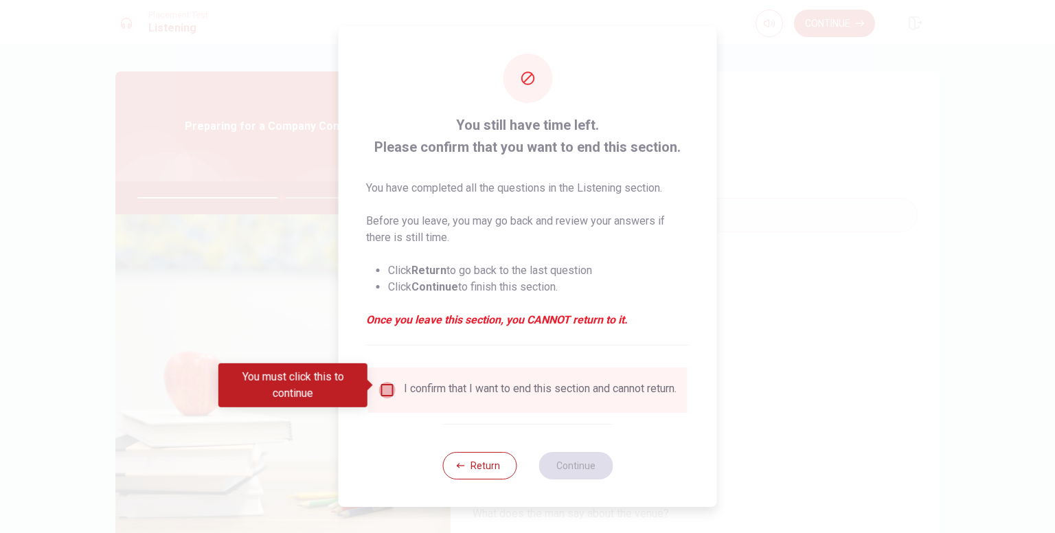
click at [381, 385] on input "You must click this to continue" at bounding box center [387, 390] width 16 height 16
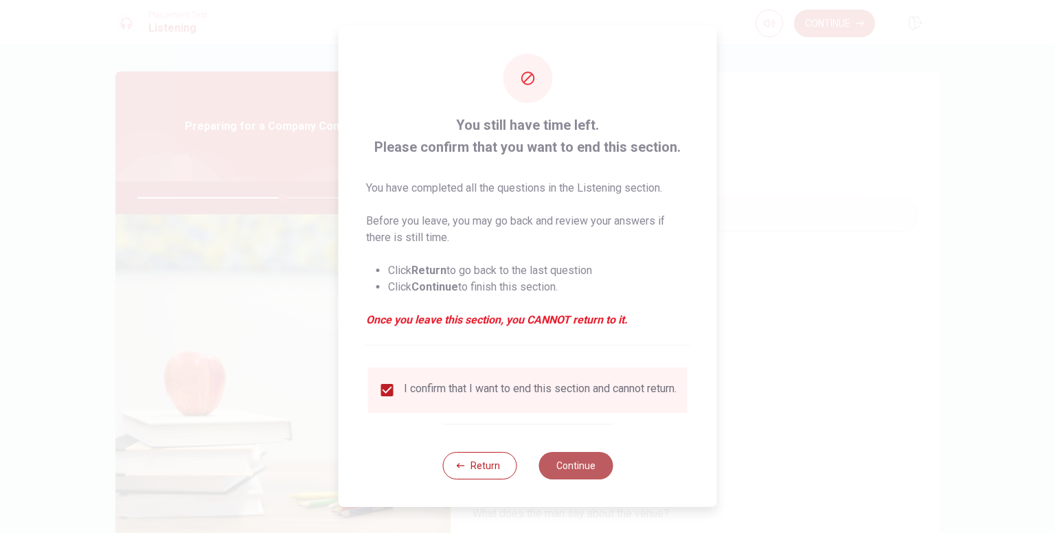
click at [555, 473] on button "Continue" at bounding box center [576, 465] width 74 height 27
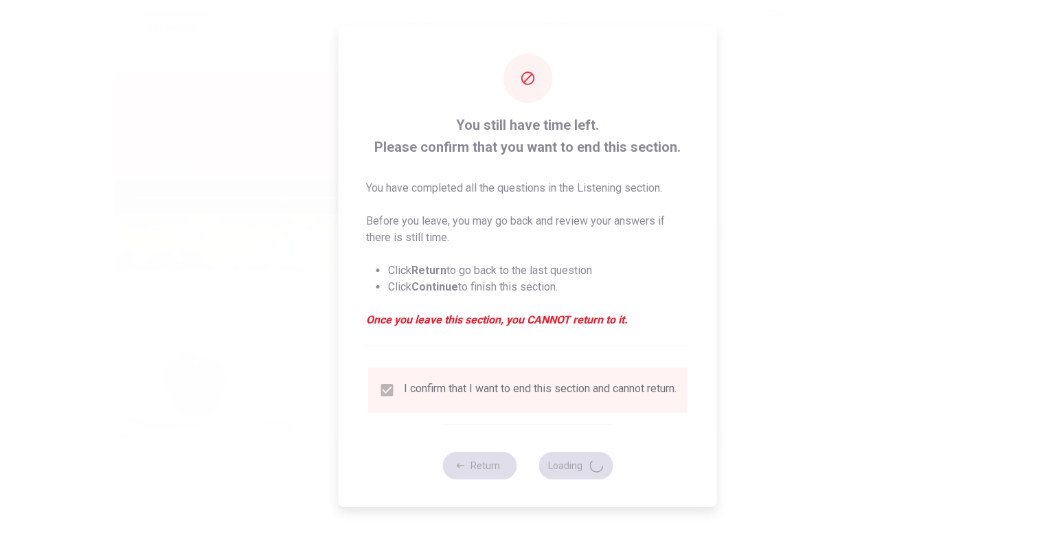
type input "59"
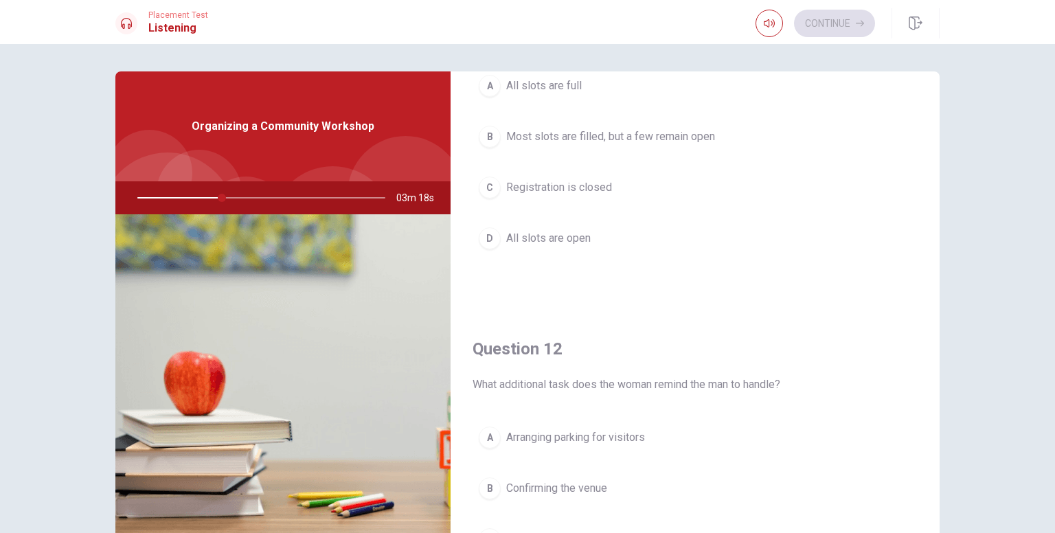
scroll to position [0, 0]
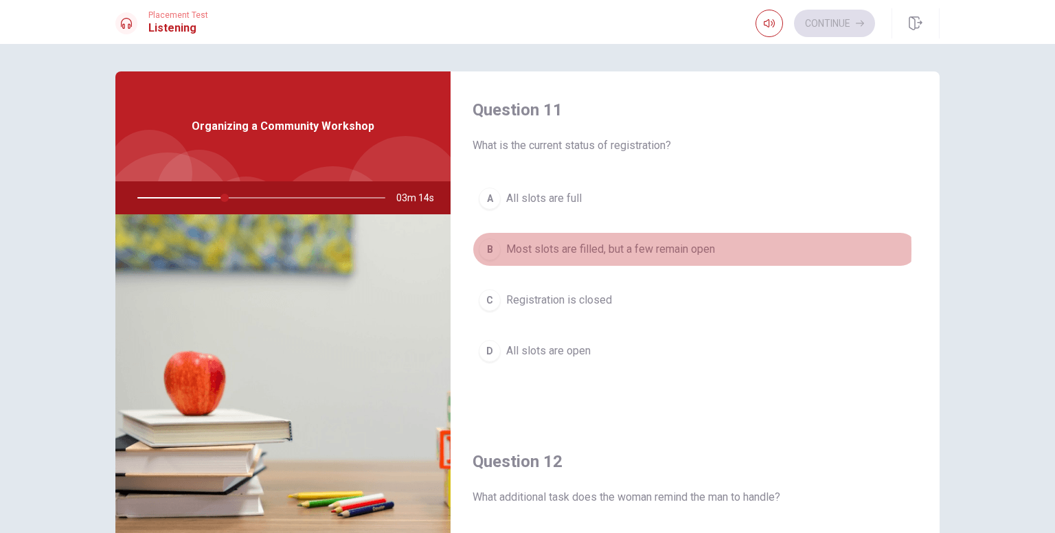
click at [557, 249] on span "Most slots are filled, but a few remain open" at bounding box center [610, 249] width 209 height 16
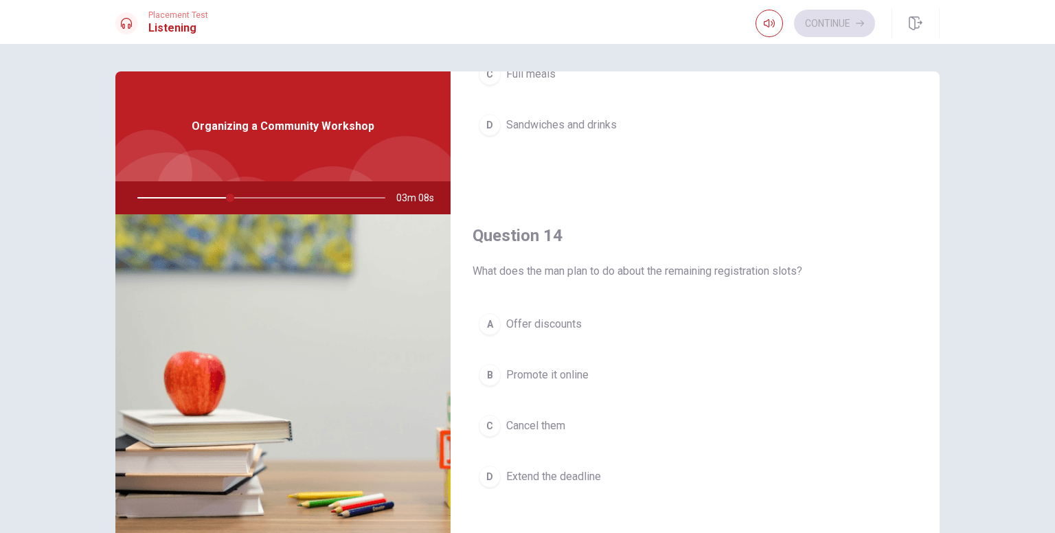
scroll to position [962, 0]
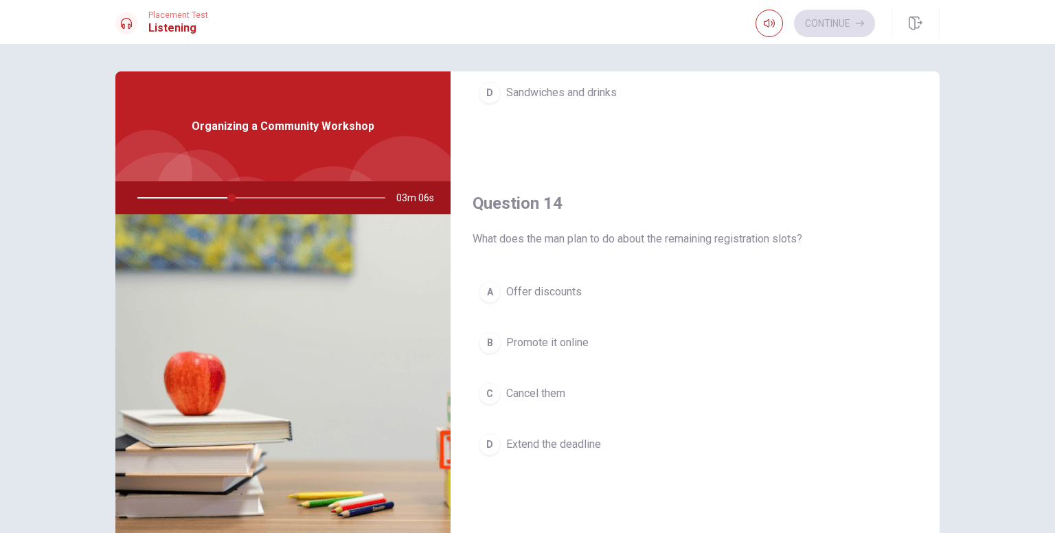
click at [528, 338] on span "Promote it online" at bounding box center [547, 343] width 82 height 16
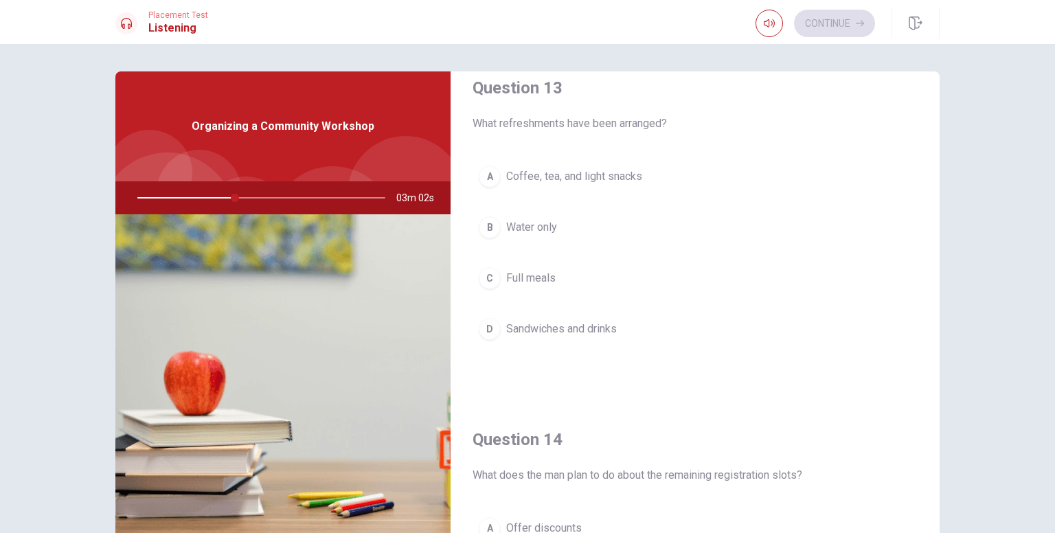
scroll to position [657, 0]
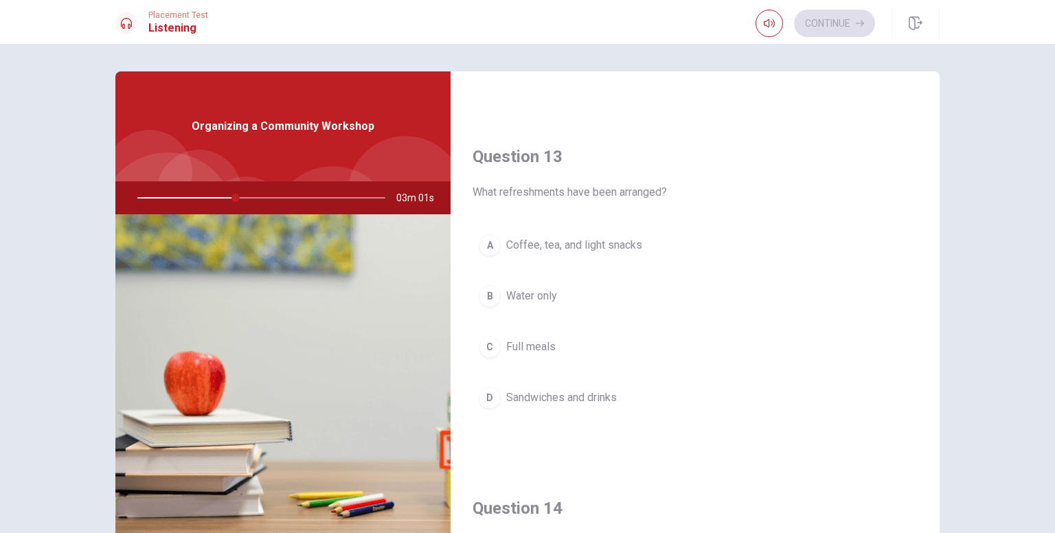
click at [541, 249] on span "Coffee, tea, and light snacks" at bounding box center [574, 245] width 136 height 16
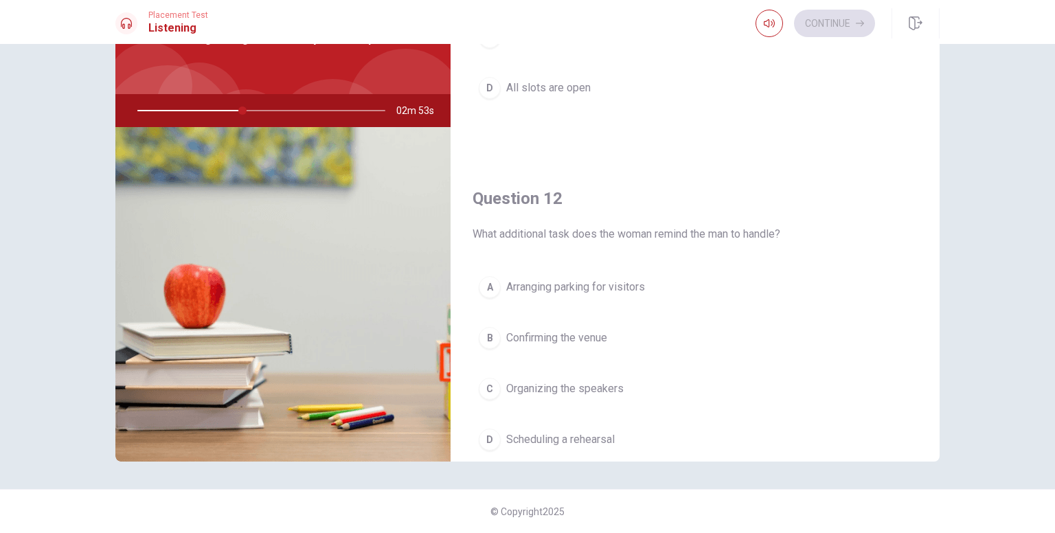
scroll to position [19, 0]
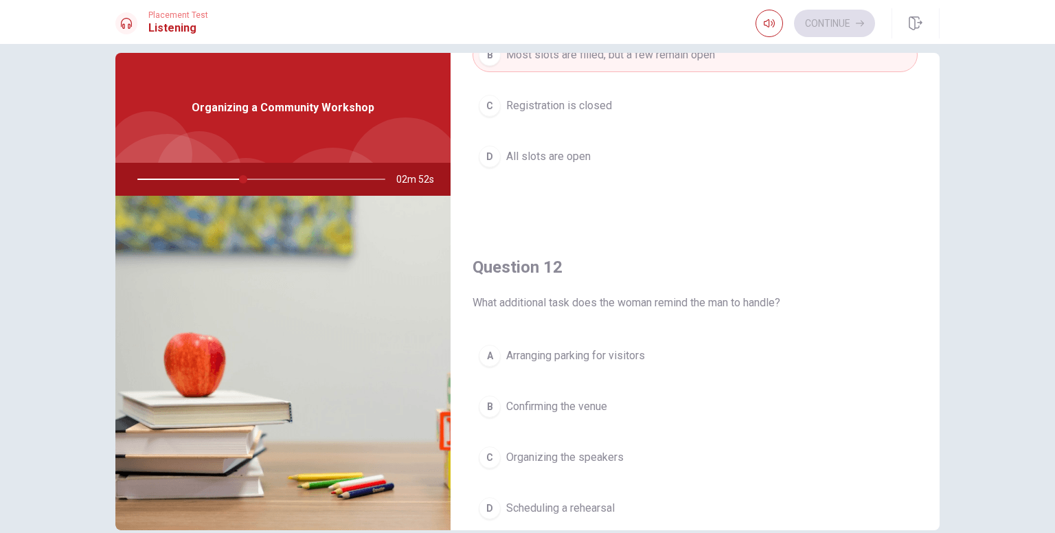
click at [601, 352] on span "Arranging parking for visitors" at bounding box center [575, 356] width 139 height 16
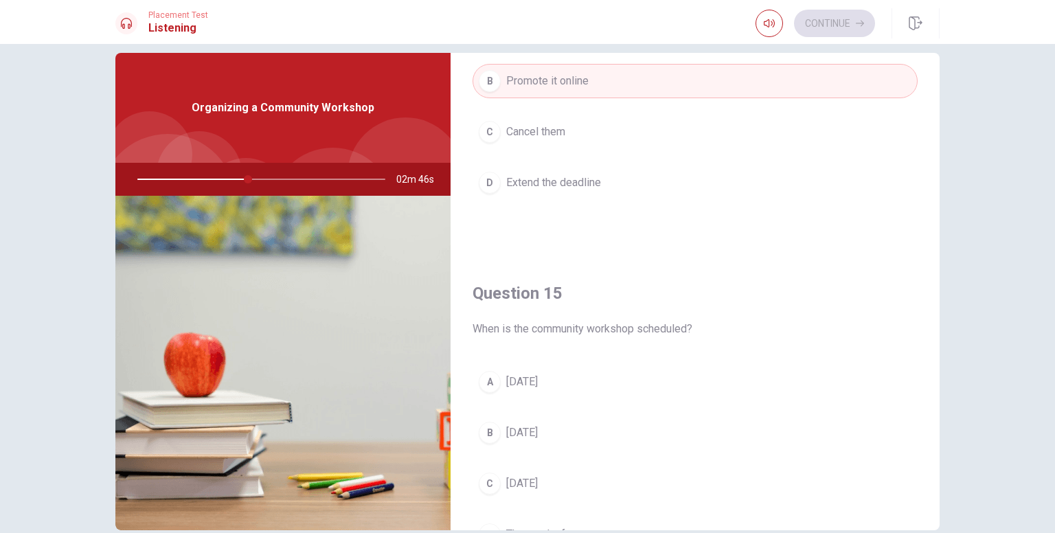
scroll to position [1237, 0]
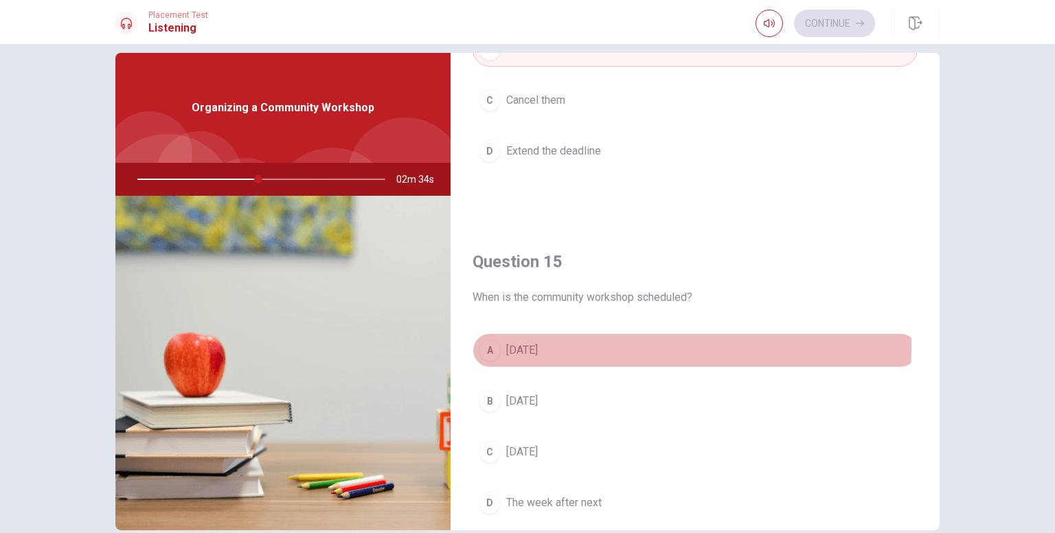
click at [538, 342] on span "[DATE]" at bounding box center [522, 350] width 32 height 16
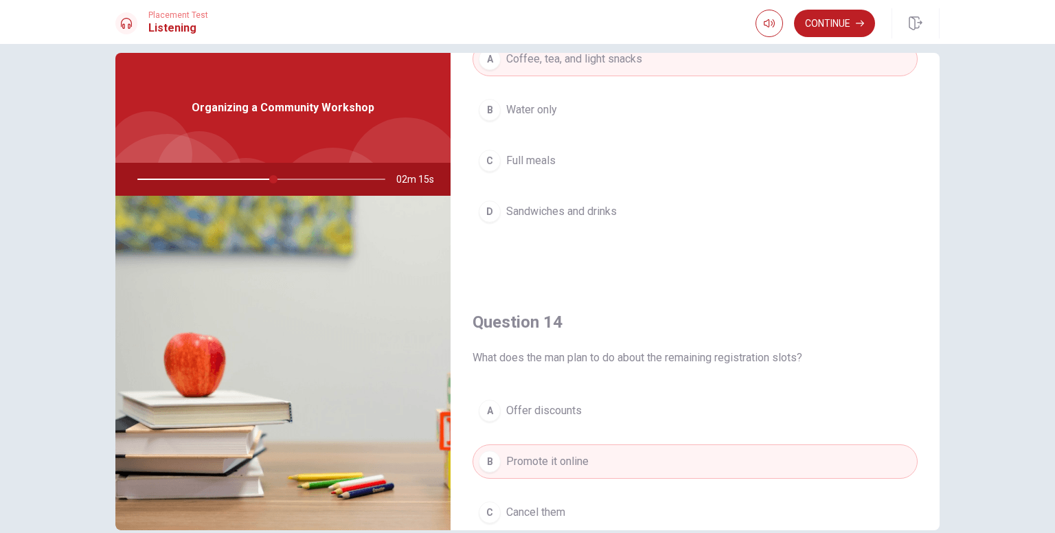
scroll to position [893, 0]
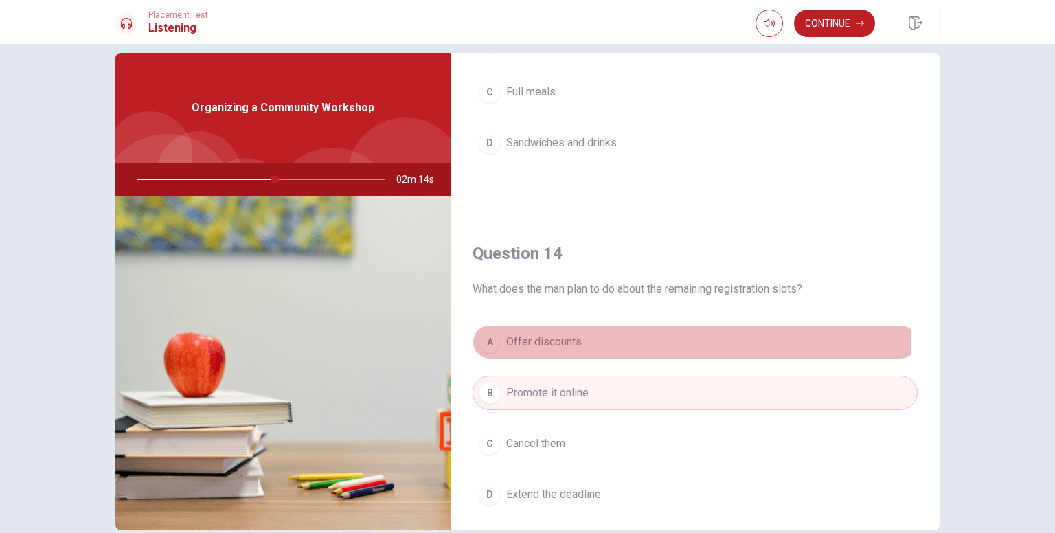
click at [541, 342] on span "Offer discounts" at bounding box center [544, 342] width 76 height 16
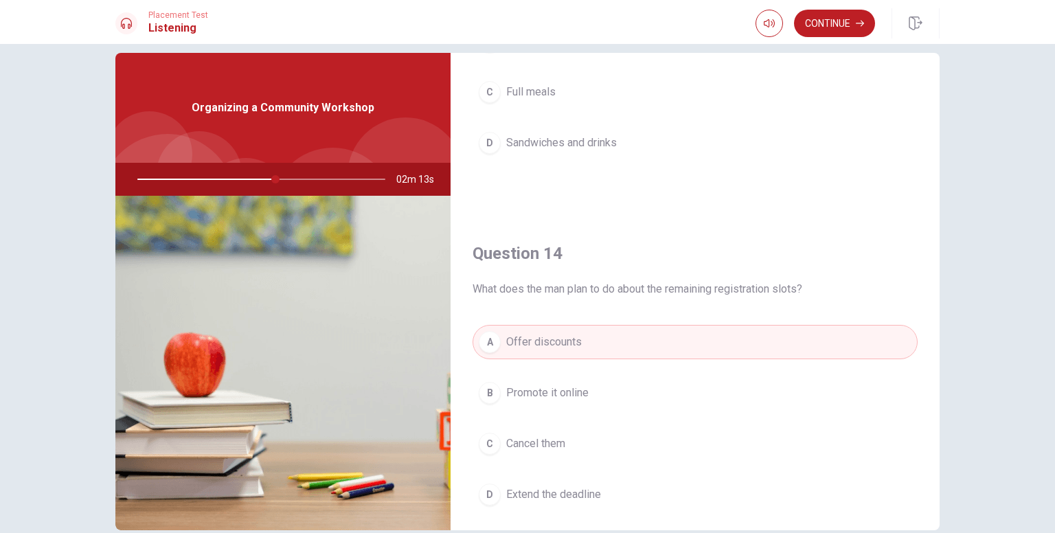
click at [550, 391] on span "Promote it online" at bounding box center [547, 393] width 82 height 16
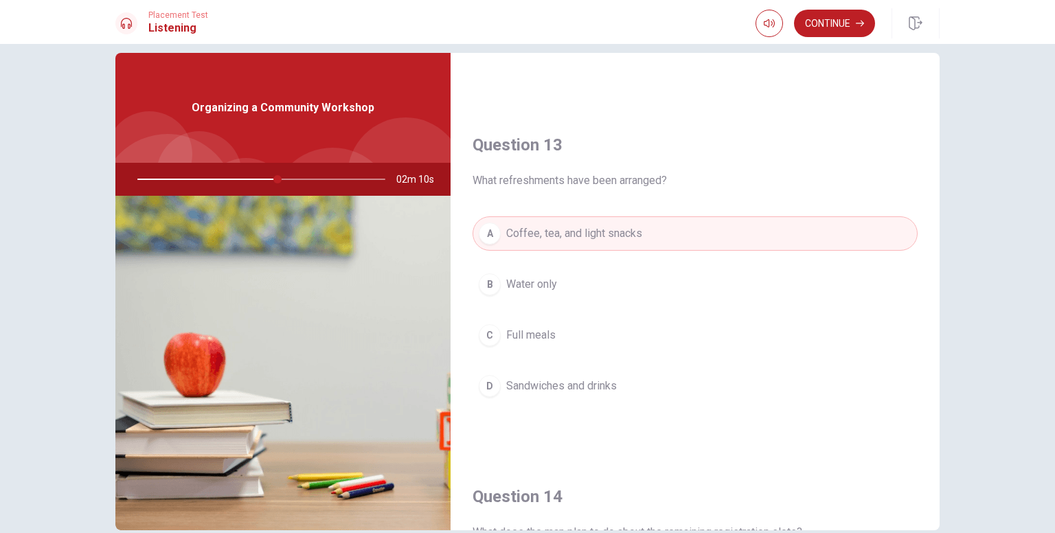
scroll to position [618, 0]
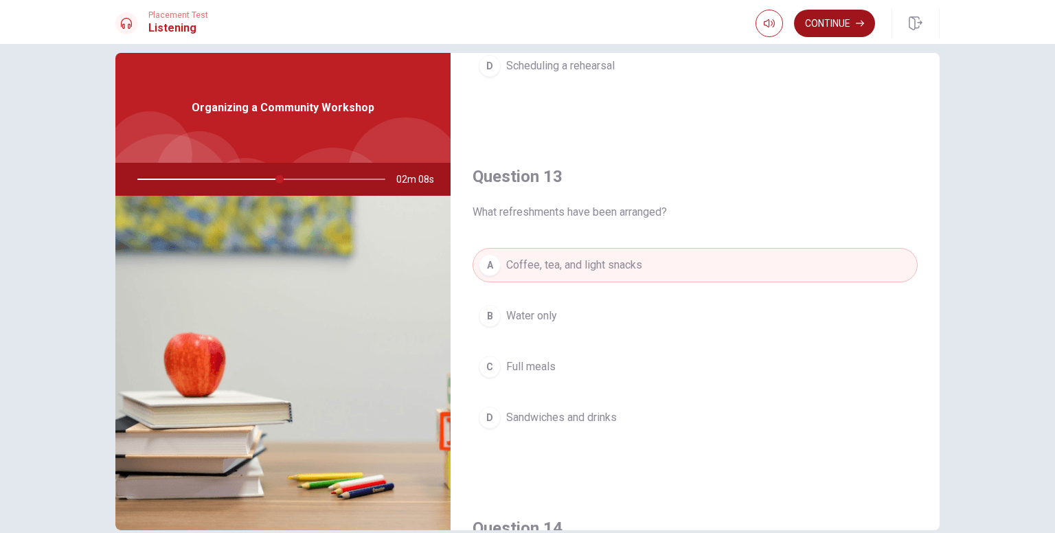
click at [850, 27] on button "Continue" at bounding box center [834, 23] width 81 height 27
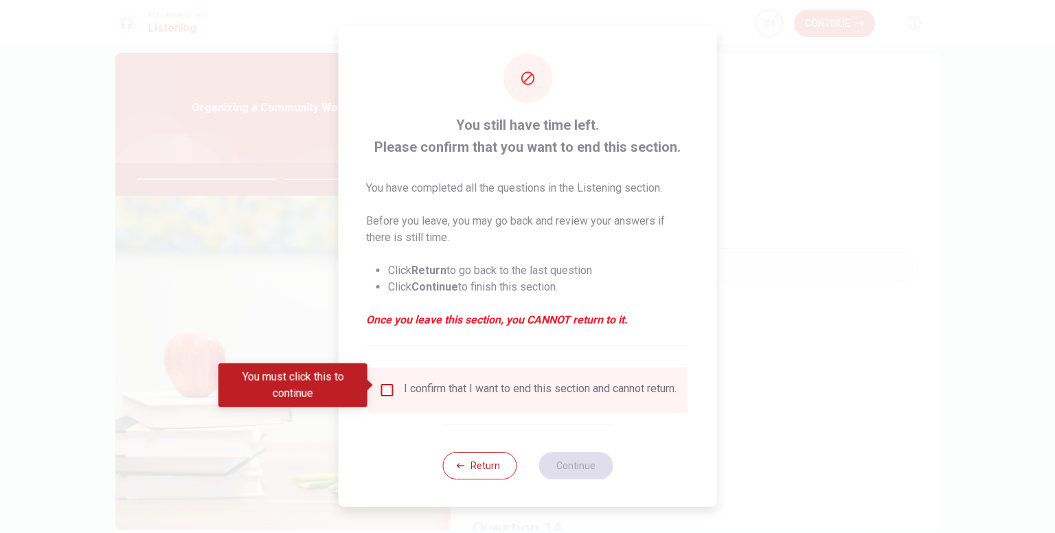
drag, startPoint x: 386, startPoint y: 394, endPoint x: 389, endPoint y: 386, distance: 8.0
click at [388, 394] on div "I confirm that I want to end this section and cannot return." at bounding box center [528, 390] width 298 height 16
click at [390, 385] on input "You must click this to continue" at bounding box center [387, 390] width 16 height 16
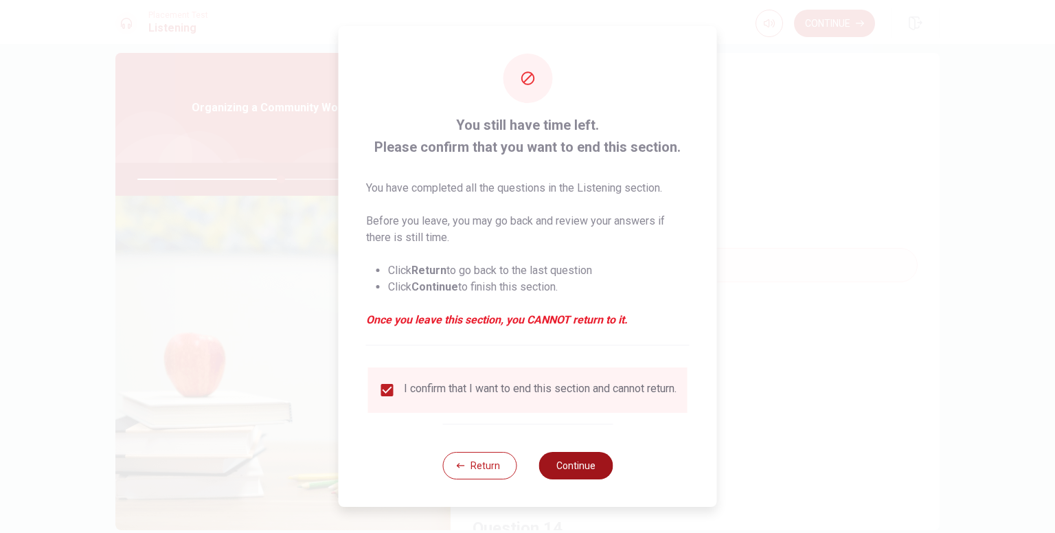
click at [561, 471] on button "Continue" at bounding box center [576, 465] width 74 height 27
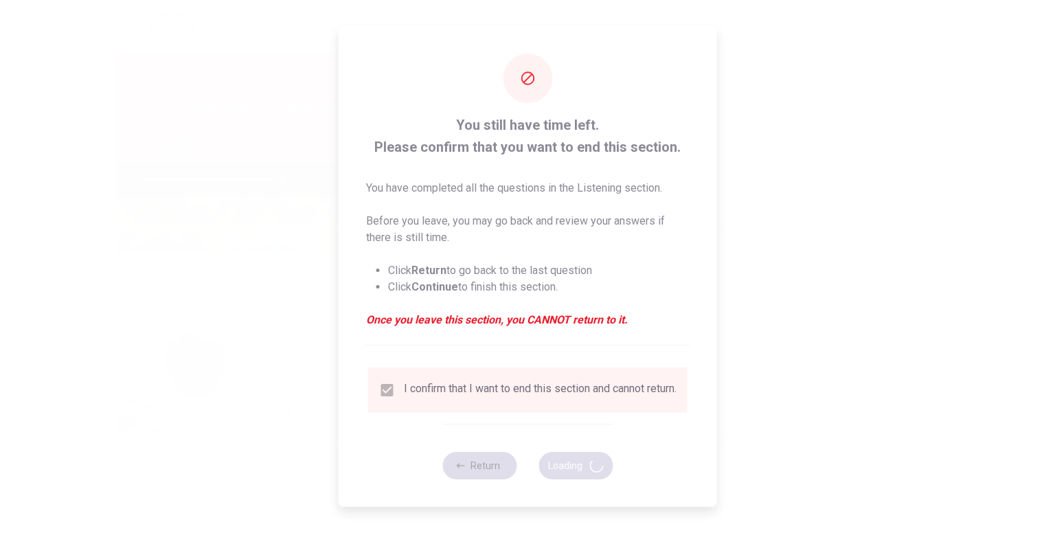
type input "59"
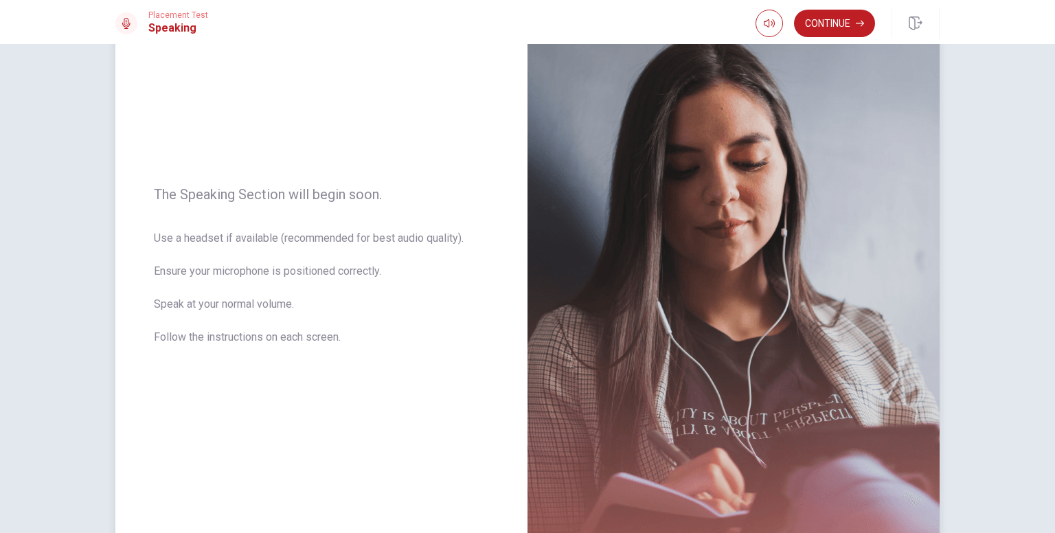
scroll to position [0, 0]
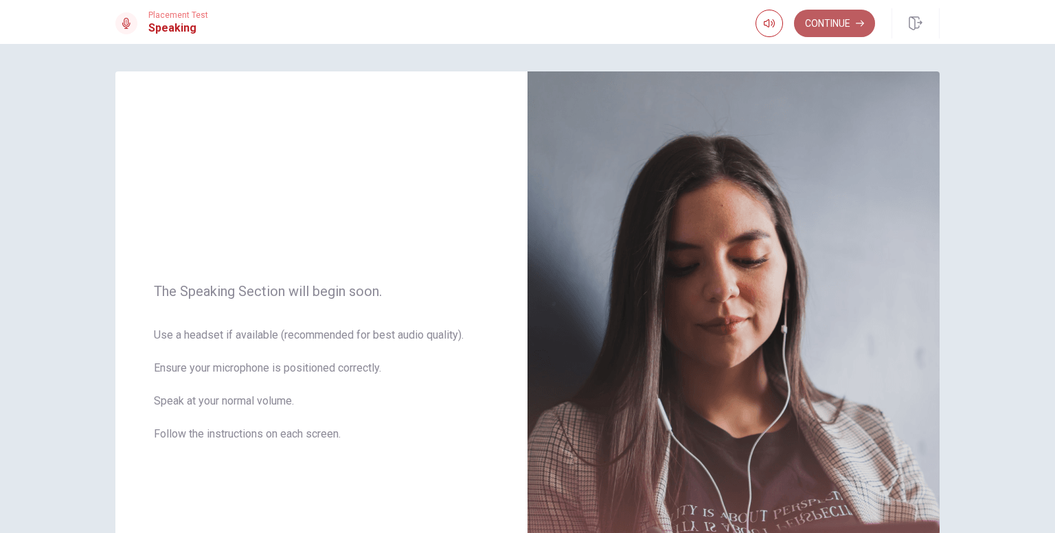
click at [865, 32] on button "Continue" at bounding box center [834, 23] width 81 height 27
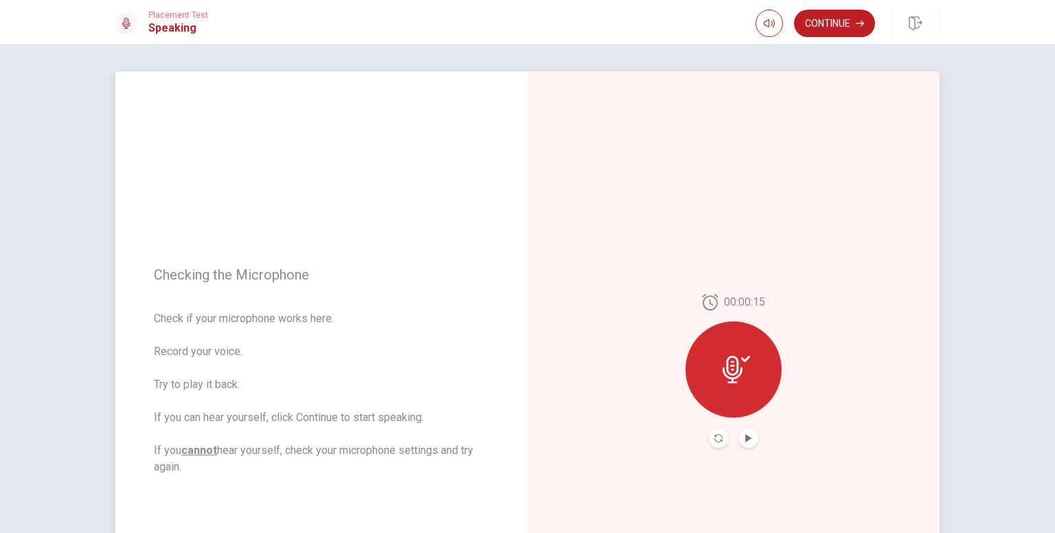
click at [743, 445] on button "Play Audio" at bounding box center [748, 438] width 19 height 19
click at [748, 438] on icon "Pause Audio" at bounding box center [748, 438] width 7 height 8
click at [748, 438] on icon "Play Audio" at bounding box center [748, 438] width 6 height 8
click at [739, 378] on icon at bounding box center [736, 369] width 27 height 27
click at [715, 436] on icon "Record Again" at bounding box center [719, 438] width 8 height 8
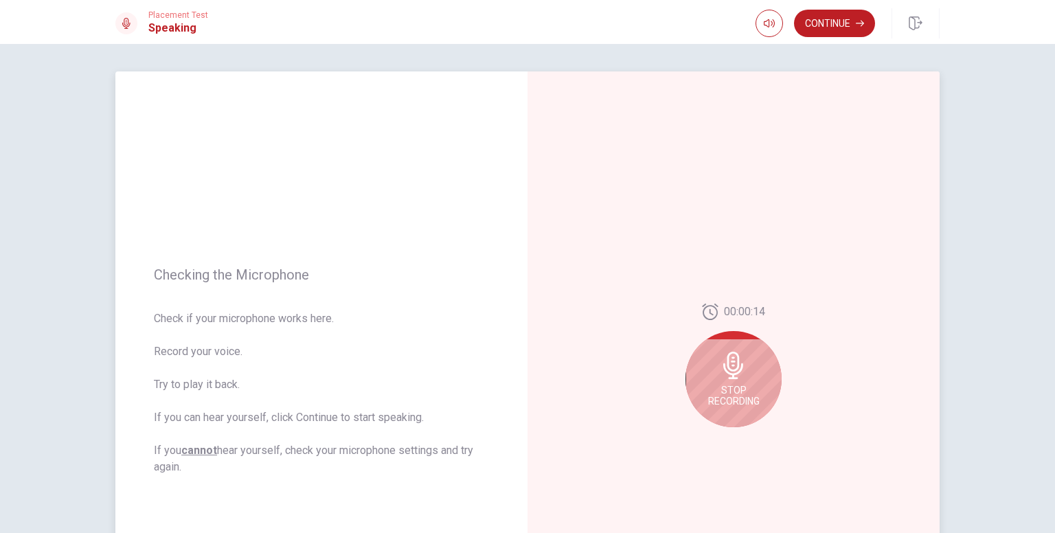
click at [723, 389] on span "Stop Recording" at bounding box center [734, 396] width 52 height 22
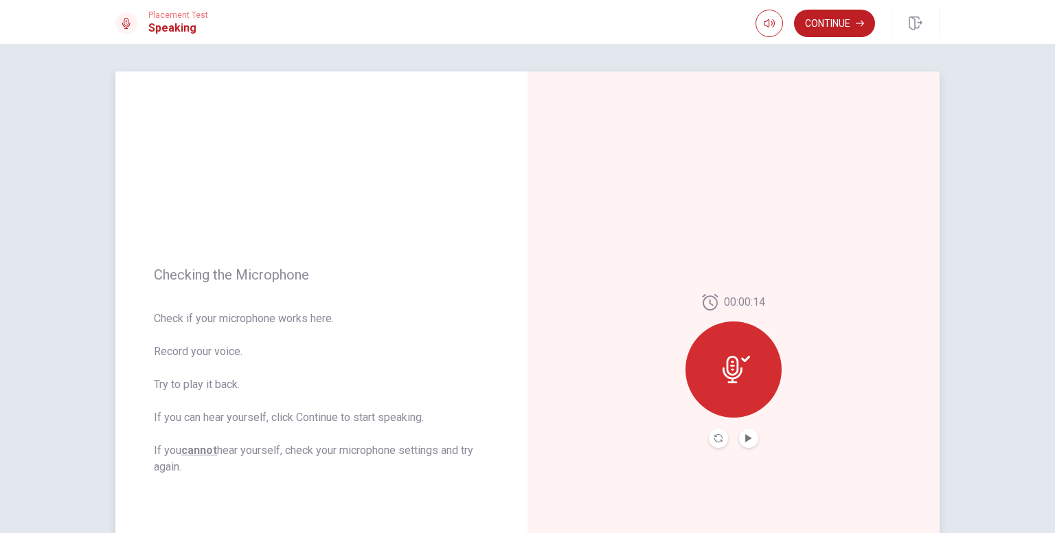
click at [724, 398] on div at bounding box center [734, 370] width 96 height 96
click at [715, 438] on icon "Record Again" at bounding box center [719, 438] width 8 height 8
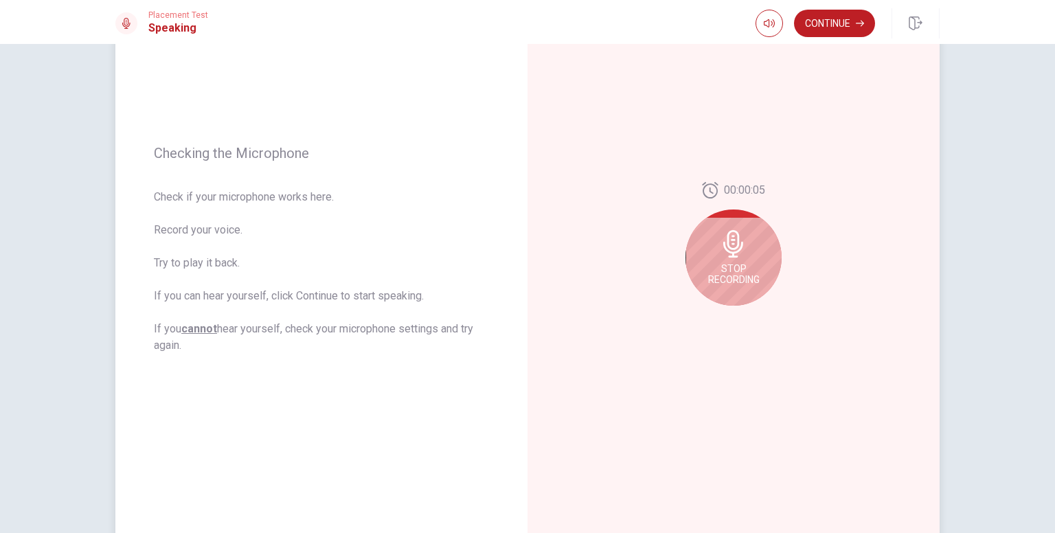
scroll to position [137, 0]
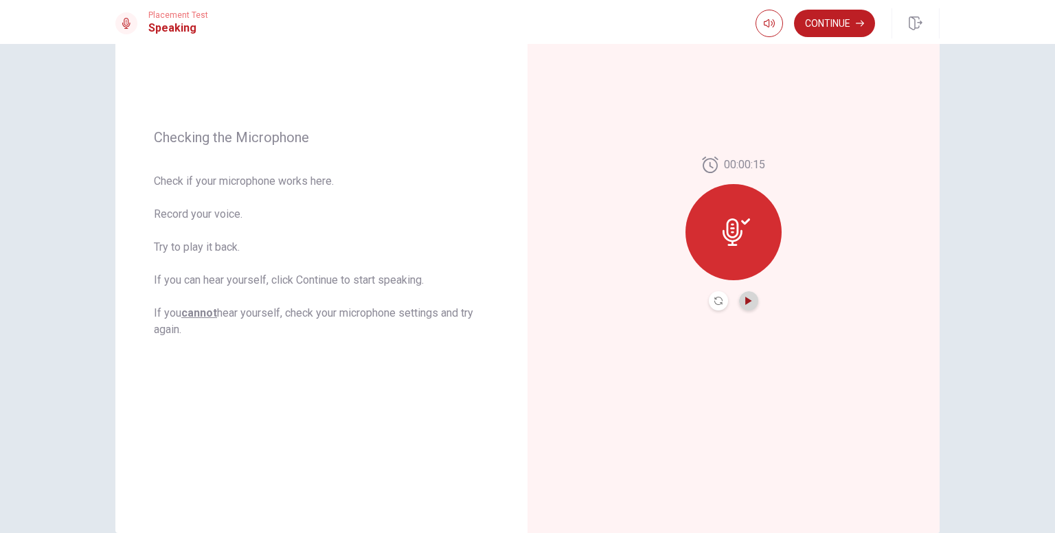
click at [748, 300] on icon "Play Audio" at bounding box center [749, 301] width 8 height 8
click at [834, 32] on button "Continue" at bounding box center [834, 23] width 81 height 27
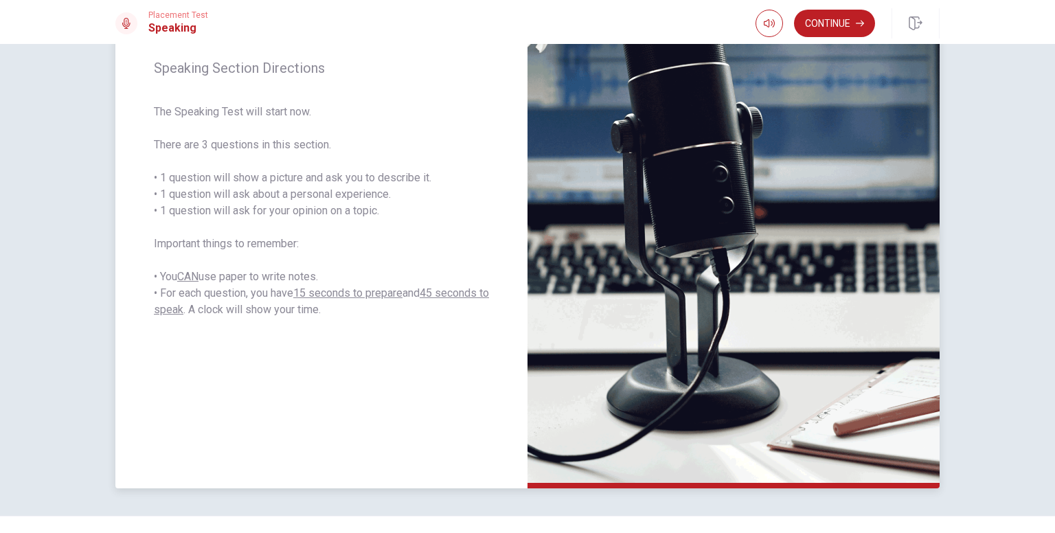
scroll to position [206, 0]
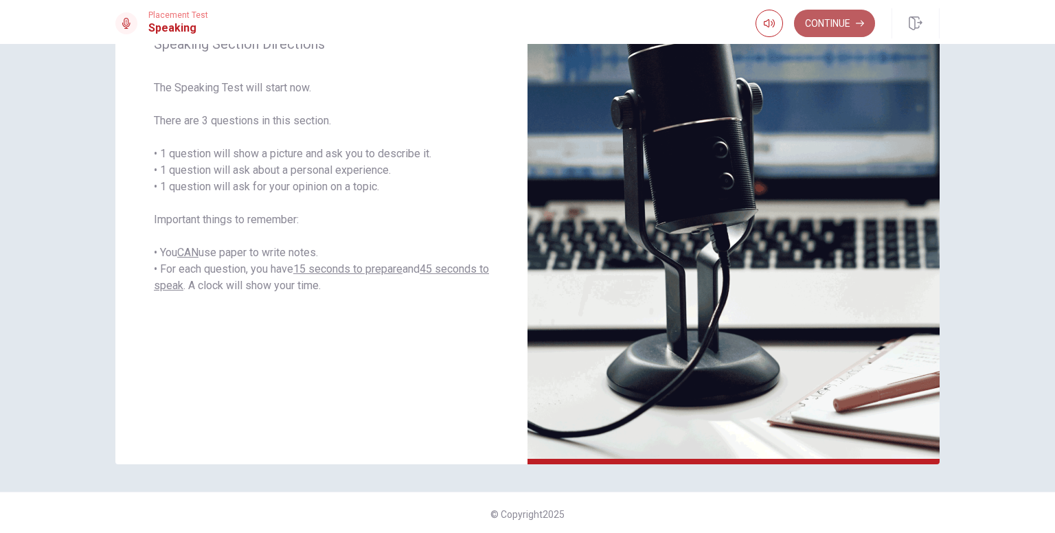
click at [827, 20] on button "Continue" at bounding box center [834, 23] width 81 height 27
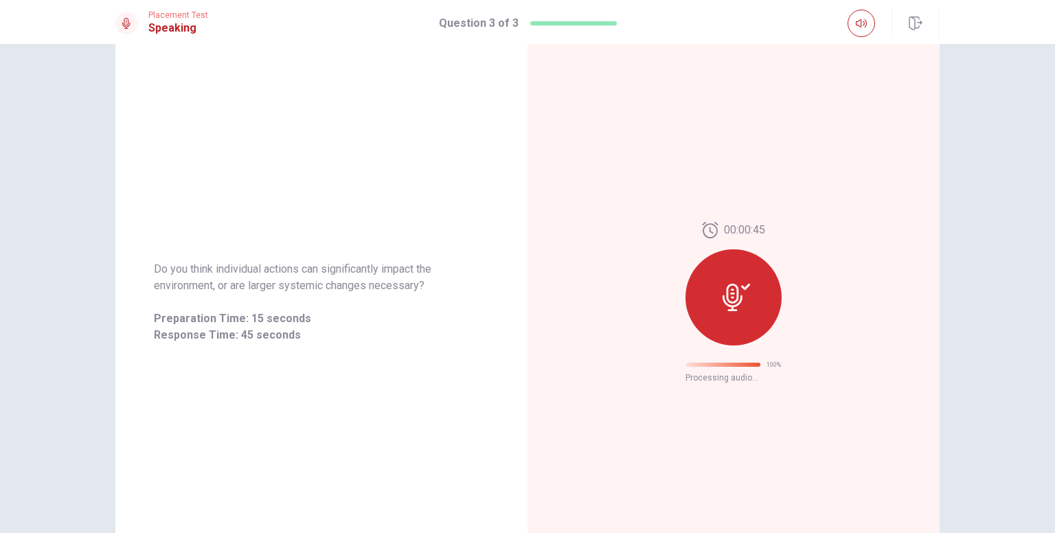
scroll to position [0, 0]
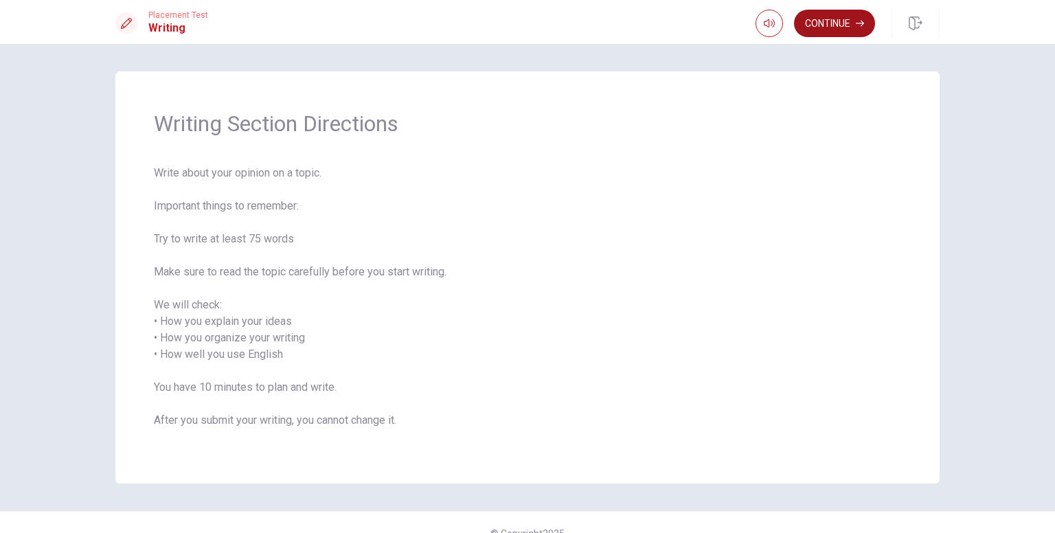
click at [822, 30] on button "Continue" at bounding box center [834, 23] width 81 height 27
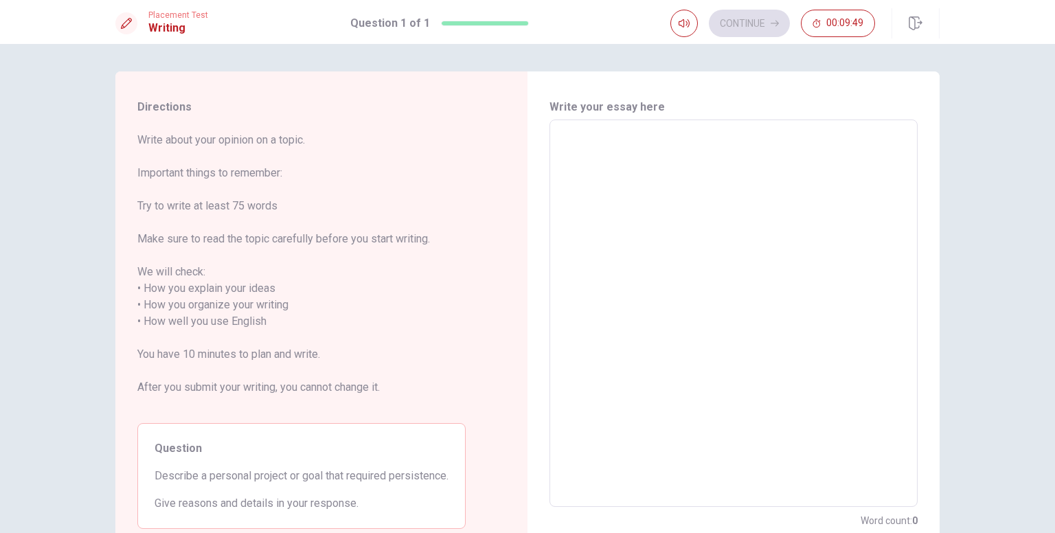
click at [586, 143] on textarea at bounding box center [733, 313] width 349 height 365
type textarea "f"
type textarea "x"
type textarea "fo"
type textarea "x"
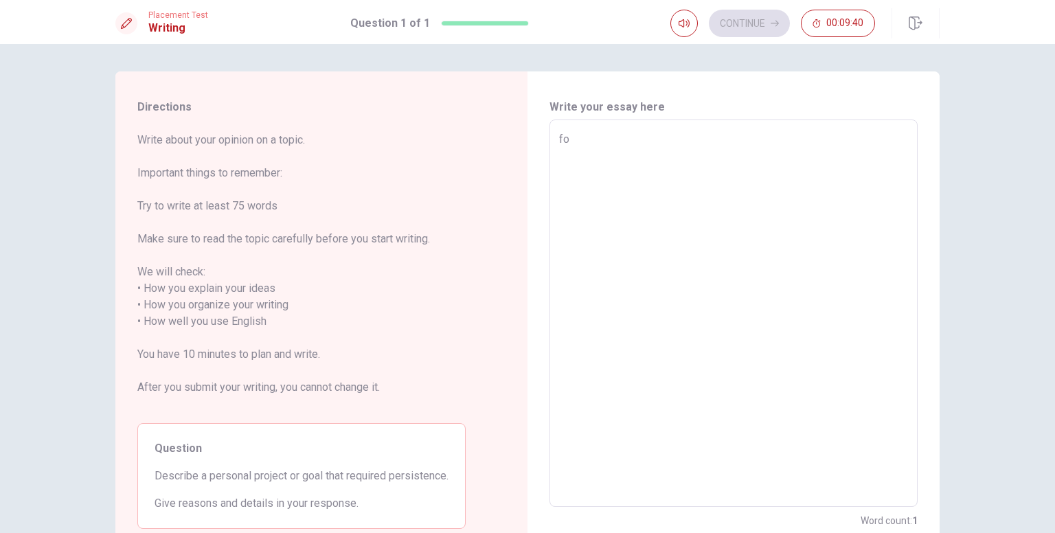
type textarea "for"
type textarea "x"
type textarea "form"
type textarea "x"
type textarea "form"
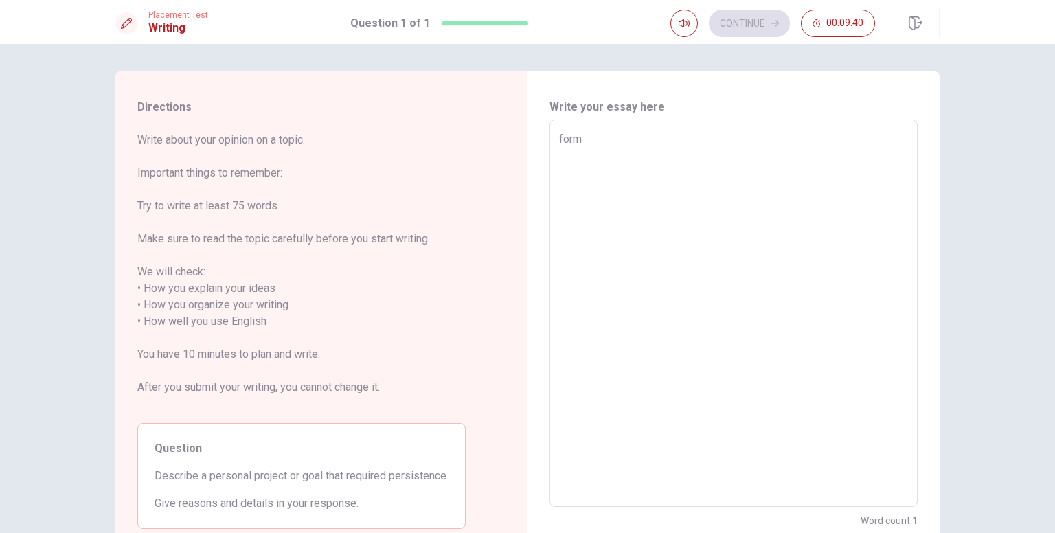
type textarea "x"
type textarea "form m"
type textarea "x"
type textarea "form me"
type textarea "x"
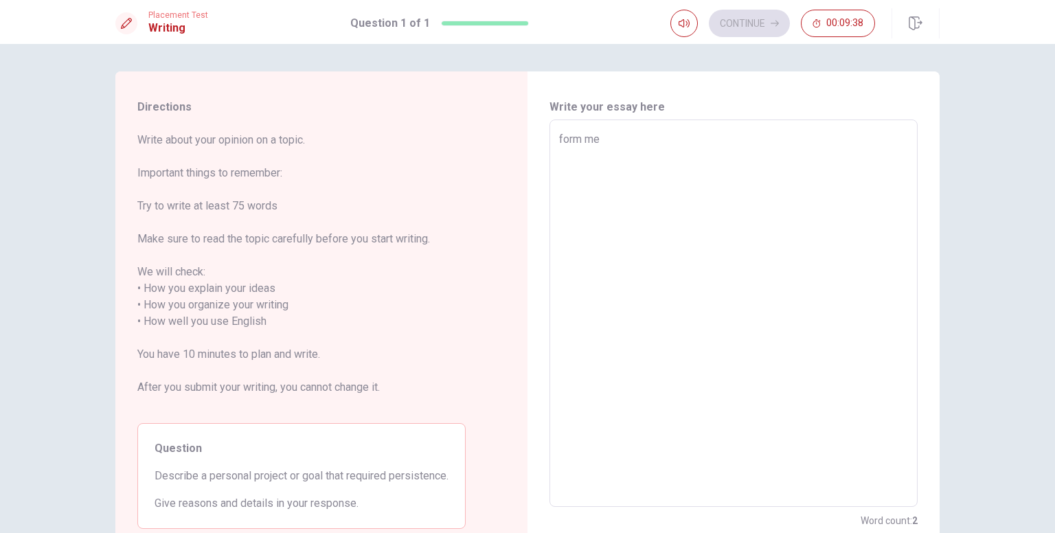
type textarea "form me,"
type textarea "x"
type textarea "form me,"
type textarea "x"
type textarea "form me, a"
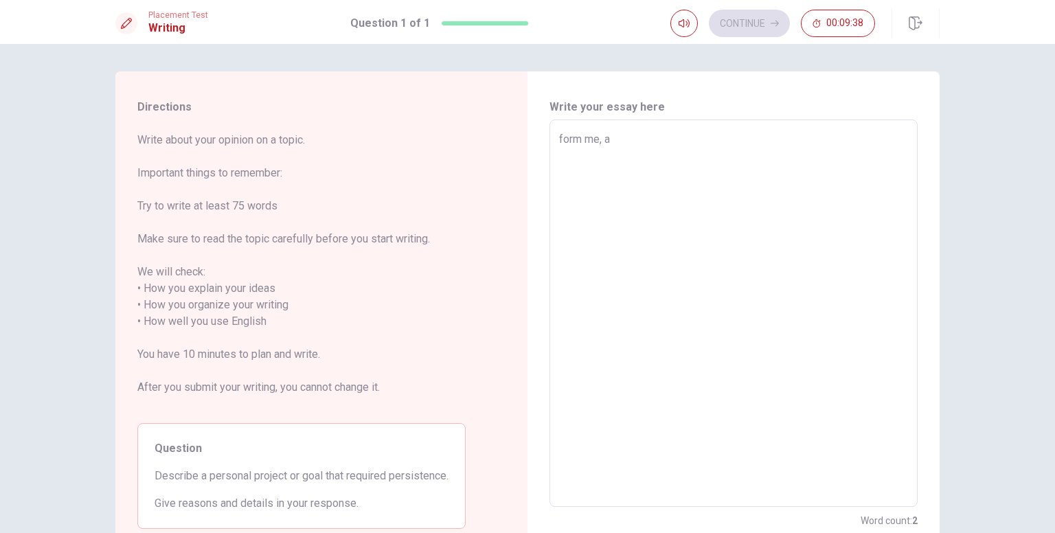
type textarea "x"
type textarea "form me, a"
type textarea "x"
type textarea "form me, a p"
type textarea "x"
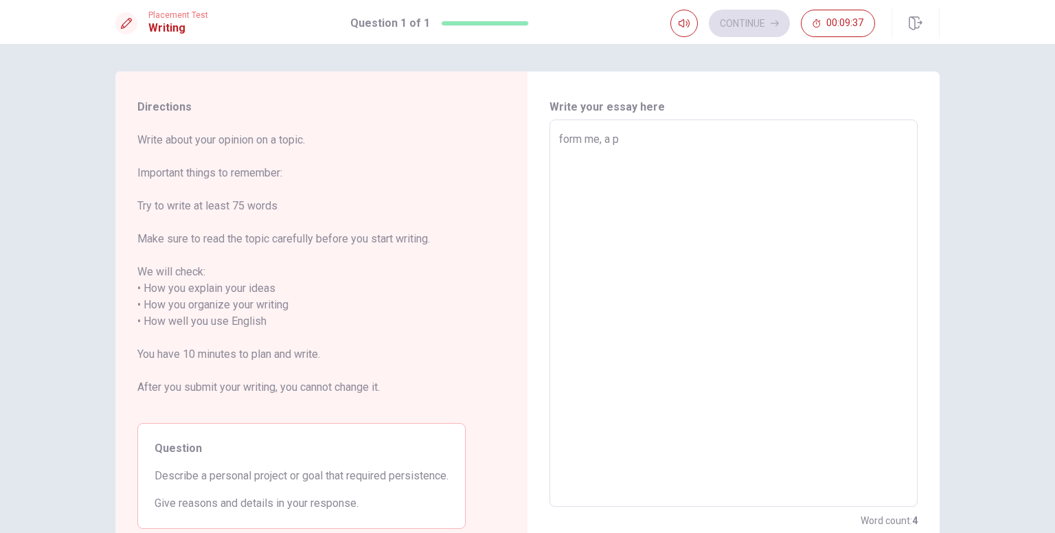
type textarea "form me, a pe"
type textarea "x"
type textarea "form me, a per"
type textarea "x"
type textarea "form me, a pers"
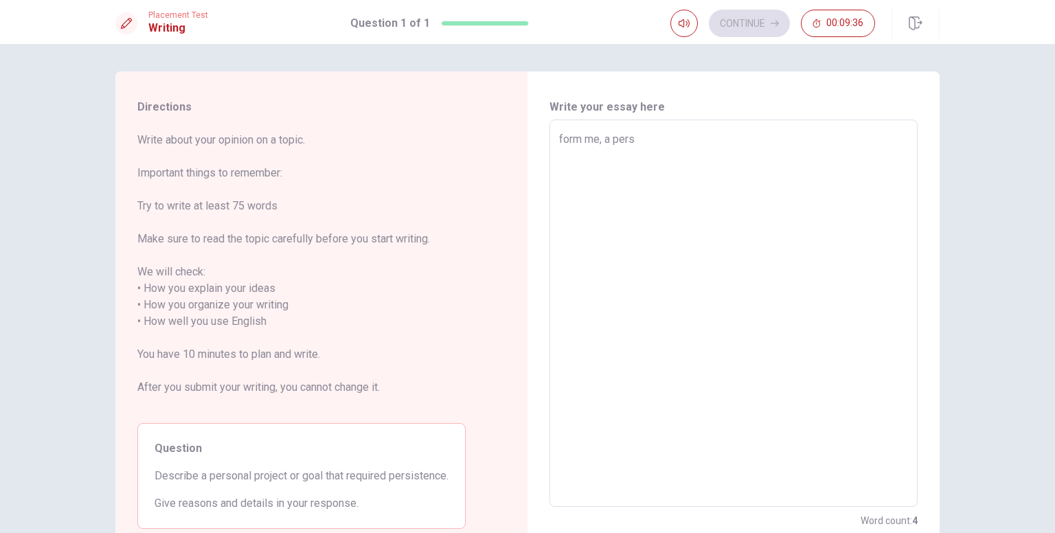
type textarea "x"
type textarea "form me, a perso"
type textarea "x"
type textarea "form me, a person"
type textarea "x"
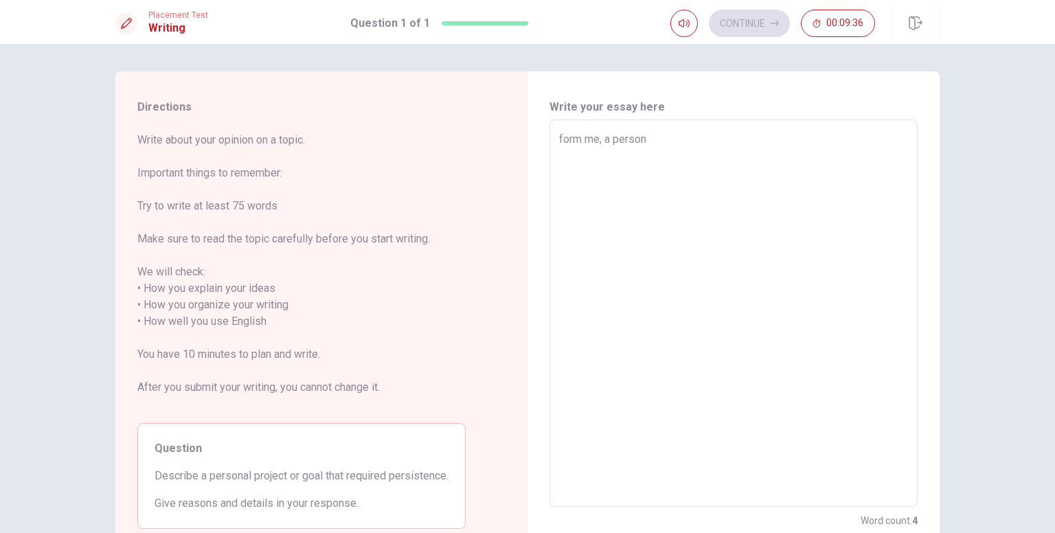
type textarea "form me, a persona"
type textarea "x"
type textarea "form me, a personal"
type textarea "x"
type textarea "form me, a personal"
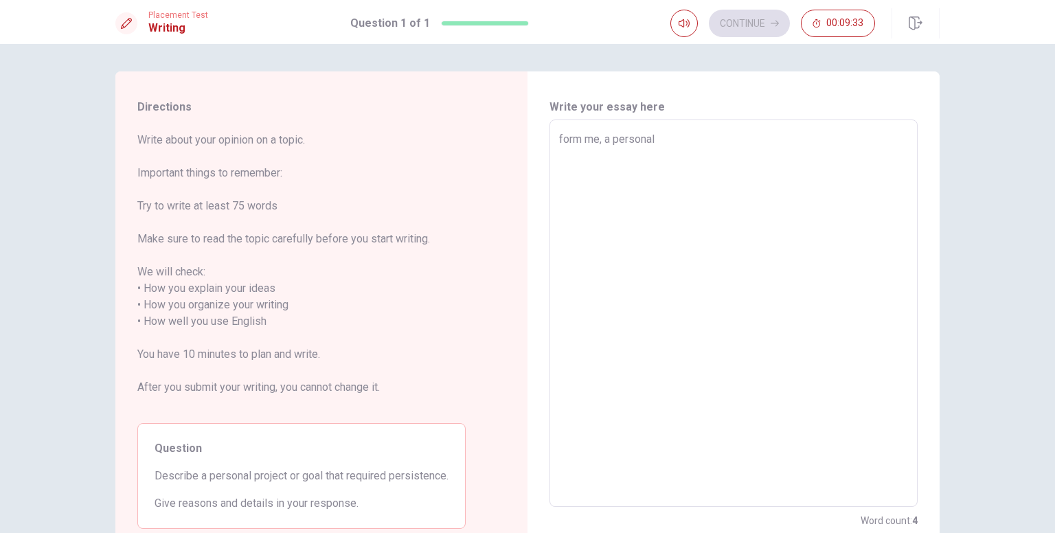
type textarea "x"
type textarea "form me, a personal g"
type textarea "x"
type textarea "form me, a personal go"
type textarea "x"
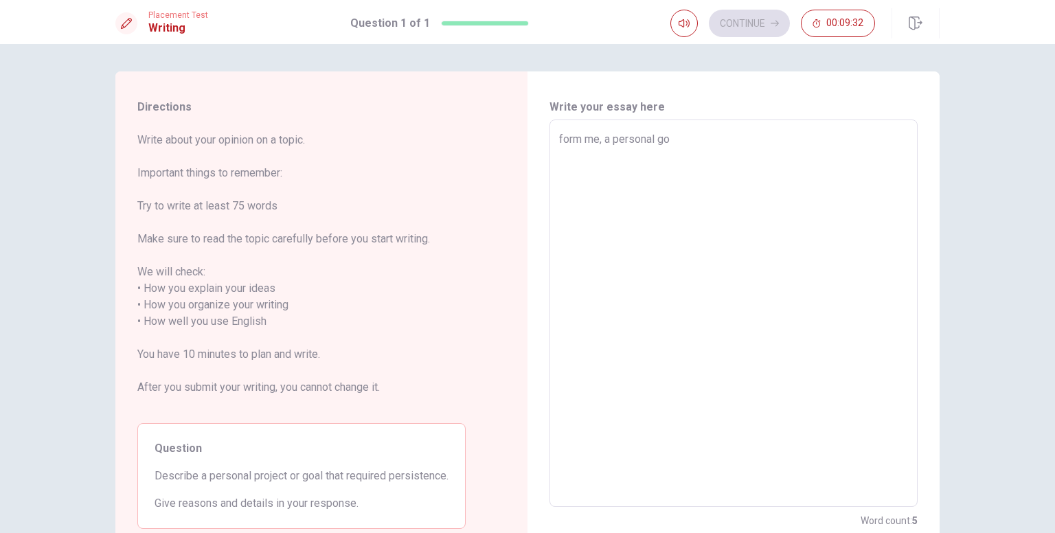
type textarea "form me, a personal goa"
type textarea "x"
type textarea "form me, a personal goal"
type textarea "x"
type textarea "form me, a personal goal"
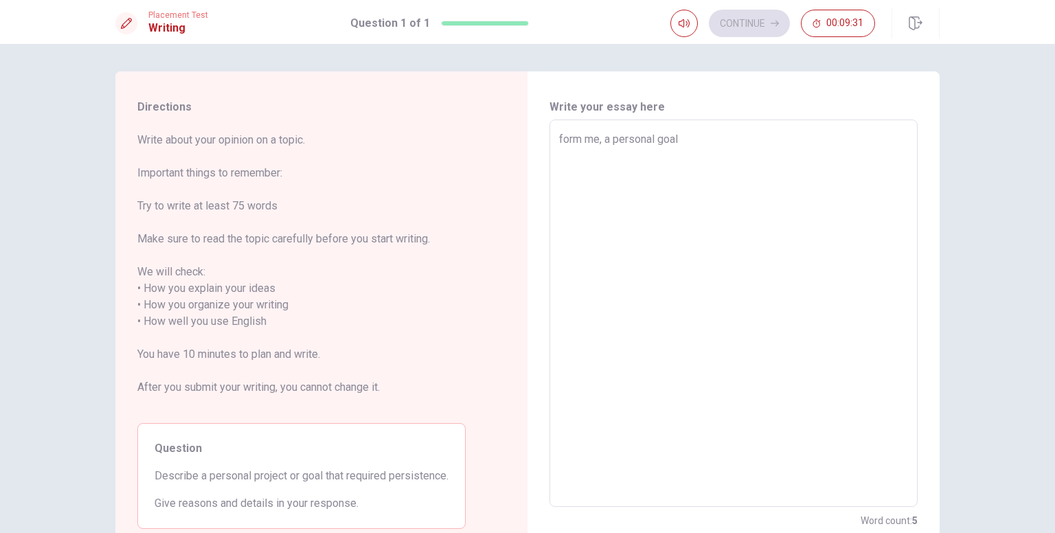
type textarea "x"
type textarea "form me, a personal goal i"
type textarea "x"
type textarea "form me, a personal goal i"
type textarea "x"
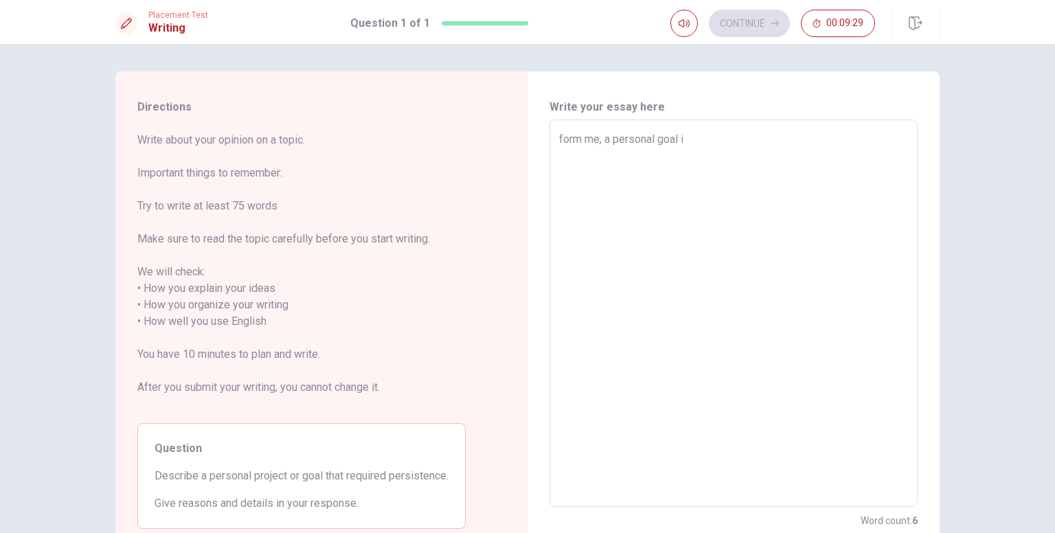
type textarea "form me, a personal goal i w"
type textarea "x"
type textarea "form me, a personal goal i wo"
type textarea "x"
type textarea "form me, a personal goal i wou"
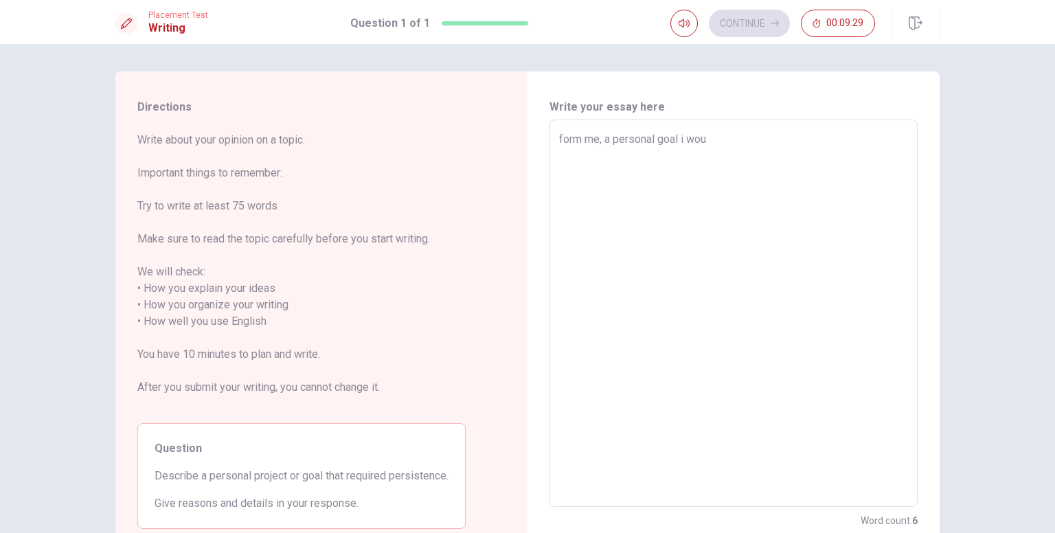
type textarea "x"
type textarea "form me, a personal goal i woul"
type textarea "x"
type textarea "form me, a personal goal i would"
type textarea "x"
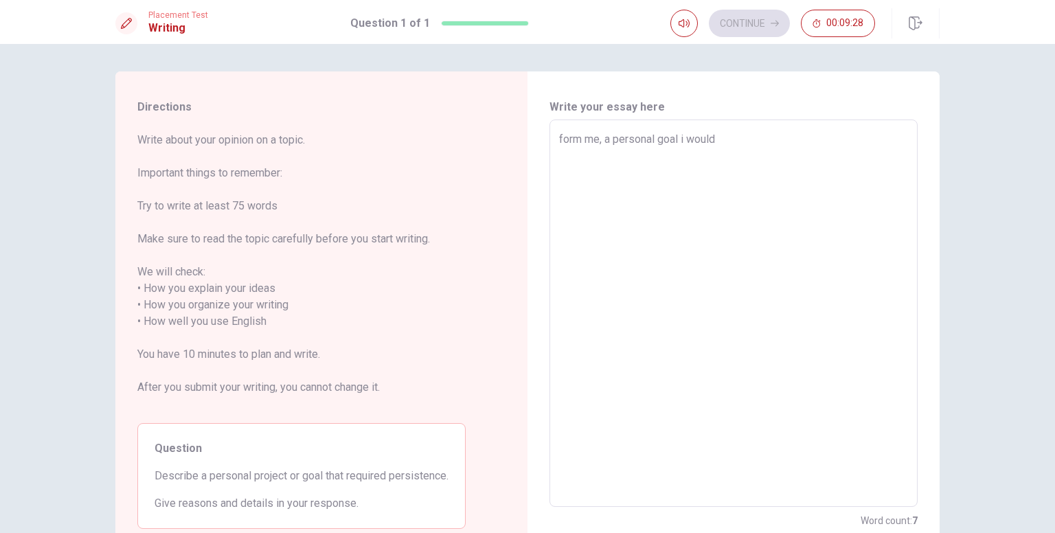
type textarea "form me, a personal goal i would"
type textarea "x"
type textarea "form me, a personal goal i would l"
type textarea "x"
type textarea "form me, a personal goal i would li"
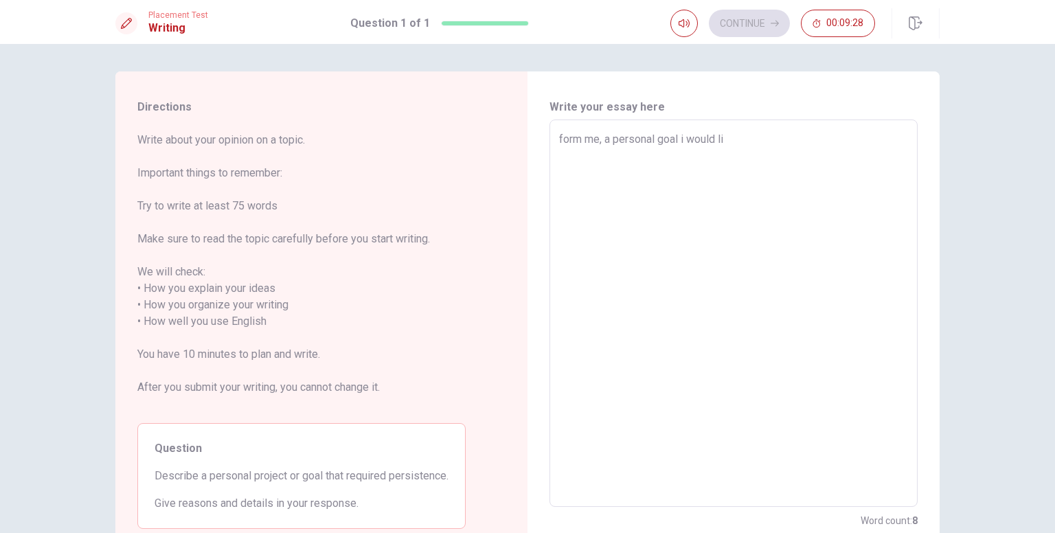
type textarea "x"
type textarea "form me, a personal goal i would lik"
type textarea "x"
type textarea "form me, a personal goal i would like"
type textarea "x"
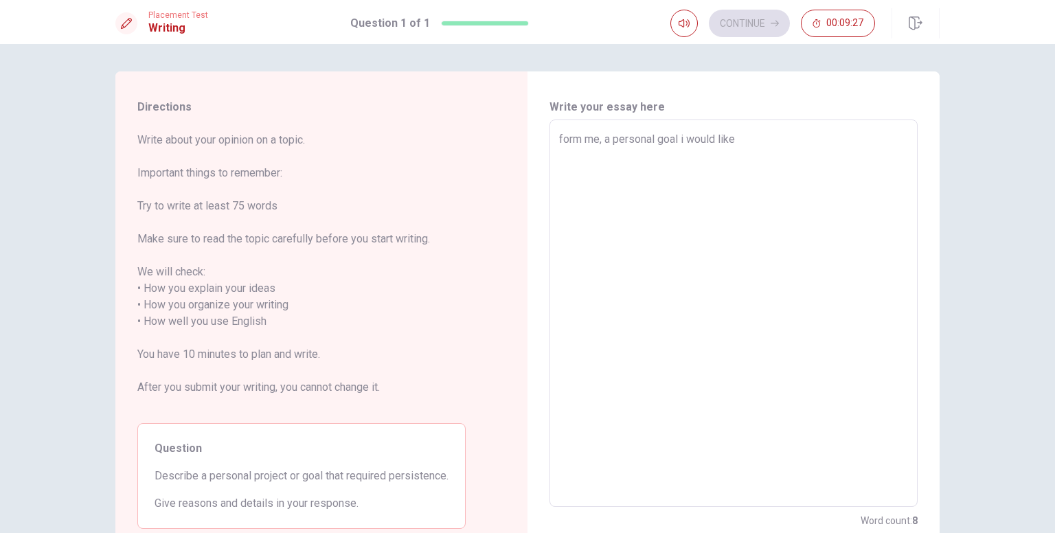
type textarea "form me, a personal goal i would like"
type textarea "x"
type textarea "form me, a personal goal i would like t"
type textarea "x"
type textarea "form me, a personal goal i would like to"
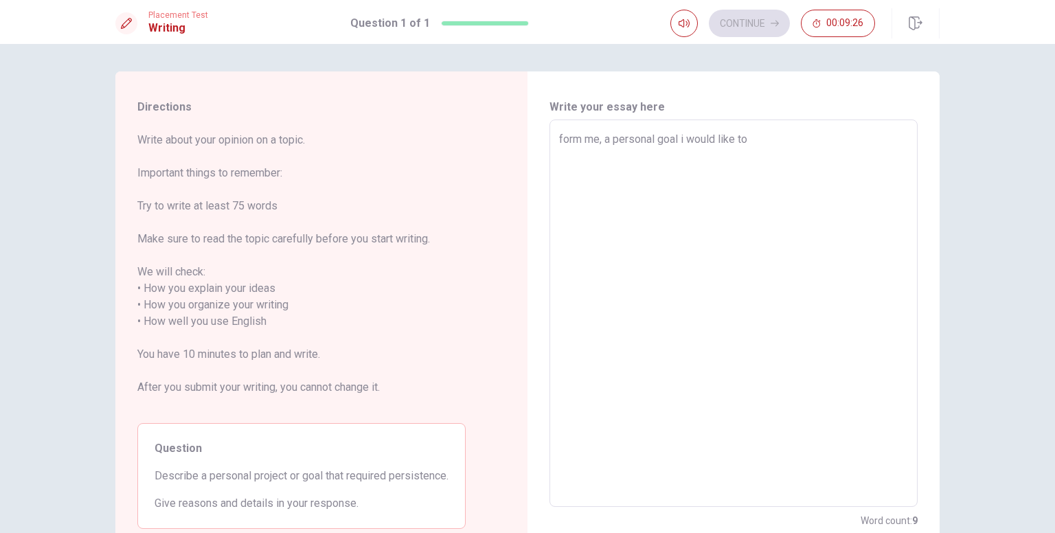
type textarea "x"
type textarea "form me, a personal goal i would like to"
type textarea "x"
type textarea "form me, a personal goal i would like to a"
type textarea "x"
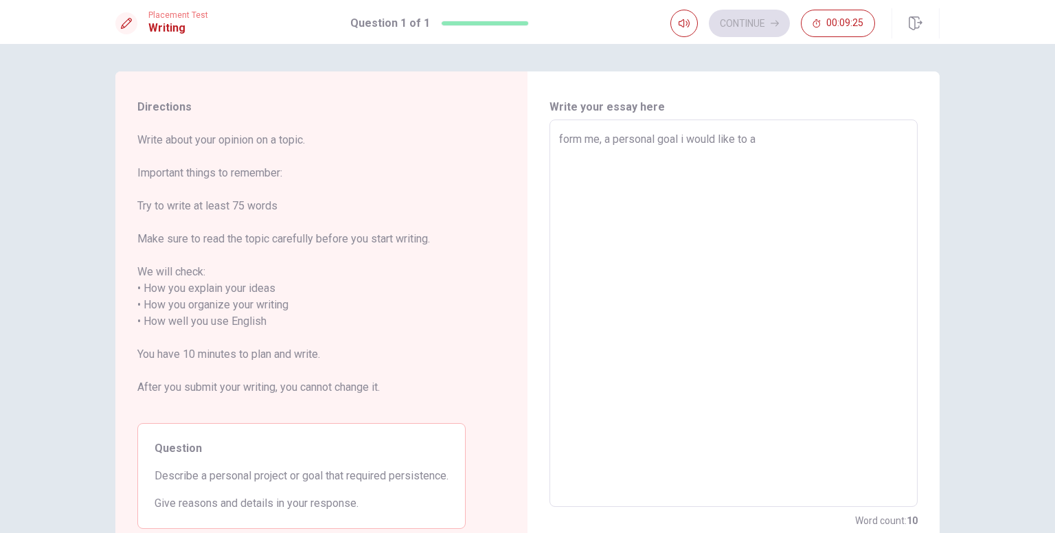
type textarea "form me, a personal goal i would like to ar"
type textarea "x"
type textarea "form me, a personal goal i would like to arc"
type textarea "x"
type textarea "form me, a personal goal i would like to arch"
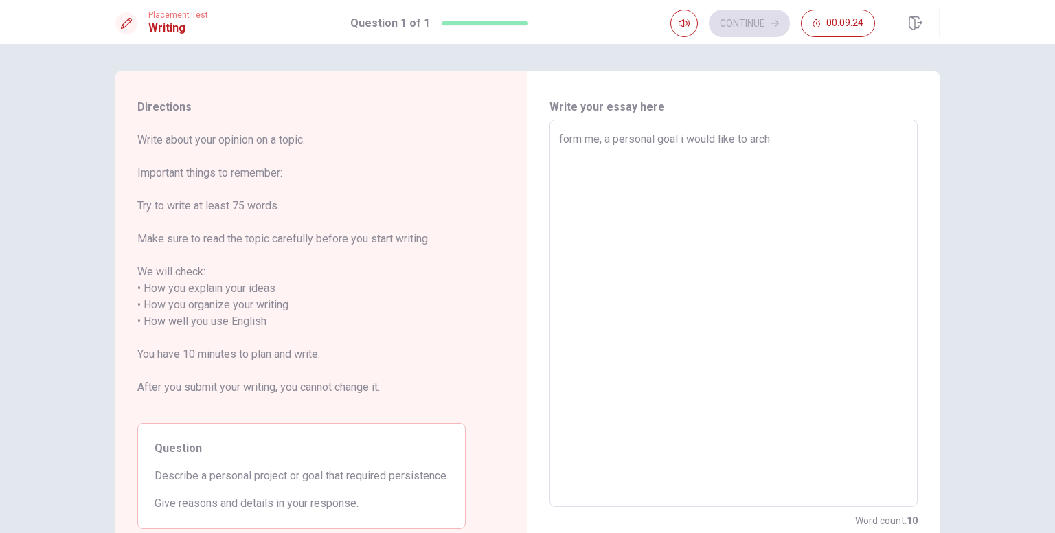
type textarea "x"
type textarea "form me, a personal goal i would like to archi"
type textarea "x"
type textarea "form me, a personal goal i would like to archiv"
type textarea "x"
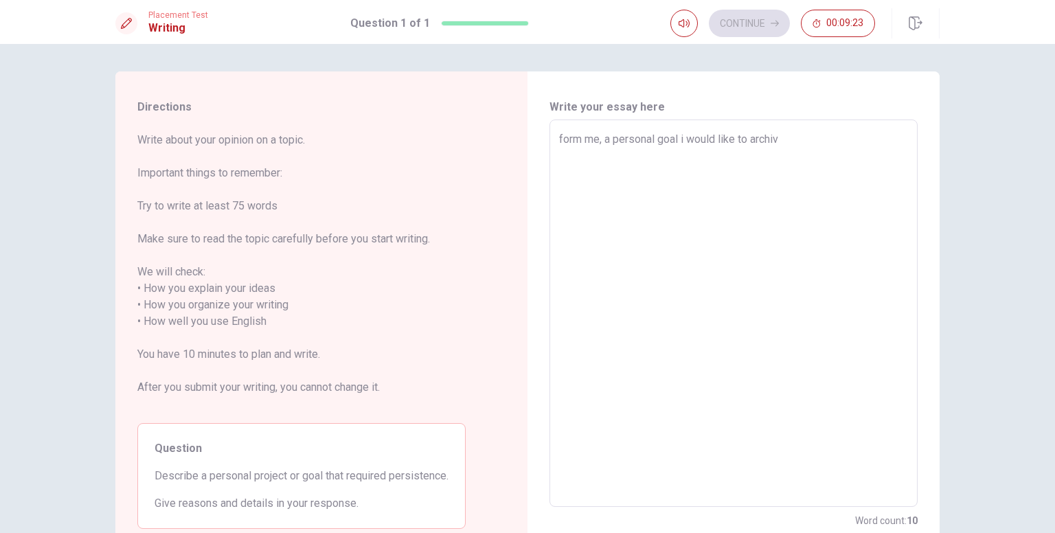
type textarea "form me, a personal goal i would like to archive"
type textarea "x"
type textarea "form me, a personal goal i would like to archive"
type textarea "x"
type textarea "form me, a personal goal i would like to archive i"
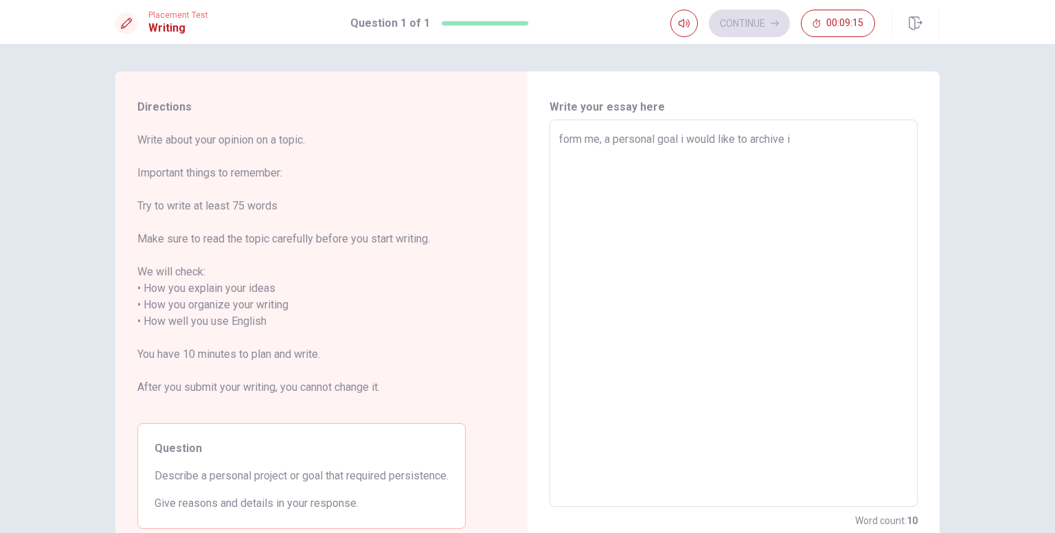
type textarea "x"
type textarea "form me, a personal goal i would like to archive is"
type textarea "x"
type textarea "form me, a personal goal i would like to archive is"
type textarea "x"
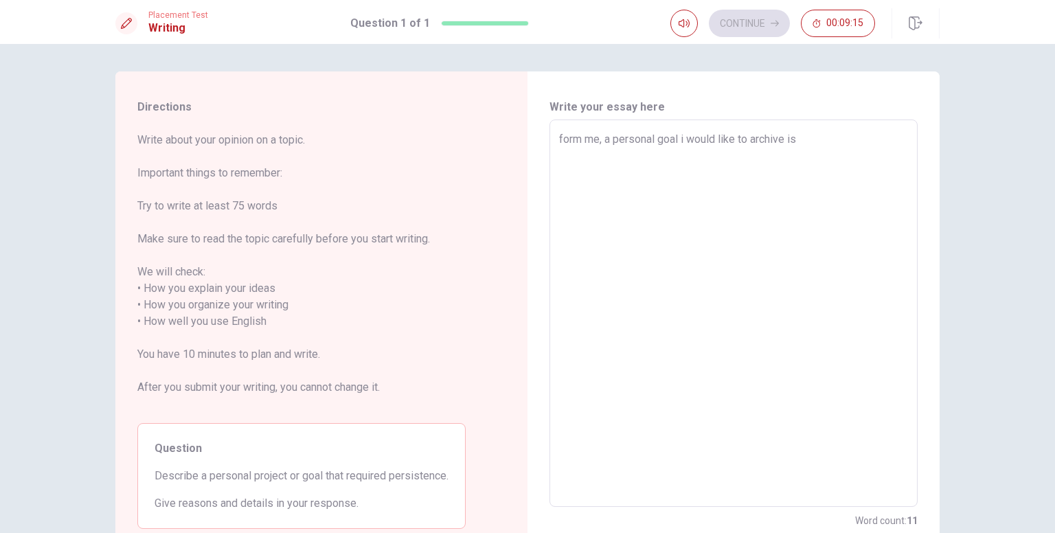
type textarea "form me, a personal goal i would like to archive is t"
type textarea "x"
type textarea "form me, a personal goal i would like to archive is to"
type textarea "x"
type textarea "form me, a personal goal i would like to archive is to"
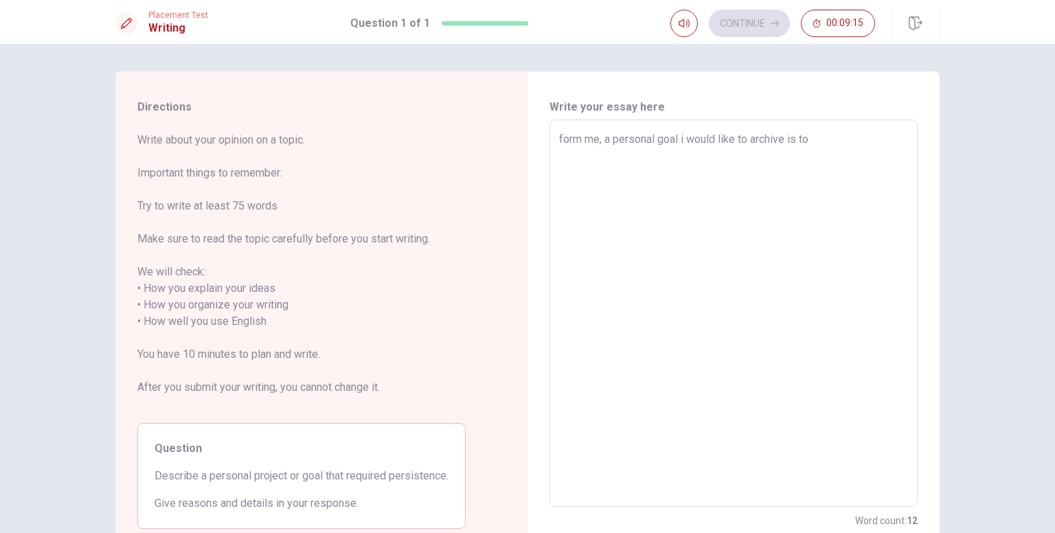
type textarea "x"
type textarea "form me, a personal goal i would like to archive is to g"
type textarea "x"
type textarea "form me, a personal goal i would like to archive is to go"
type textarea "x"
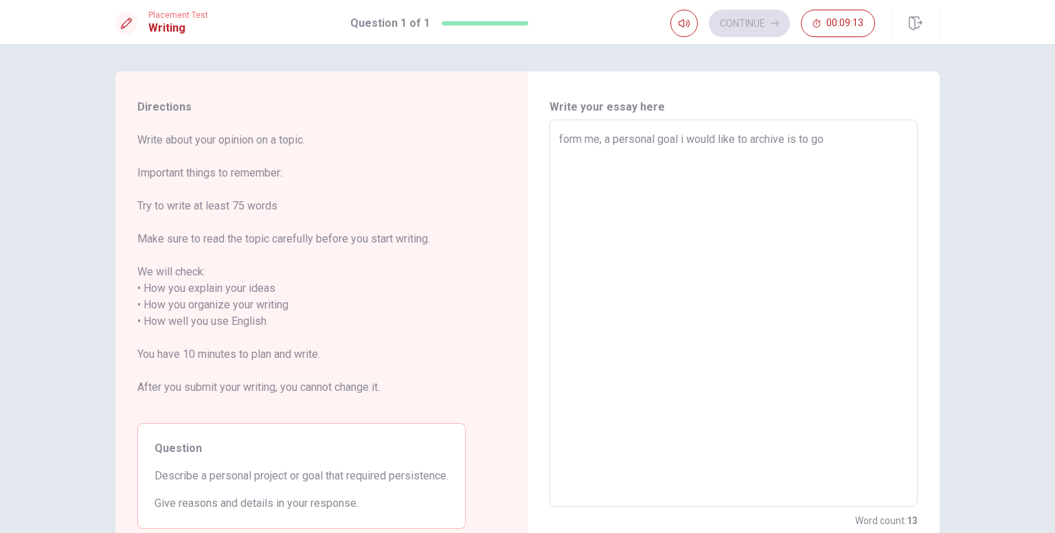
type textarea "form me, a personal goal i would like to archive is to go"
type textarea "x"
type textarea "form me, a personal goal i would like to archive is to go a"
type textarea "x"
type textarea "form me, a personal goal i would like to archive is to go"
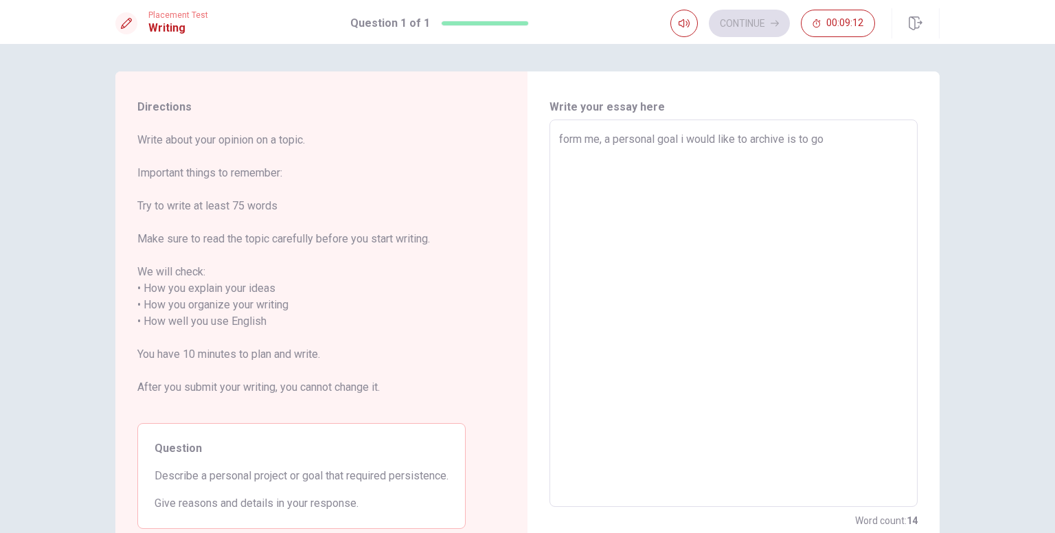
type textarea "x"
type textarea "form me, a personal goal i would like to archive is to go e"
type textarea "x"
type textarea "form me, a personal goal i would like to archive is to go ev"
type textarea "x"
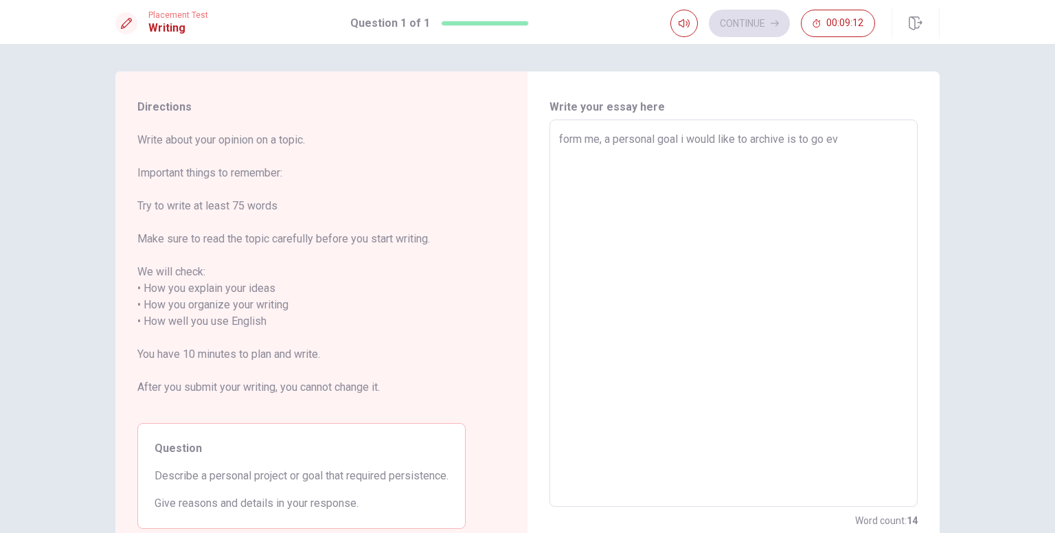
type textarea "form me, a personal goal i would like to archive is to go eve"
type textarea "x"
type textarea "form me, a personal goal i would like to archive is to go ever"
type textarea "x"
type textarea "form me, a personal goal i would like to archive is to go every"
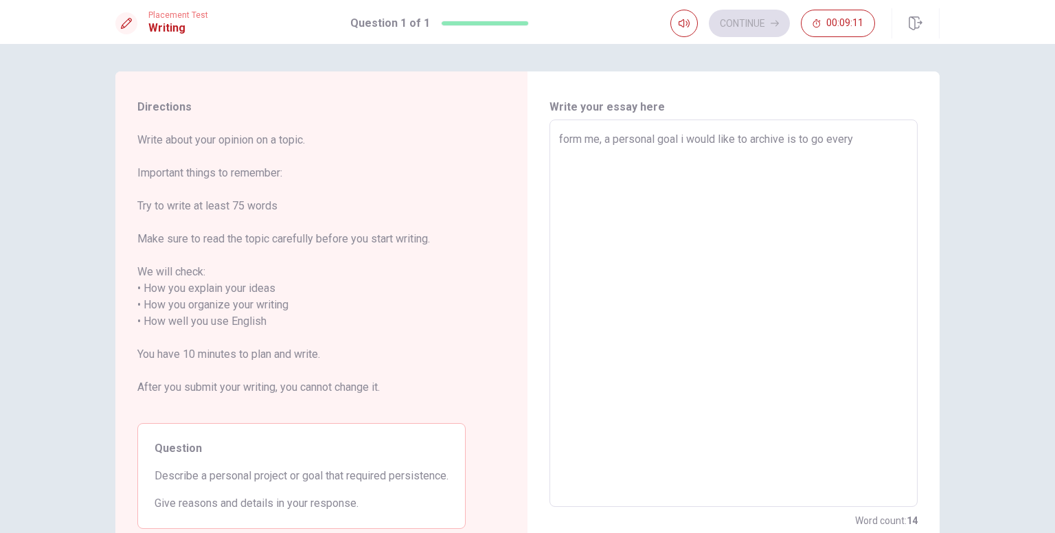
type textarea "x"
type textarea "form me, a personal goal i would like to archive is to go everyd"
type textarea "x"
type textarea "form me, a personal goal i would like to archive is to go everyda"
type textarea "x"
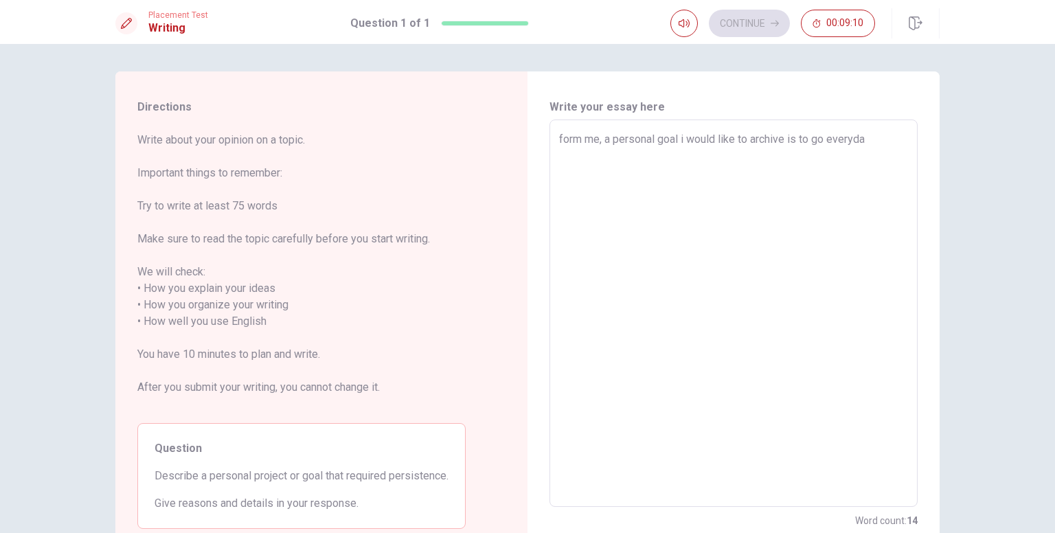
type textarea "form me, a personal goal i would like to archive is to go everyday"
type textarea "x"
type textarea "form me, a personal goal i would like to archive is to go everyday"
type textarea "x"
type textarea "form me, a personal goal i would like to archive is to go everyday t"
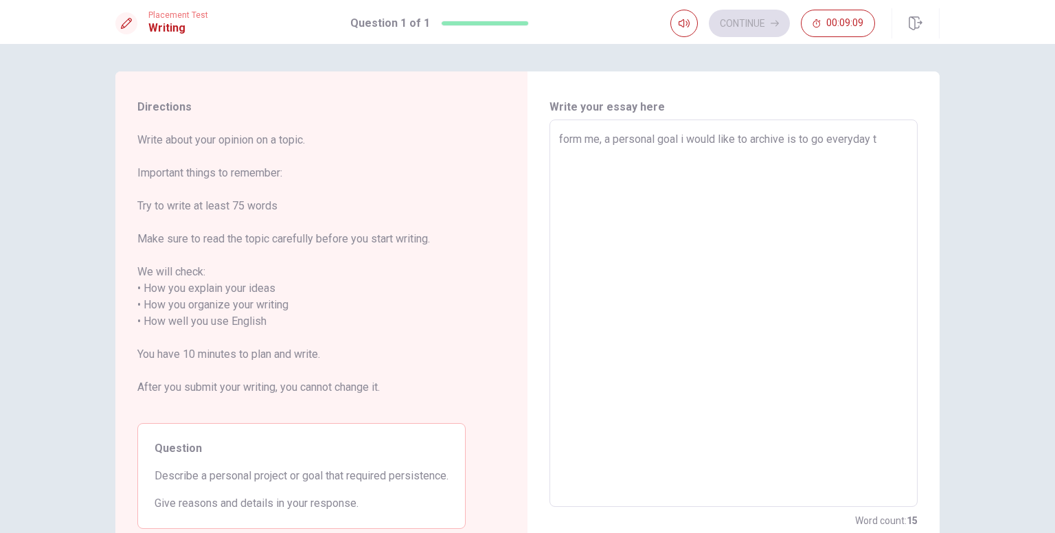
type textarea "x"
type textarea "form me, a personal goal i would like to archive is to go everyday to"
type textarea "x"
type textarea "form me, a personal goal i would like to archive is to go everyday to"
type textarea "x"
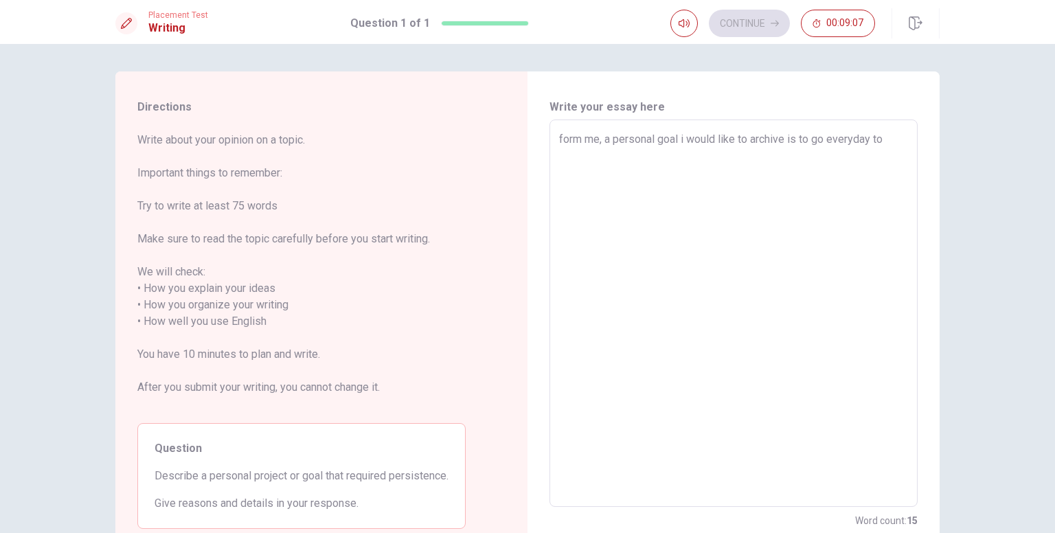
type textarea "form me, a personal goal i would like to archive is to go everyday to t"
type textarea "x"
type textarea "form me, a personal goal i would like to archive is to go everyday to th"
type textarea "x"
type textarea "form me, a personal goal i would like to archive is to go everyday to the"
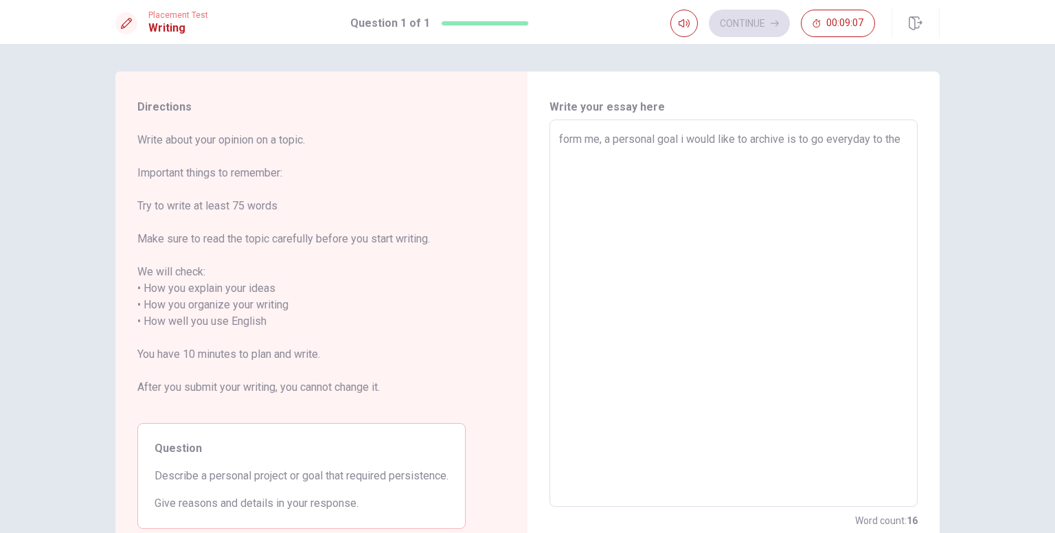
type textarea "x"
type textarea "form me, a personal goal i would like to archive is to go everyday to the"
type textarea "x"
type textarea "form me, a personal goal i would like to archive is to go everyday to the g"
type textarea "x"
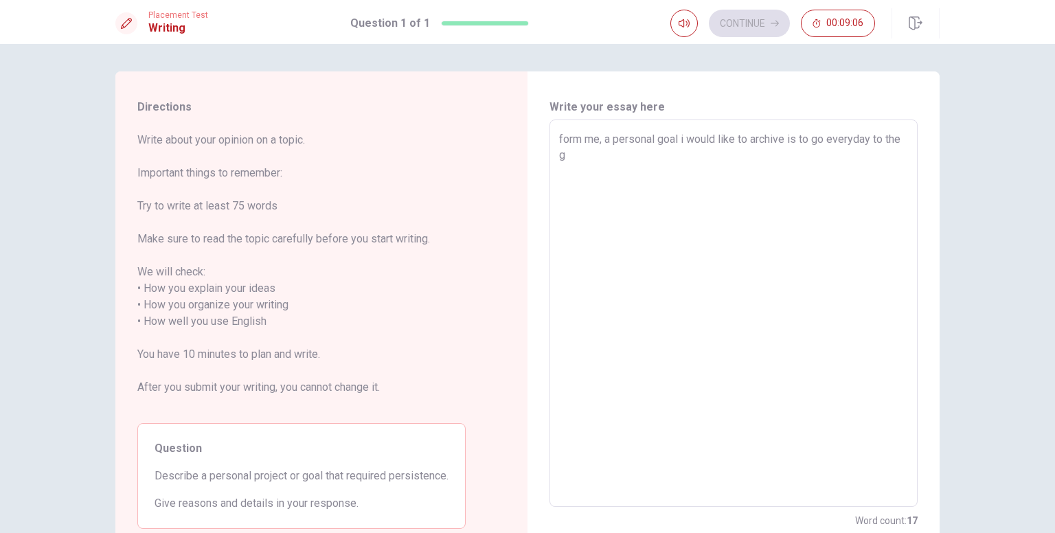
type textarea "form me, a personal goal i would like to archive is to go everyday to the gy"
type textarea "x"
type textarea "form me, a personal goal i would like to archive is to go everyday to the gym"
type textarea "x"
type textarea "form me, a personal goal i would like to archive is to go everyday to the gy"
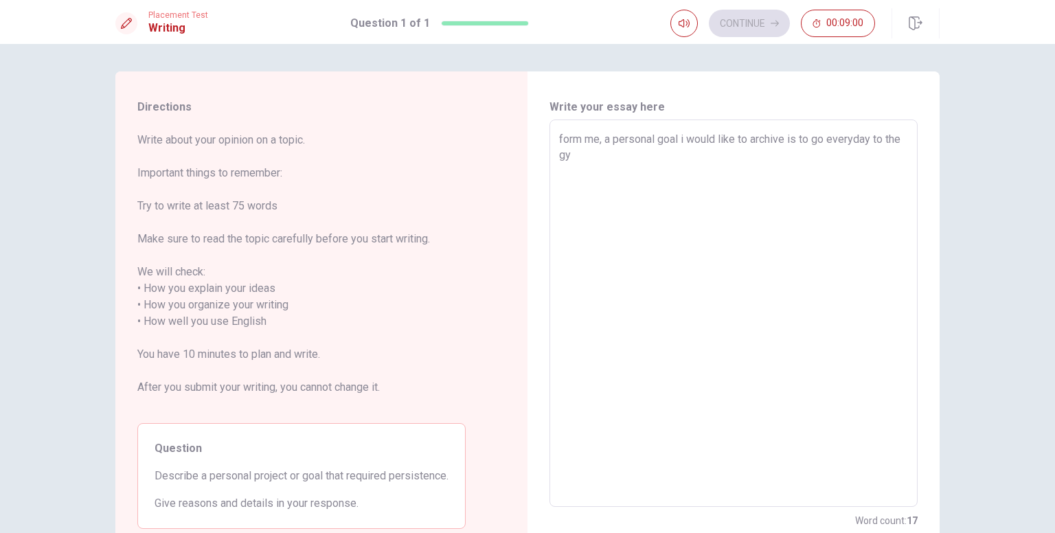
type textarea "x"
type textarea "form me, a personal goal i would like to archive is to go everyday to the g"
type textarea "x"
type textarea "form me, a personal goal i would like to archive is to go everyday to the"
type textarea "x"
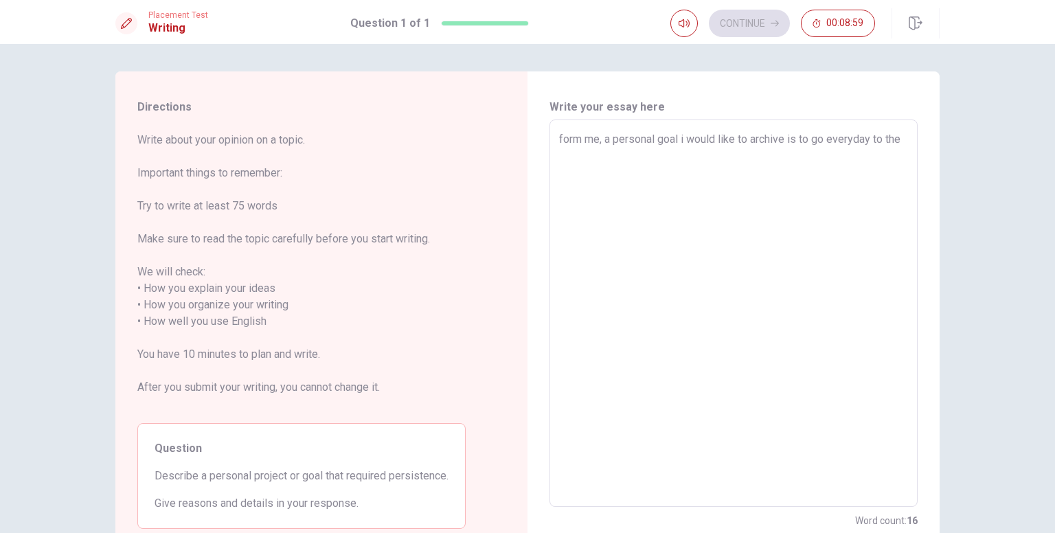
type textarea "form me, a personal goal i would like to archive is to go everyday to the"
type textarea "x"
type textarea "form me, a personal goal i would like to archive is to go everyday to th"
type textarea "x"
type textarea "form me, a personal goal i would like to archive is to go everyday to t"
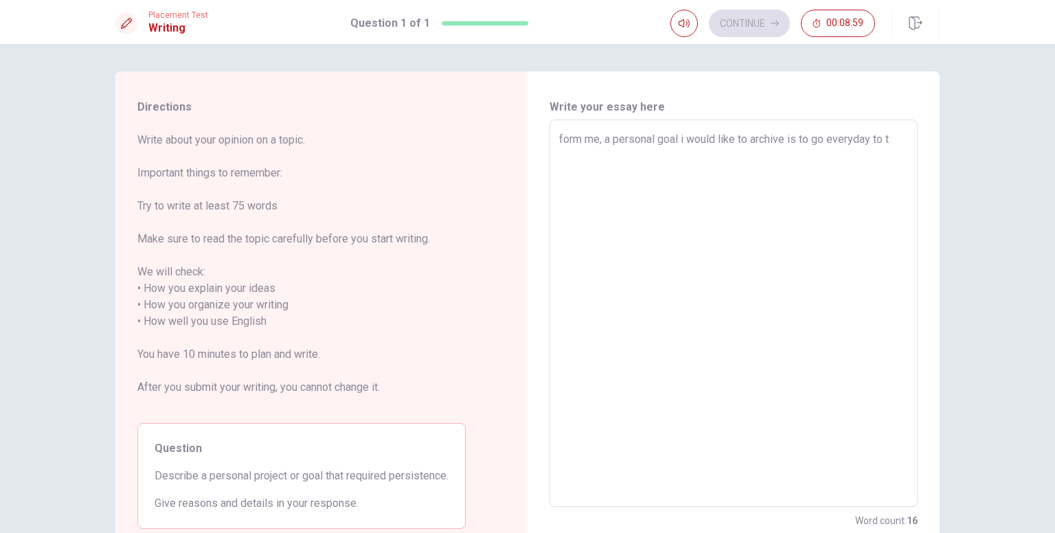
type textarea "x"
type textarea "form me, a personal goal i would like to archive is to go everyday to"
type textarea "x"
type textarea "form me, a personal goal i would like to archive is to go everyday to"
type textarea "x"
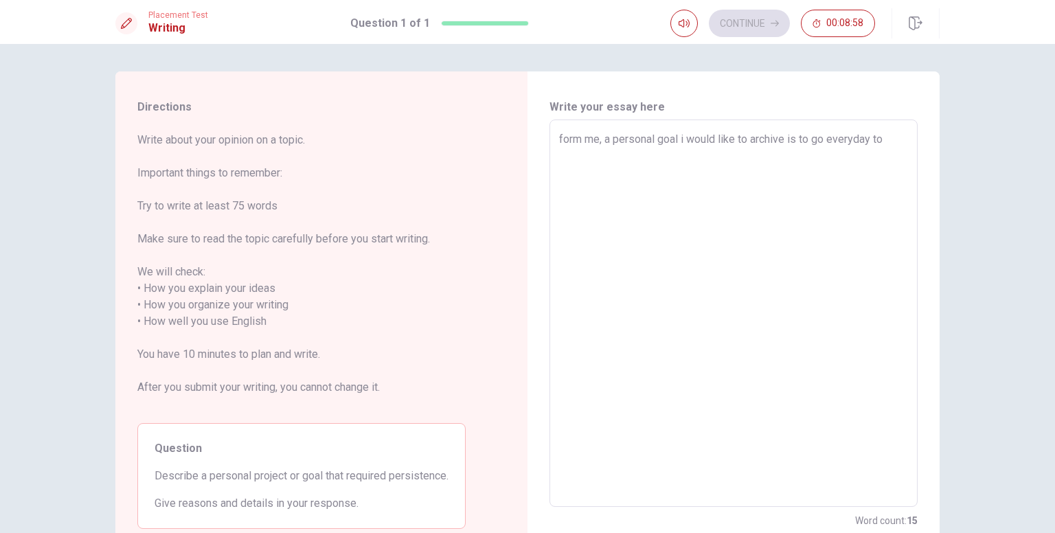
type textarea "form me, a personal goal i would like to archive is to go everyday t"
type textarea "x"
type textarea "form me, a personal goal i would like to archive is to go everyday"
type textarea "x"
type textarea "form me, a personal goal i would like to archive is to go everyday t"
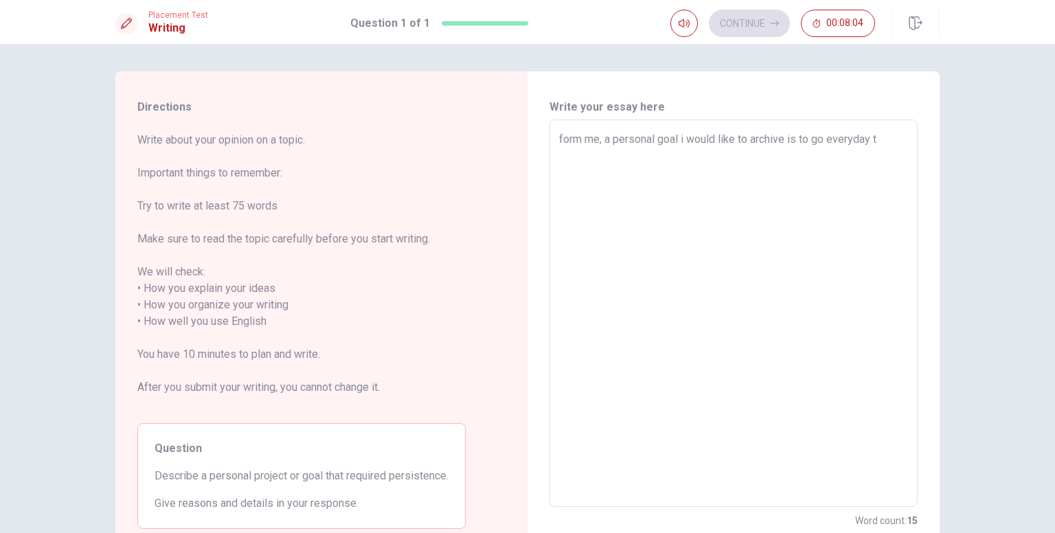
type textarea "x"
type textarea "form me, a personal goal i would like to archive is to go everyday to"
type textarea "x"
type textarea "form me, a personal goal i would like to archive is to go everyday to"
type textarea "x"
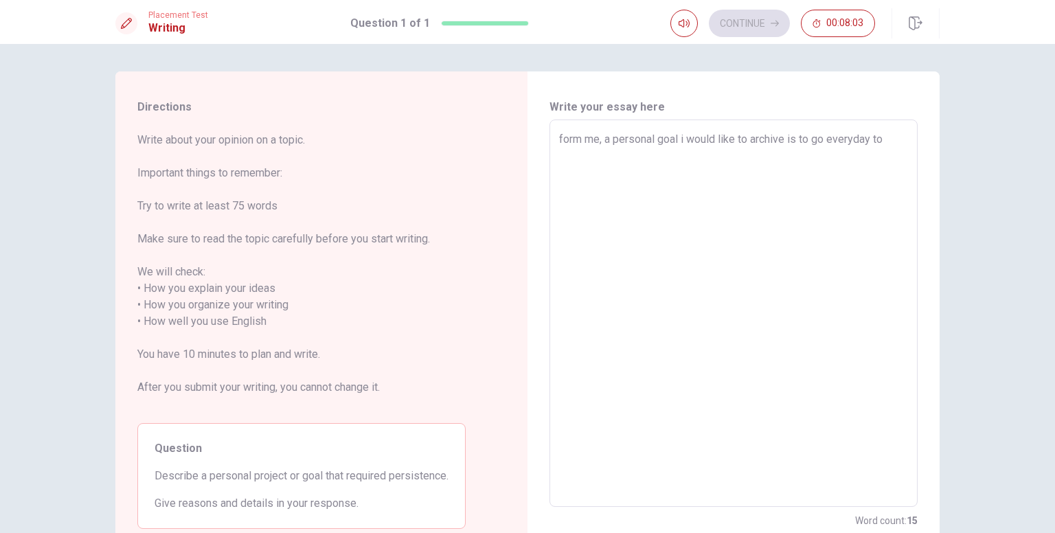
type textarea "form me, a personal goal i would like to archive is to go everyday to t"
type textarea "x"
type textarea "form me, a personal goal i would like to archive is to go everyday to th"
type textarea "x"
type textarea "form me, a personal goal i would like to archive is to go everyday to the"
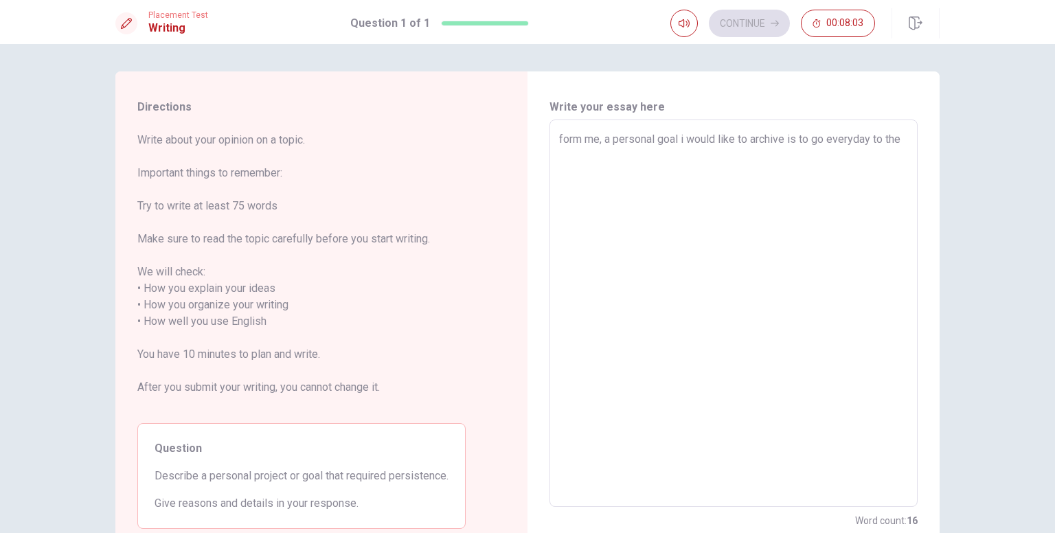
type textarea "x"
type textarea "form me, a personal goal i would like to archive is to go everyday to the"
type textarea "x"
type textarea "form me, a personal goal i would like to archive is to go everyday to the g"
type textarea "x"
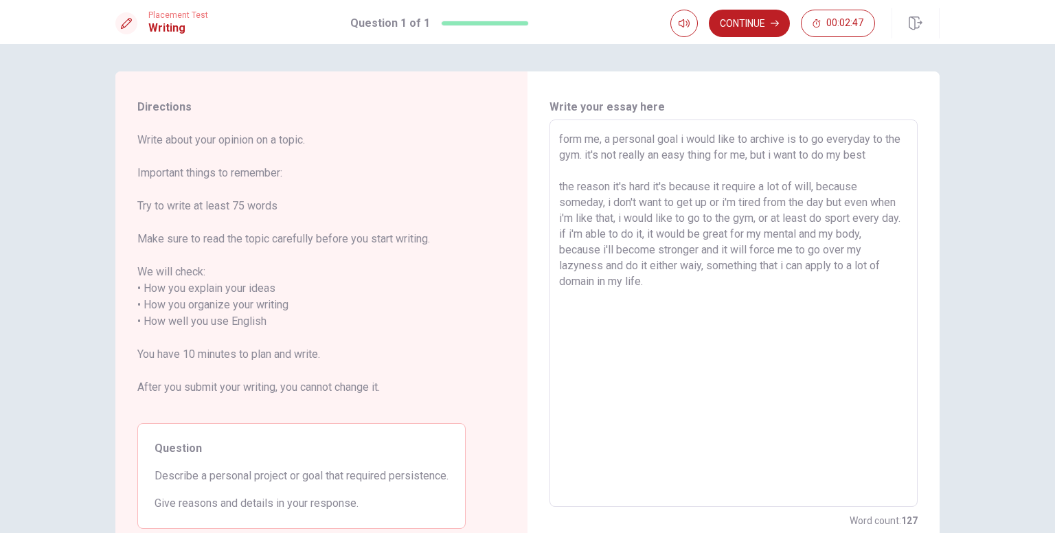
click at [554, 251] on div "form me, a personal goal i would like to archive is to go everyday to the gym. …" at bounding box center [734, 314] width 368 height 388
click at [559, 241] on textarea "form me, a personal goal i would like to archive is to go everyday to the gym. …" at bounding box center [733, 313] width 349 height 365
click at [559, 247] on textarea "form me, a personal goal i would like to archive is to go everyday to the gym. …" at bounding box center [733, 313] width 349 height 365
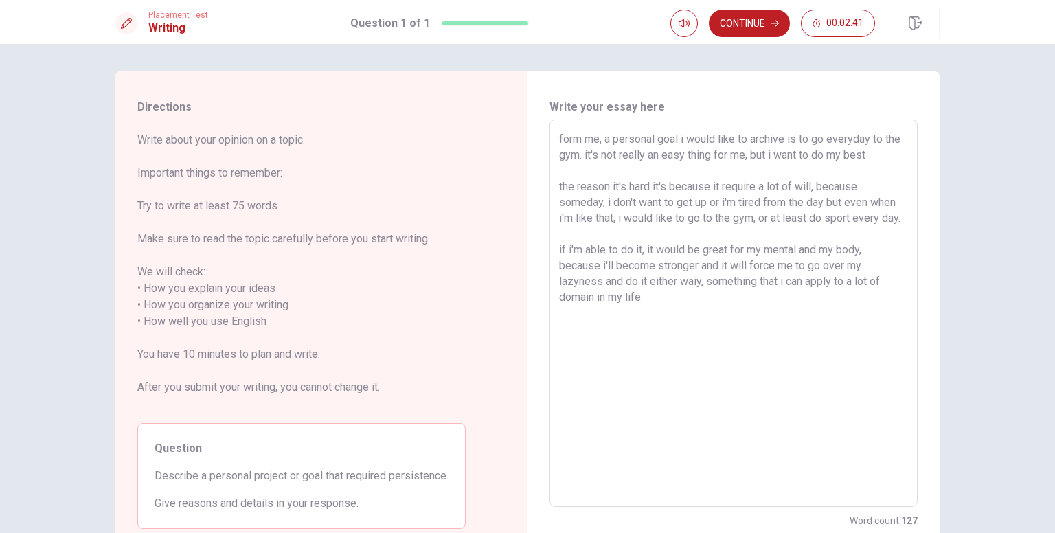
click at [559, 262] on textarea "form me, a personal goal i would like to archive is to go everyday to the gym. …" at bounding box center [733, 313] width 349 height 365
click at [561, 136] on textarea "form me, a personal goal i would like to archive is to go everyday to the gym. …" at bounding box center [733, 313] width 349 height 365
click at [559, 188] on textarea "Form me, a personal goal i would like to archive is to go everyday to the gym. …" at bounding box center [733, 313] width 349 height 365
click at [605, 153] on textarea "Form me, a personal goal i would like to archive is to go everyday to the gym. …" at bounding box center [733, 313] width 349 height 365
click at [866, 271] on textarea "Form me, a personal goal i would like to archive is to go everyday to the gym. …" at bounding box center [733, 313] width 349 height 365
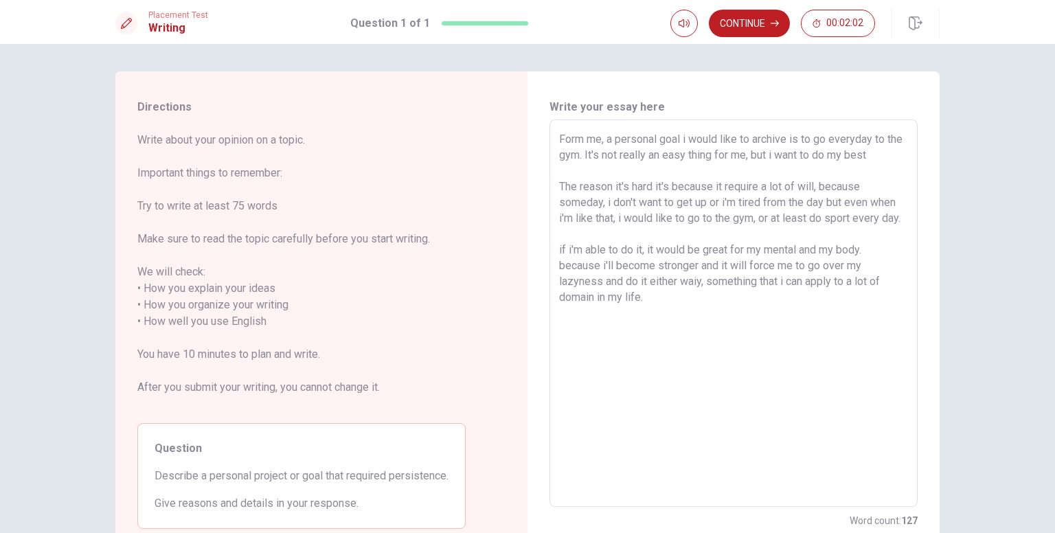
drag, startPoint x: 603, startPoint y: 282, endPoint x: 557, endPoint y: 282, distance: 46.0
click at [559, 282] on textarea "Form me, a personal goal i would like to archive is to go everyday to the gym. …" at bounding box center [733, 313] width 349 height 365
click at [603, 297] on textarea "Form me, a personal goal i would like to archive is to go everyday to the gym. …" at bounding box center [733, 313] width 349 height 365
click at [741, 33] on button "Continue" at bounding box center [749, 23] width 81 height 27
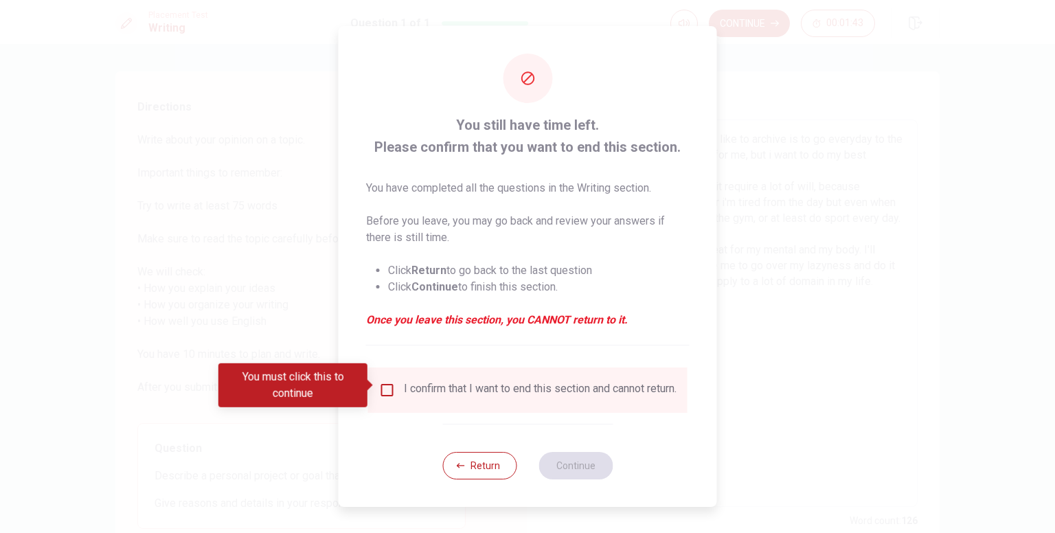
click at [382, 382] on input "You must click this to continue" at bounding box center [387, 390] width 16 height 16
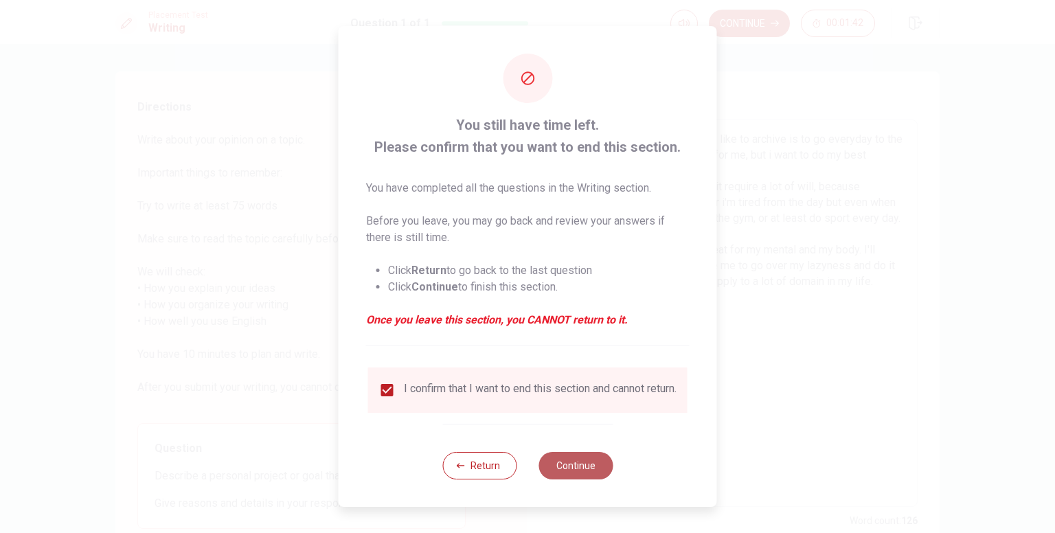
click at [568, 479] on button "Continue" at bounding box center [576, 465] width 74 height 27
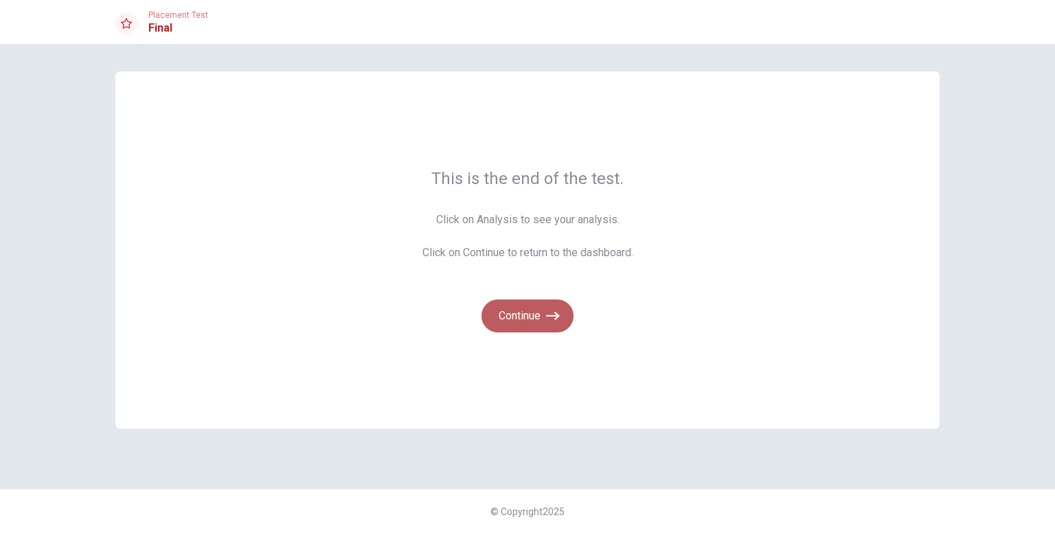
click at [528, 317] on button "Continue" at bounding box center [528, 316] width 92 height 33
